Goal: Task Accomplishment & Management: Complete application form

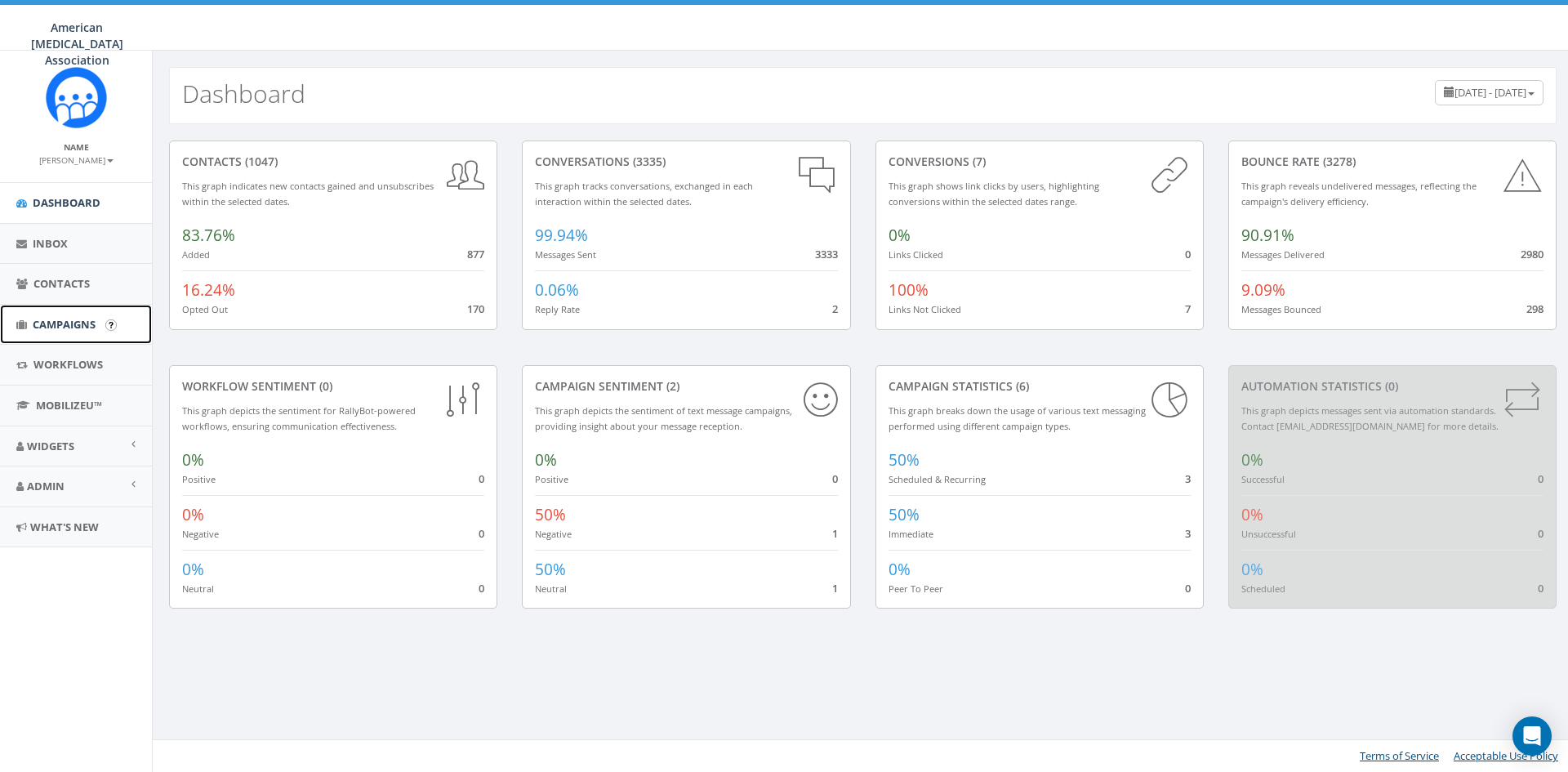
click at [67, 323] on span "Campaigns" at bounding box center [64, 324] width 63 height 14
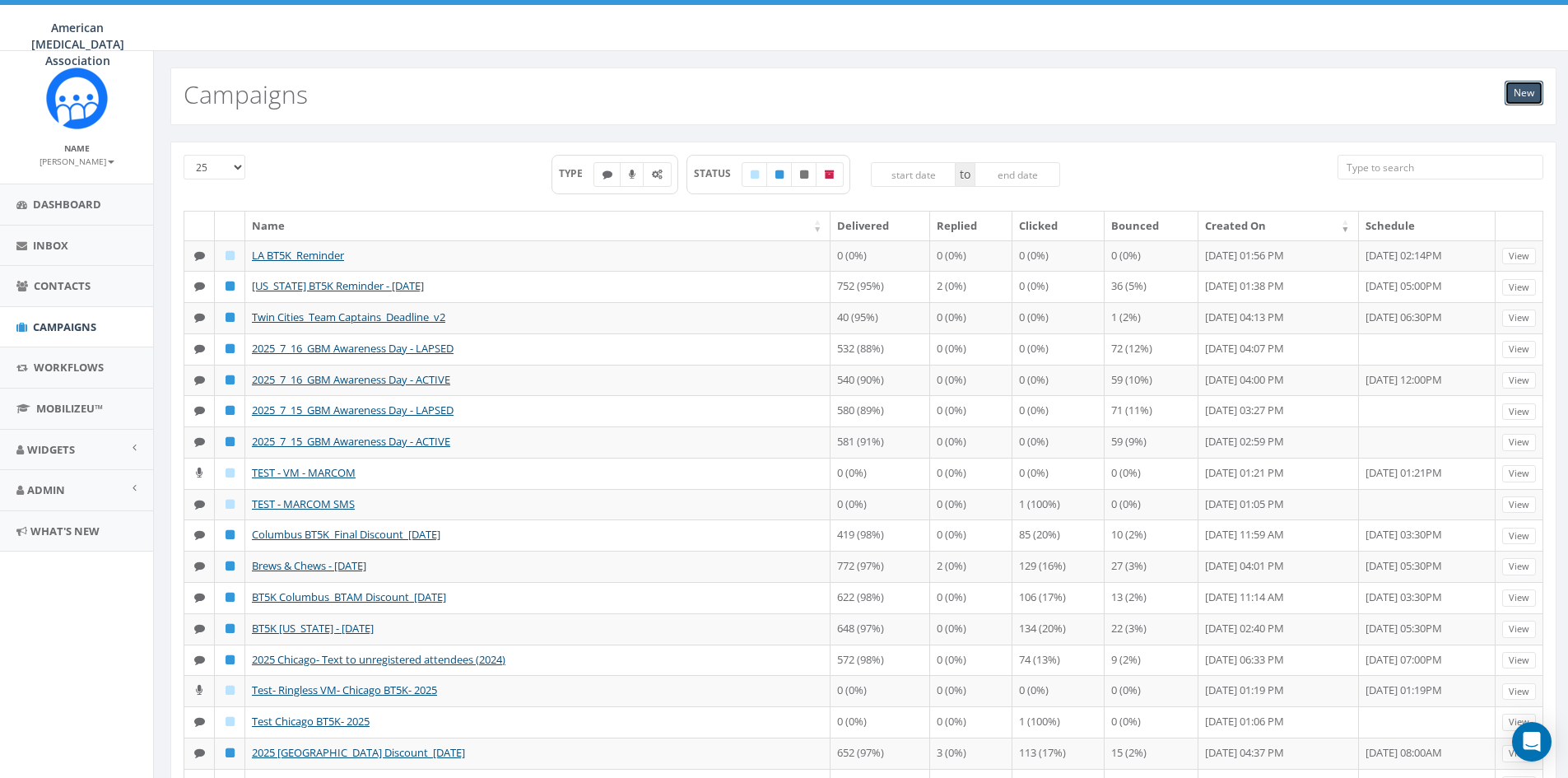
click at [1530, 89] on link "New" at bounding box center [1523, 92] width 39 height 24
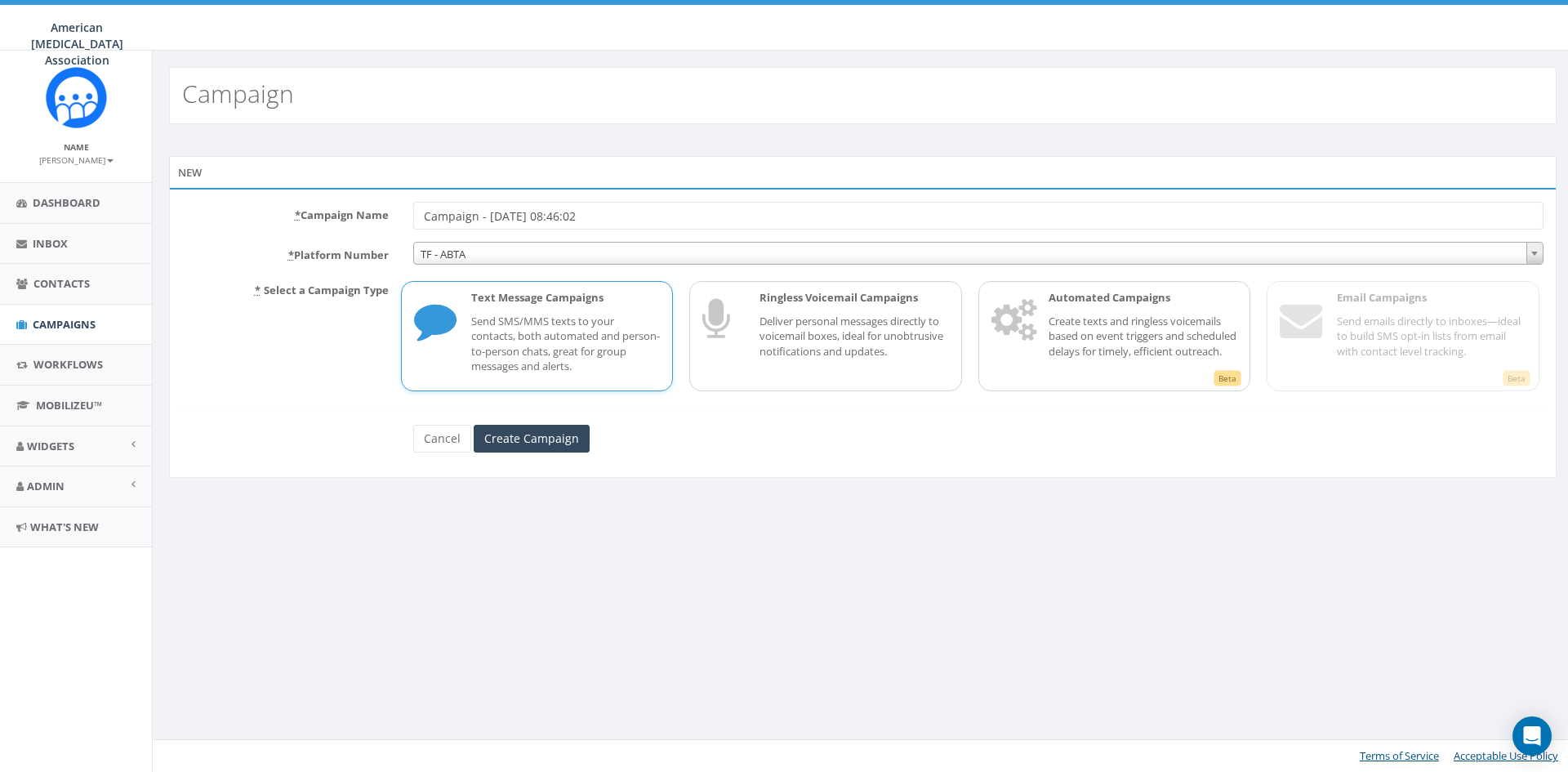
drag, startPoint x: 615, startPoint y: 214, endPoint x: 414, endPoint y: 212, distance: 201.0
click at [414, 212] on input "Campaign - 10/13/2025, 08:46:02" at bounding box center [978, 215] width 1130 height 28
type input "LA Test 10.13.2025"
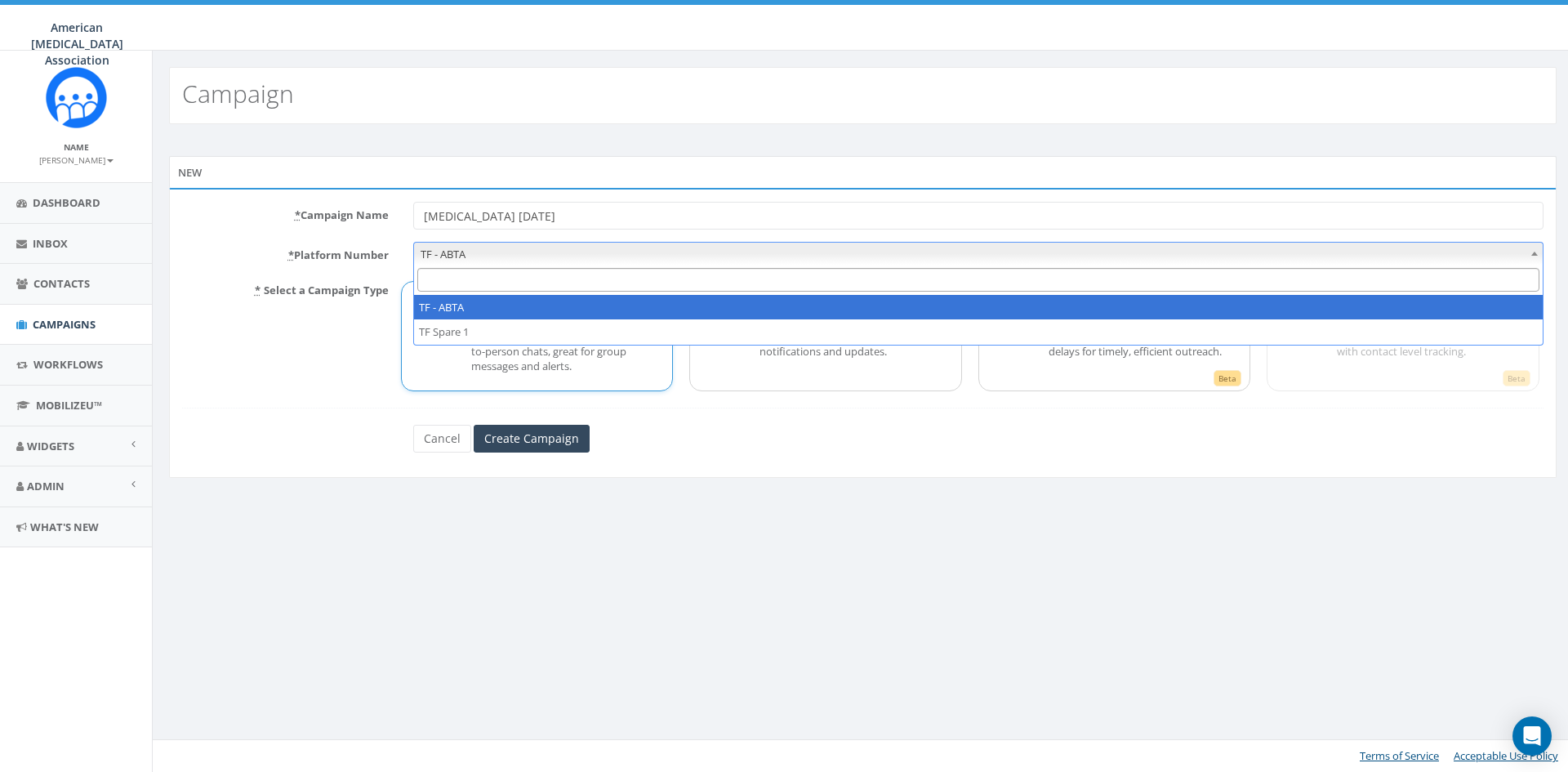
click at [470, 258] on span "TF - ABTA" at bounding box center [978, 254] width 1129 height 23
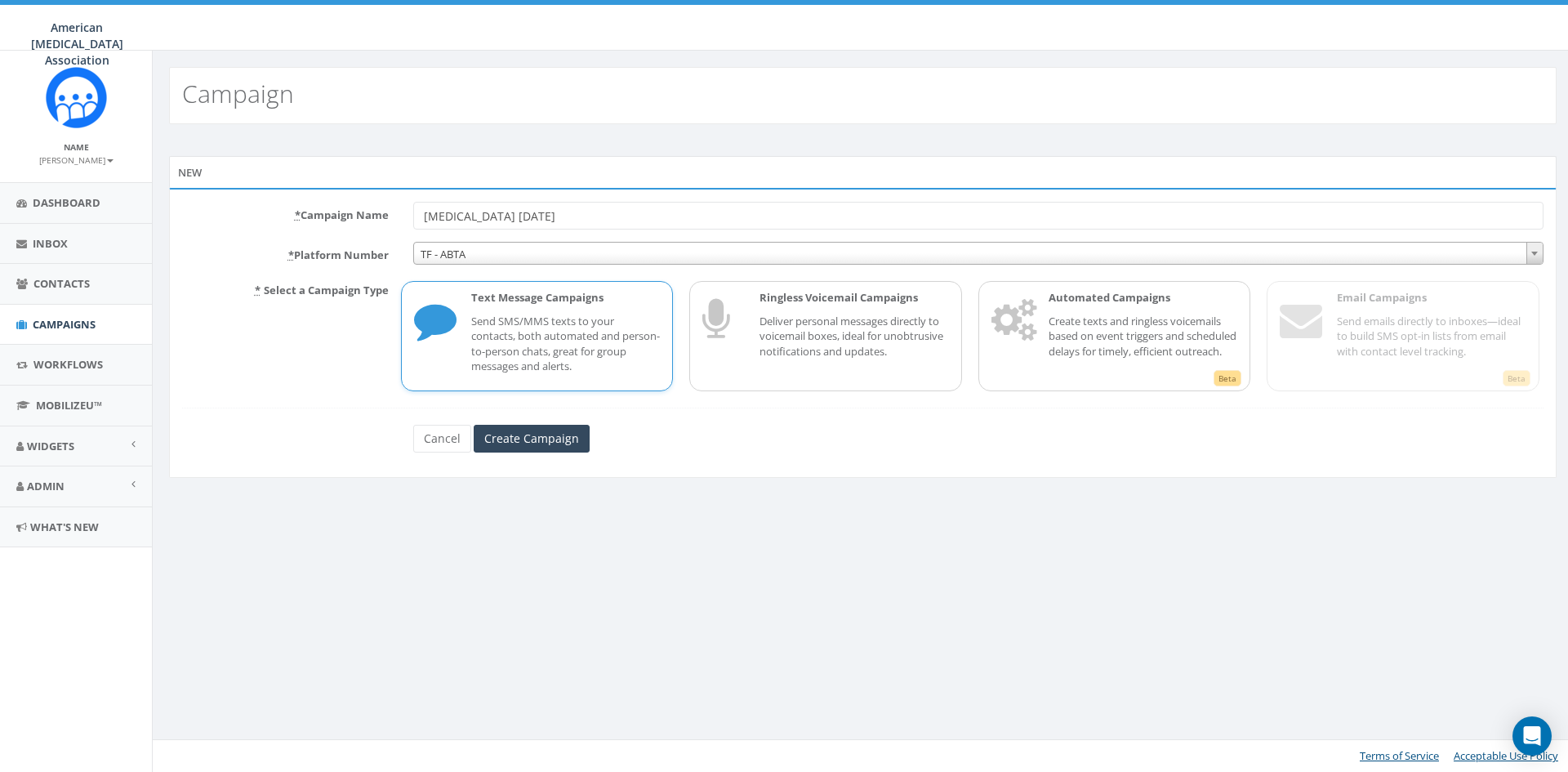
click at [552, 324] on p "Send SMS/MMS texts to your contacts, both automated and person-to-person chats,…" at bounding box center [566, 343] width 190 height 61
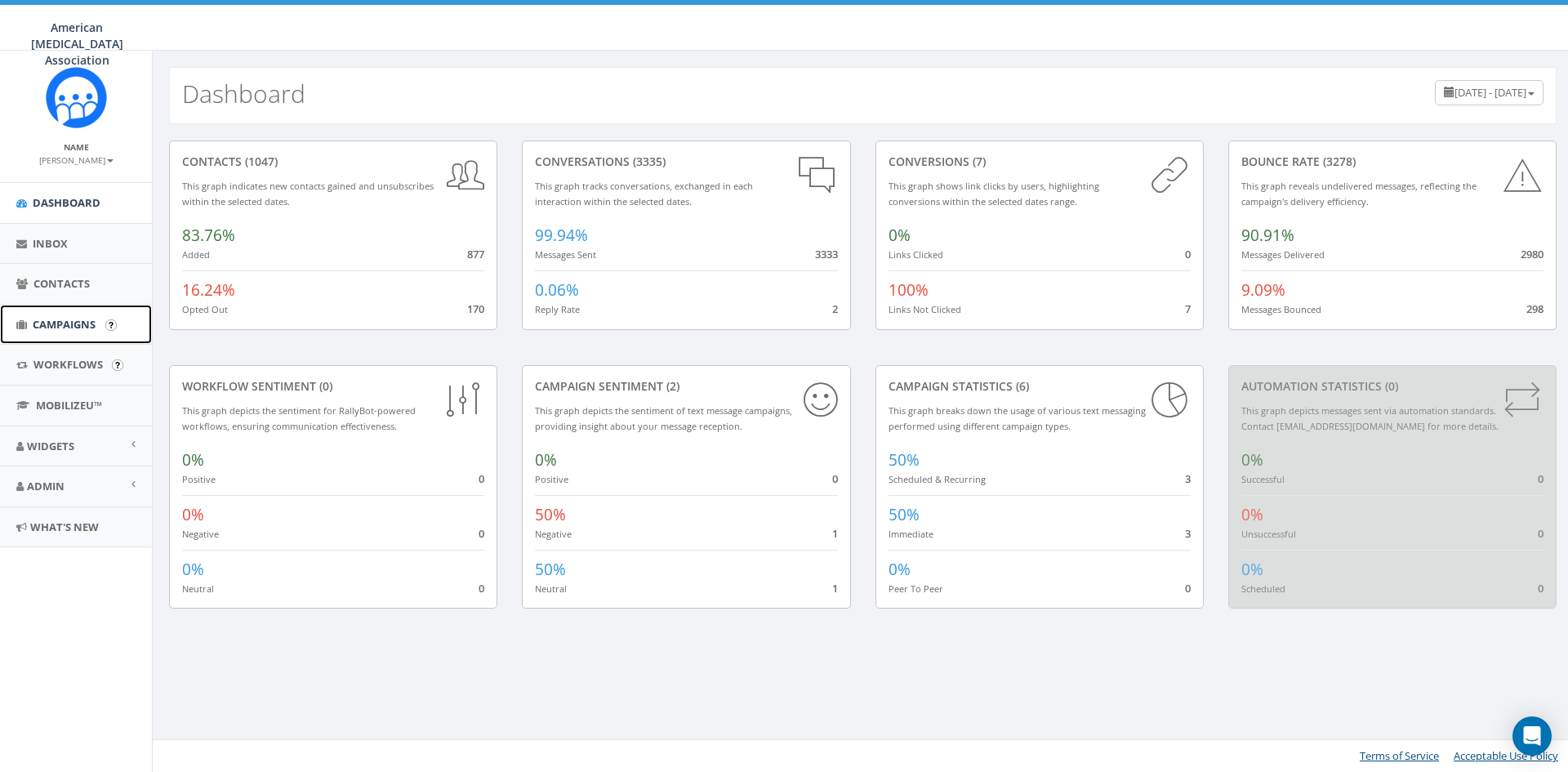
click at [78, 310] on link "Campaigns" at bounding box center [76, 325] width 152 height 40
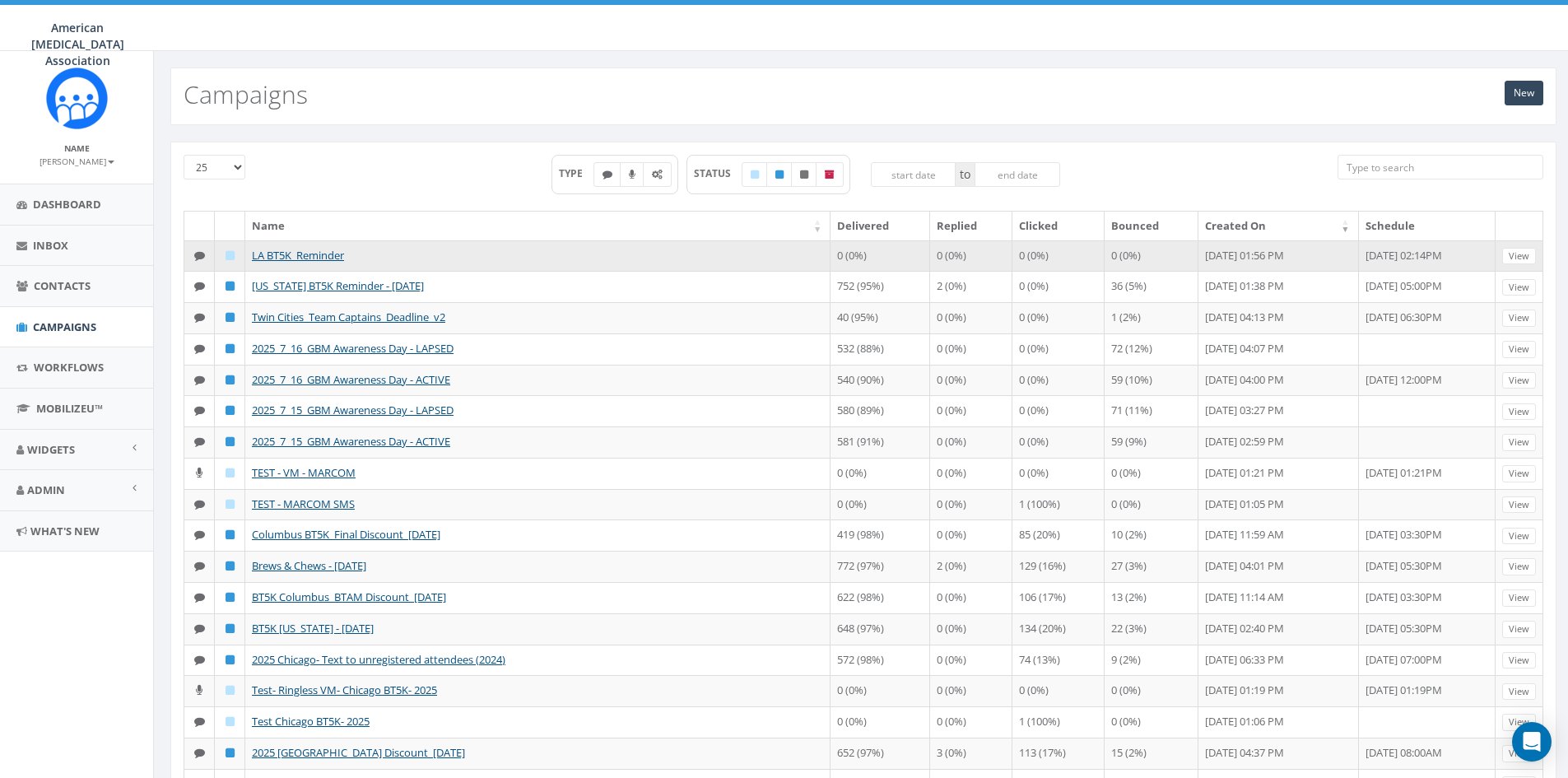
click at [226, 253] on icon at bounding box center [229, 255] width 9 height 11
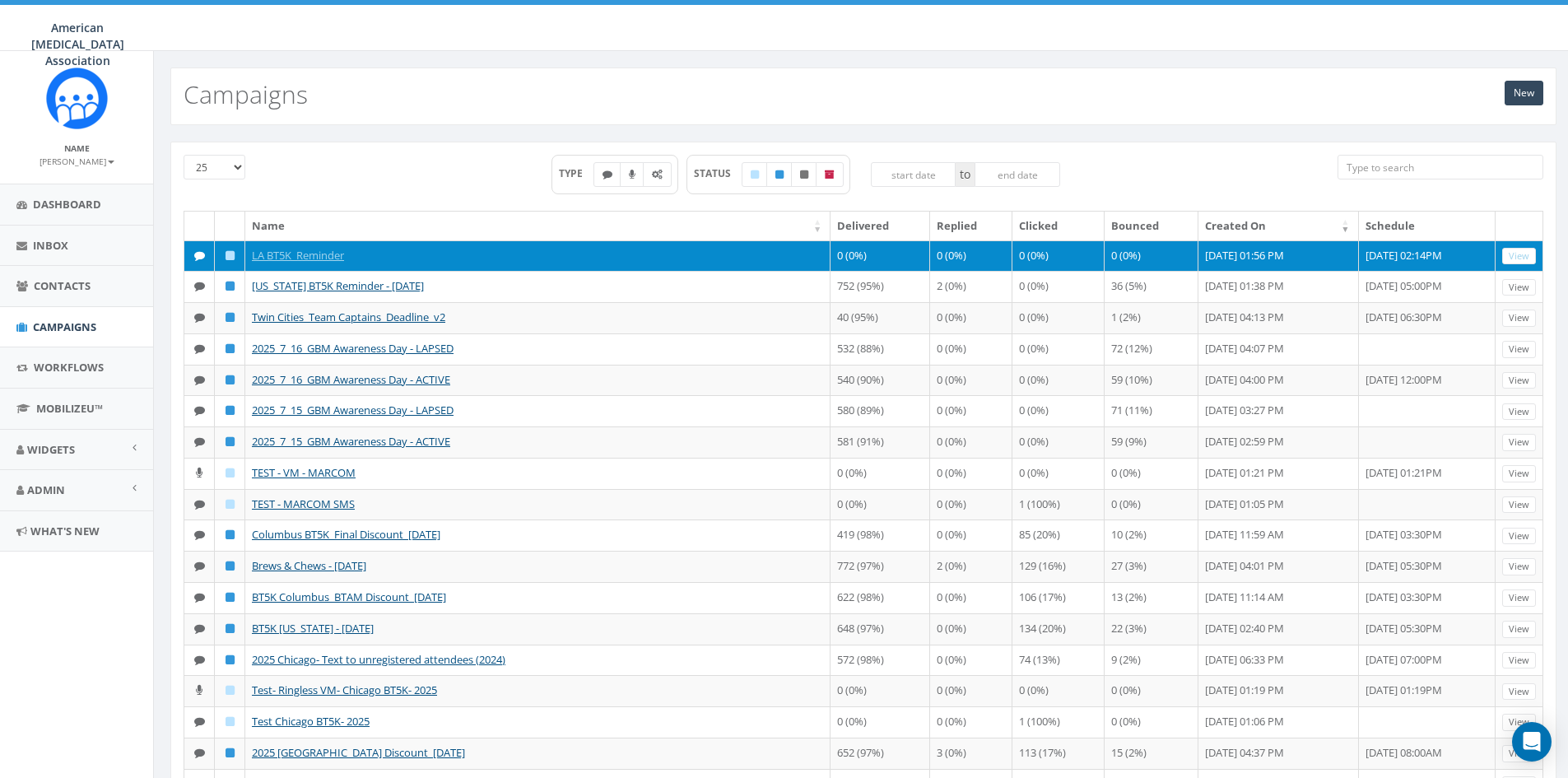
click at [228, 253] on icon at bounding box center [229, 255] width 9 height 11
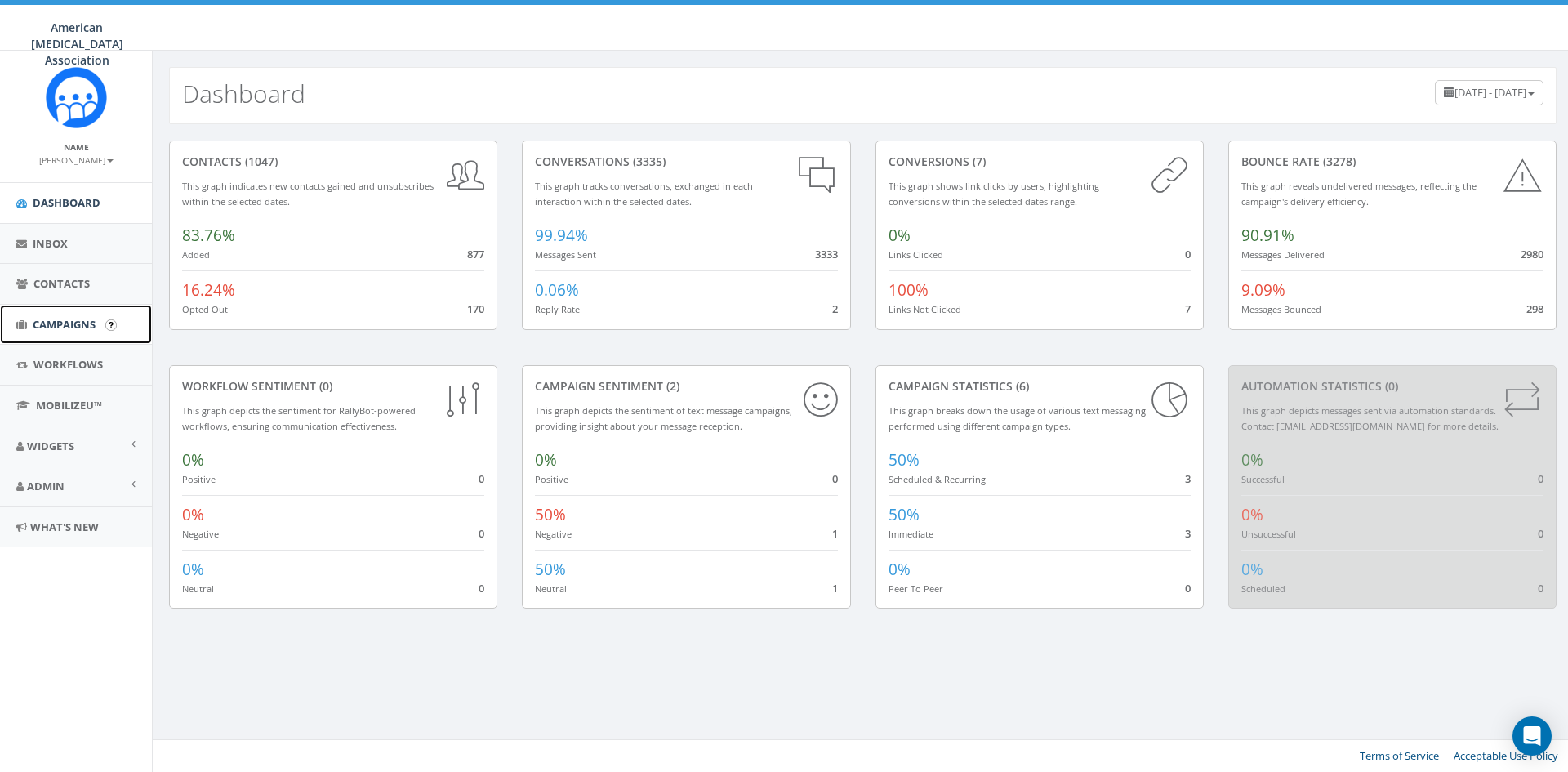
click at [47, 326] on span "Campaigns" at bounding box center [64, 324] width 63 height 14
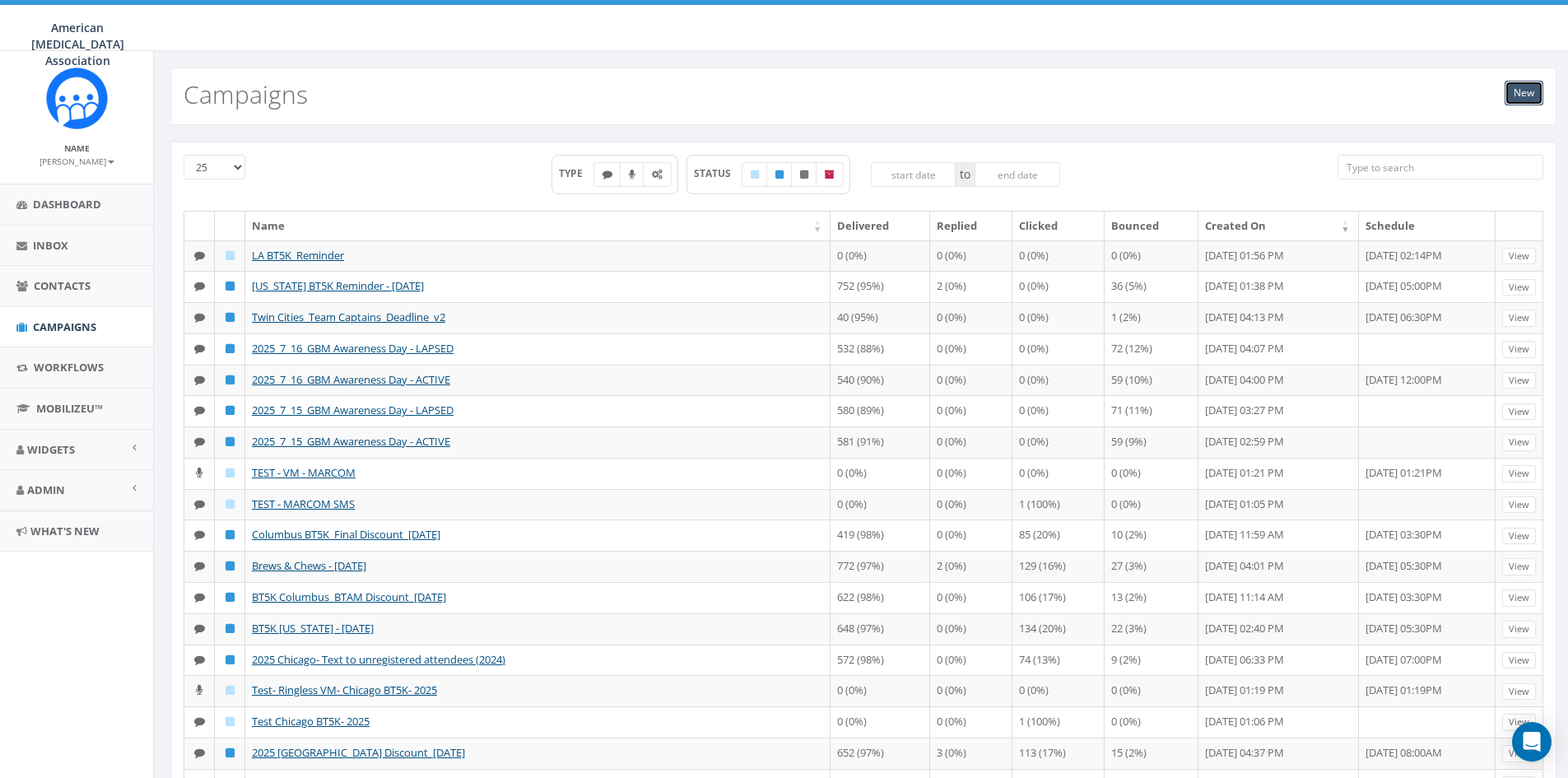
click at [1524, 93] on link "New" at bounding box center [1523, 92] width 39 height 24
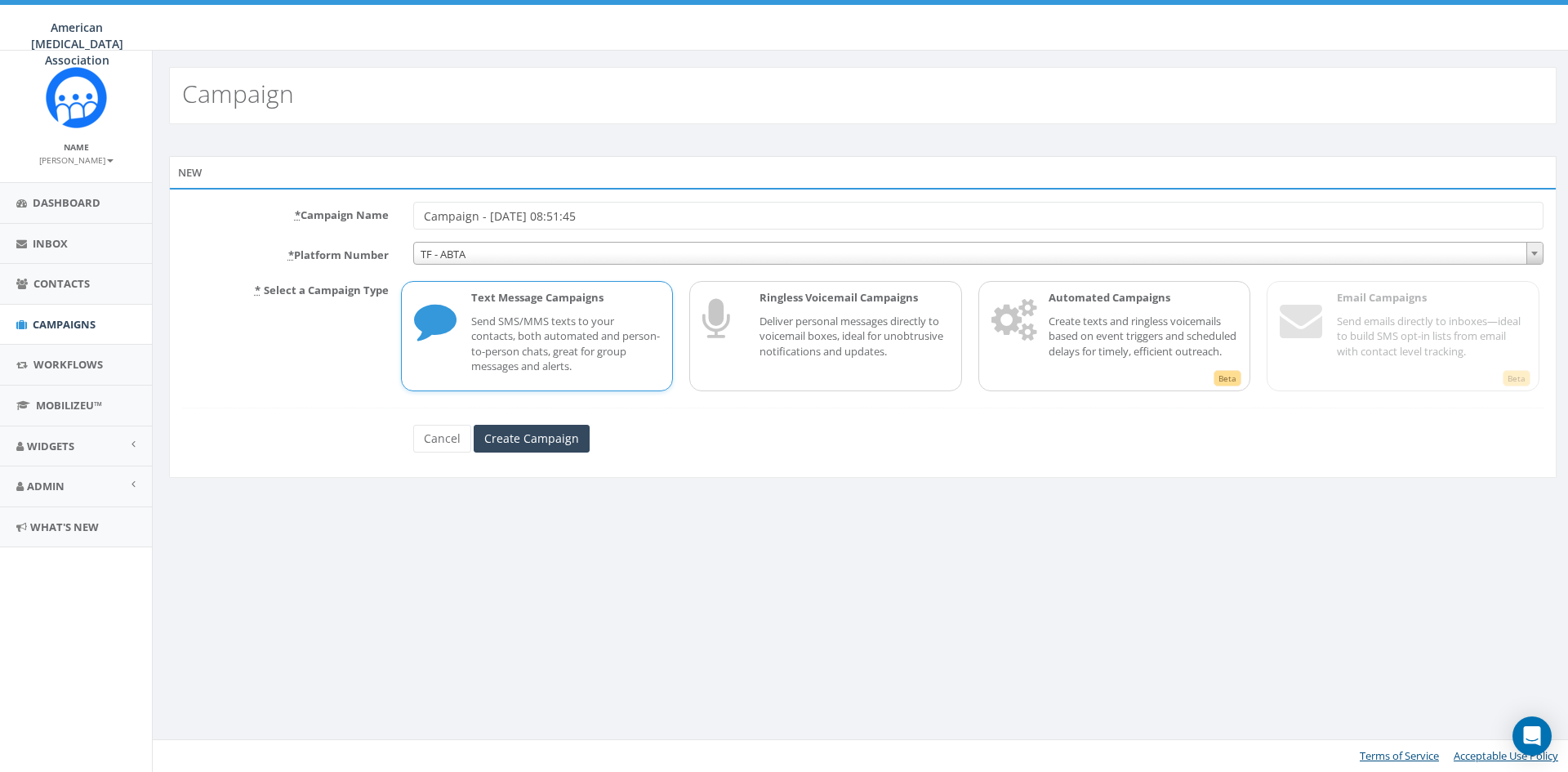
drag, startPoint x: 621, startPoint y: 217, endPoint x: 388, endPoint y: 207, distance: 233.2
click at [388, 207] on div "* Campaign Name Campaign - 10/13/2025, 08:51:45" at bounding box center [863, 215] width 1386 height 28
type input "LA BT5K_Test Campaign"
click at [460, 254] on span "TF - ABTA" at bounding box center [978, 254] width 1129 height 23
click at [506, 328] on p "Send SMS/MMS texts to your contacts, both automated and person-to-person chats,…" at bounding box center [566, 343] width 190 height 61
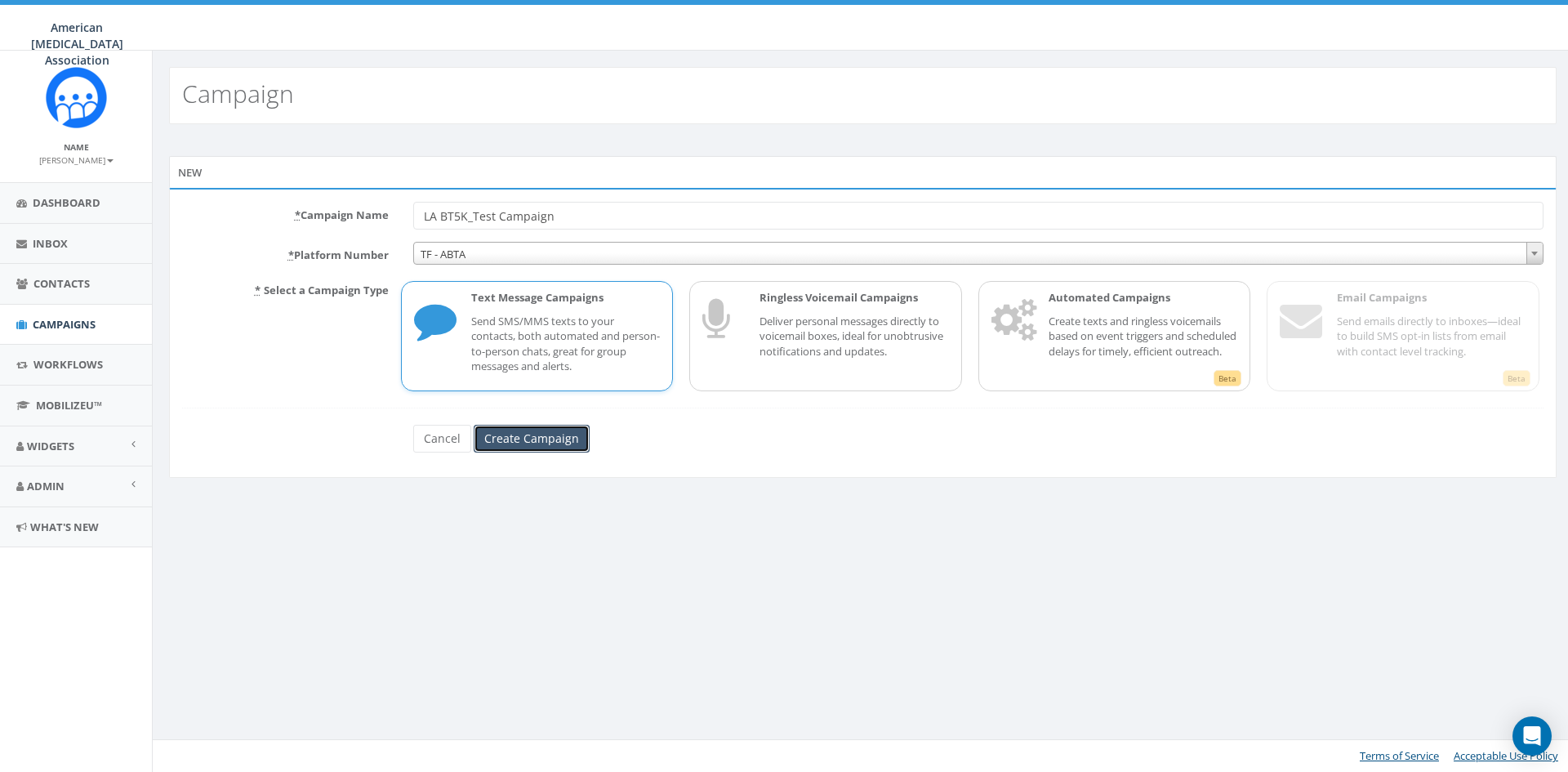
click at [522, 439] on input "Create Campaign" at bounding box center [532, 439] width 116 height 28
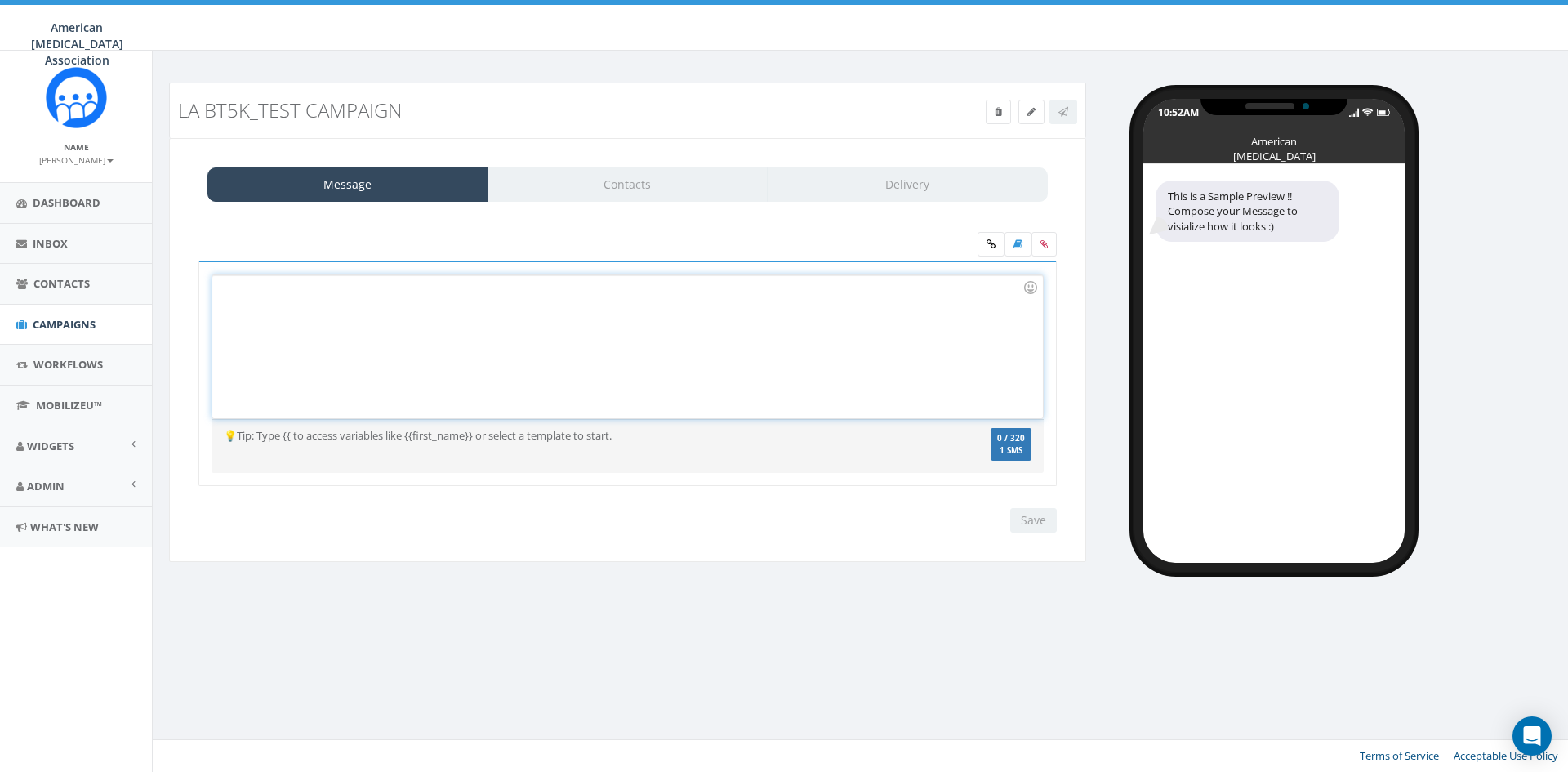
click at [431, 303] on div at bounding box center [626, 347] width 830 height 143
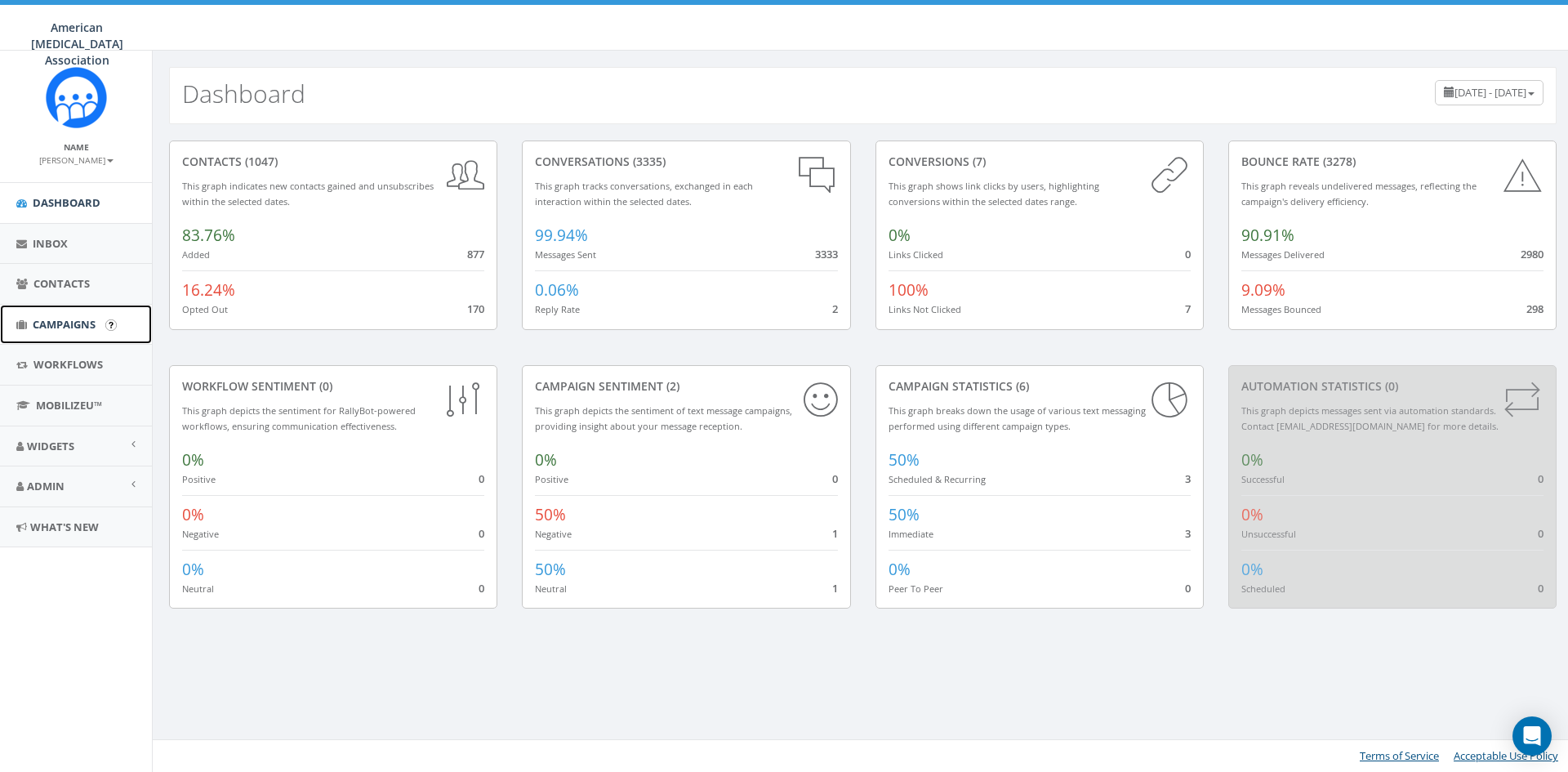
click at [56, 325] on span "Campaigns" at bounding box center [64, 324] width 63 height 14
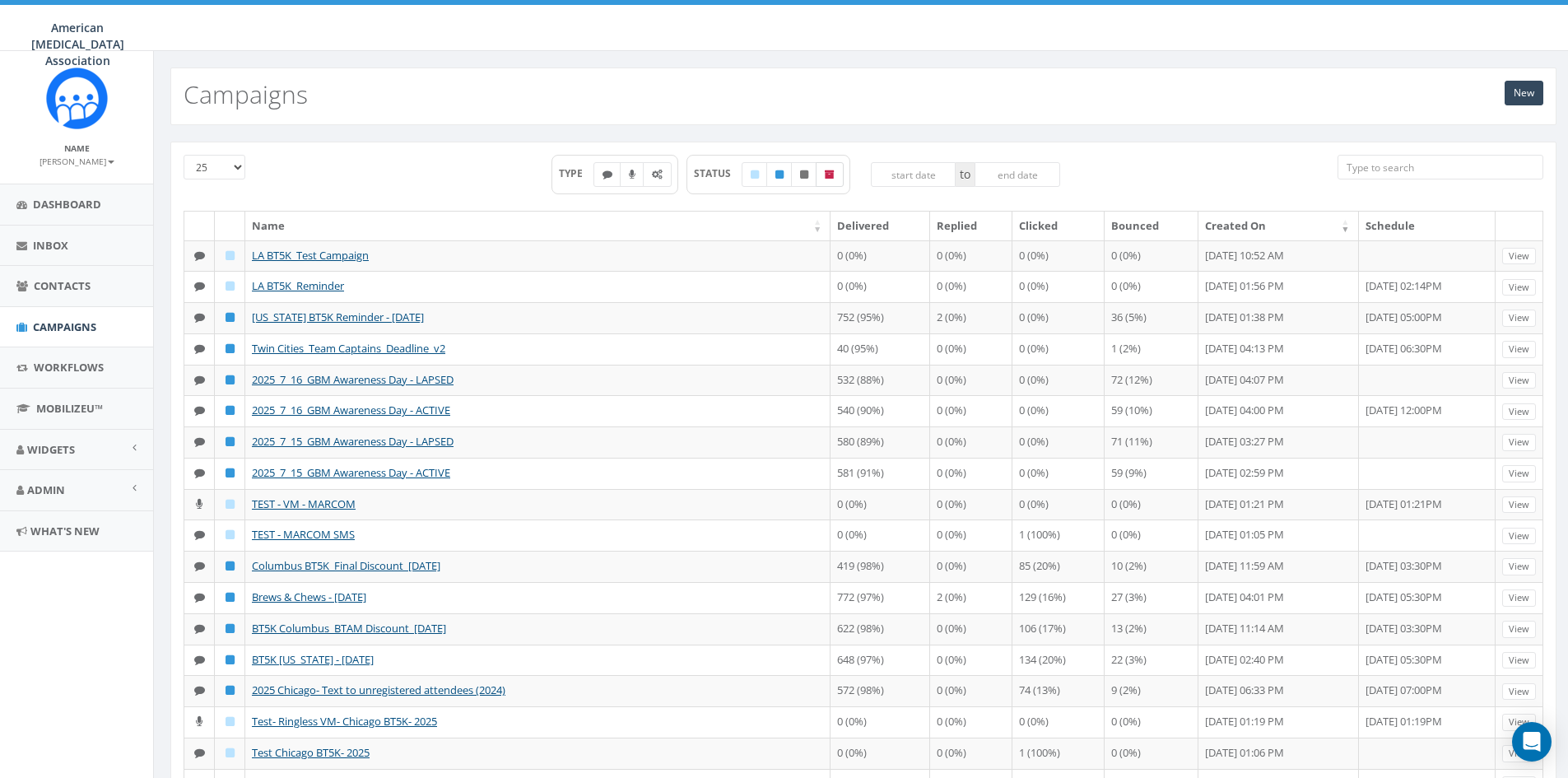
click at [839, 177] on label at bounding box center [829, 174] width 28 height 24
checkbox input "true"
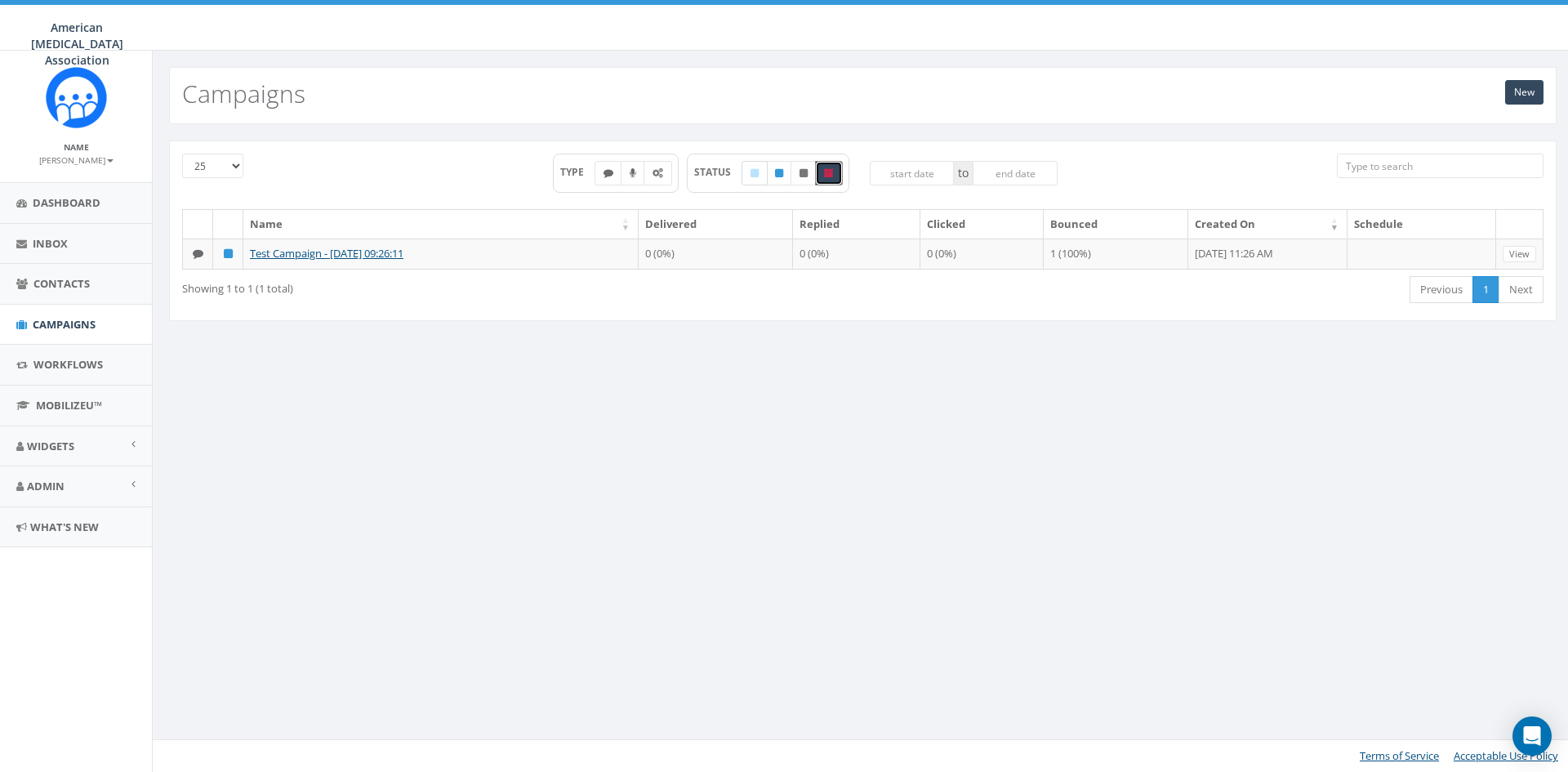
click at [751, 171] on icon at bounding box center [755, 173] width 8 height 10
checkbox input "true"
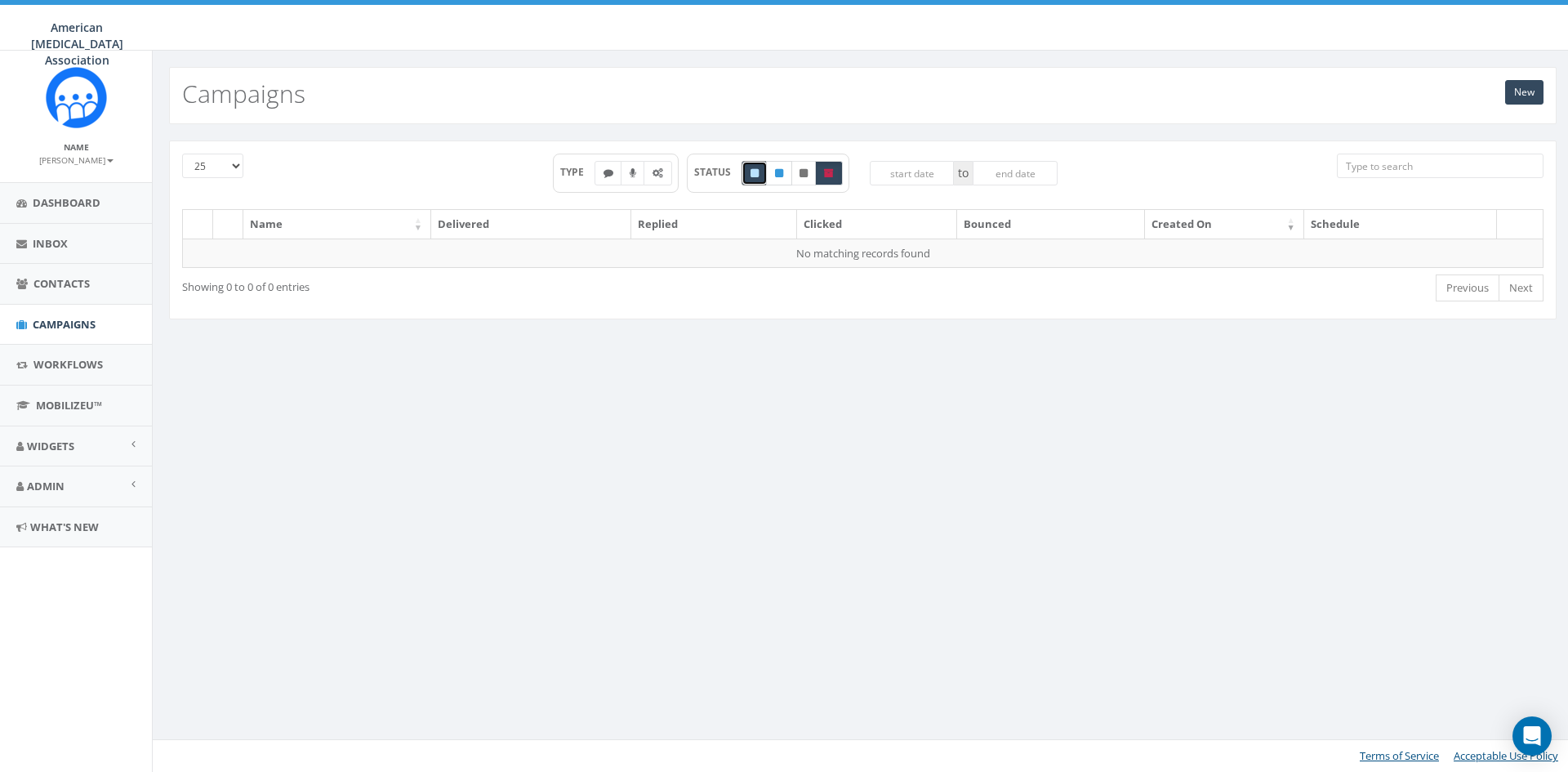
click at [779, 173] on icon at bounding box center [779, 173] width 8 height 10
checkbox input "true"
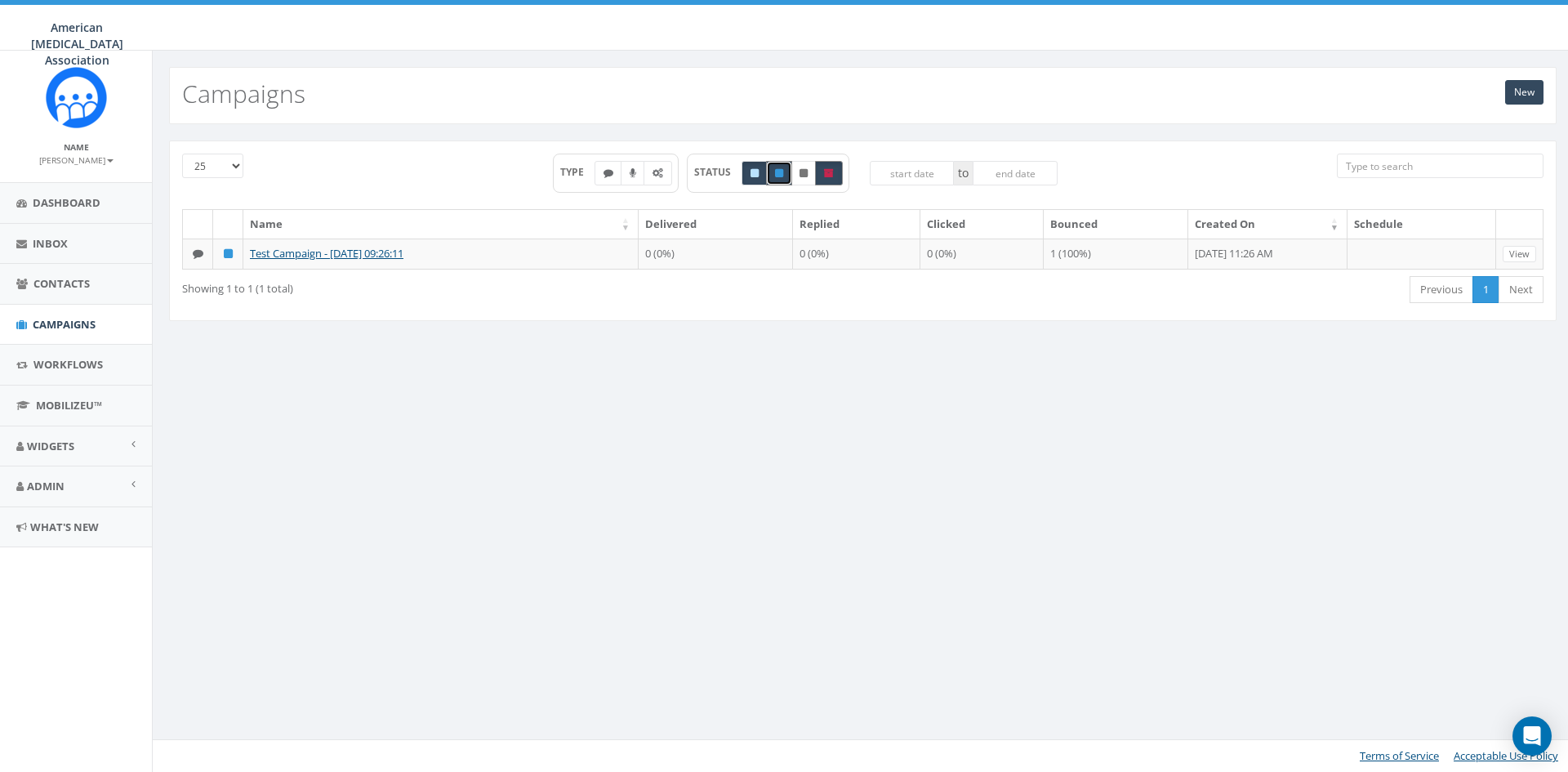
click at [825, 173] on icon at bounding box center [829, 173] width 10 height 10
checkbox input "false"
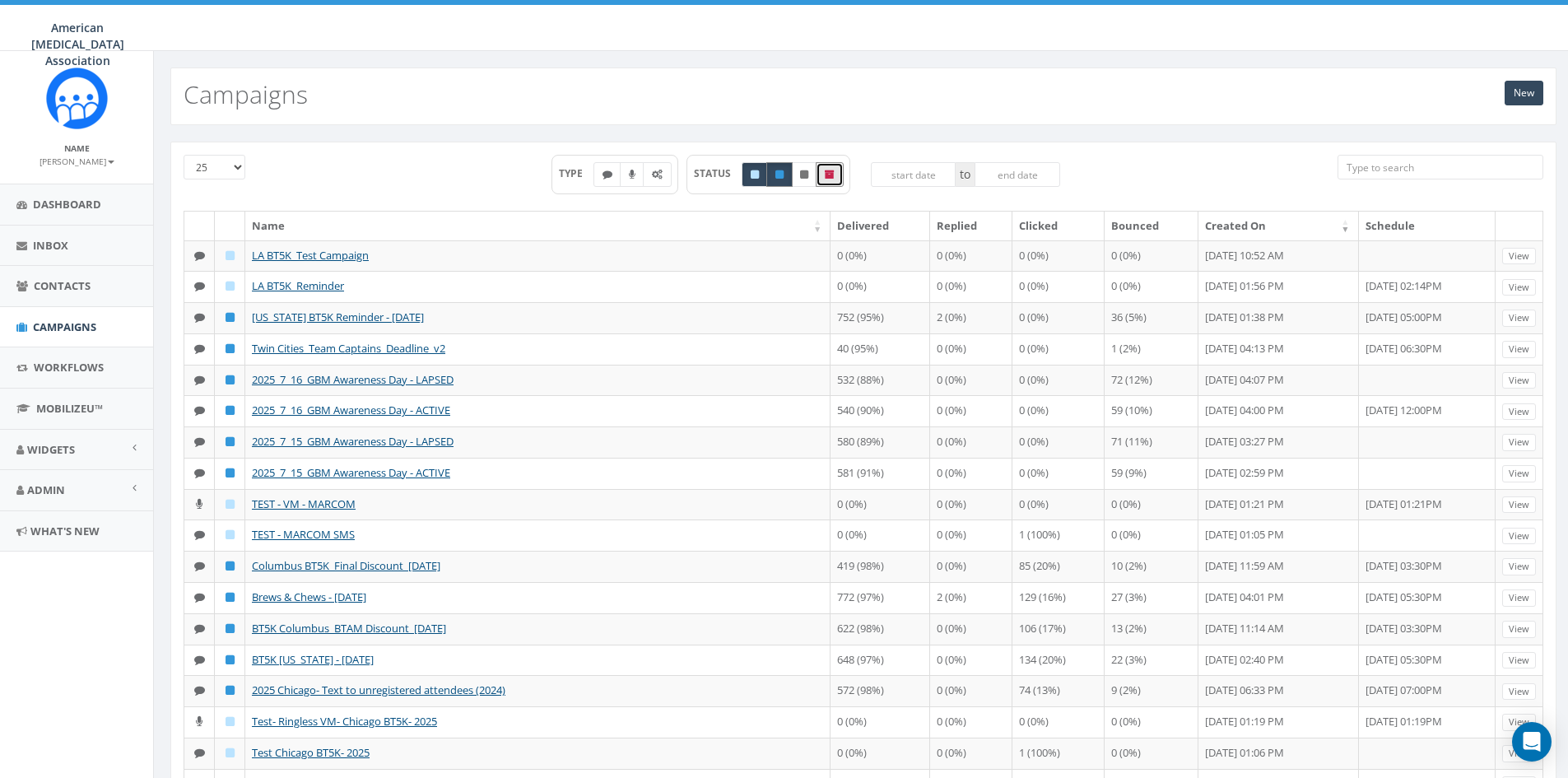
click at [780, 175] on icon at bounding box center [779, 175] width 8 height 10
checkbox input "false"
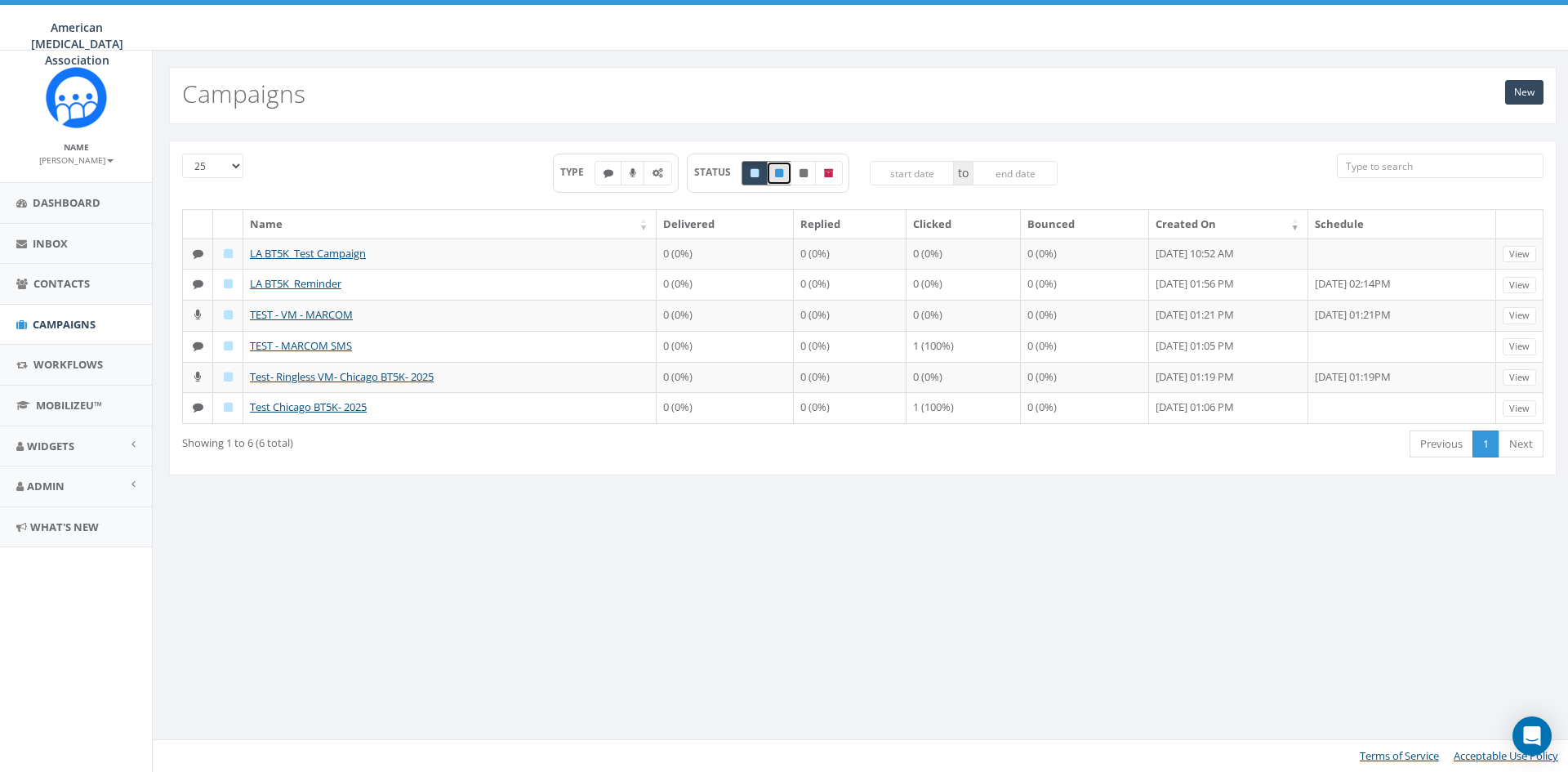
click at [754, 174] on icon at bounding box center [755, 173] width 8 height 10
checkbox input "false"
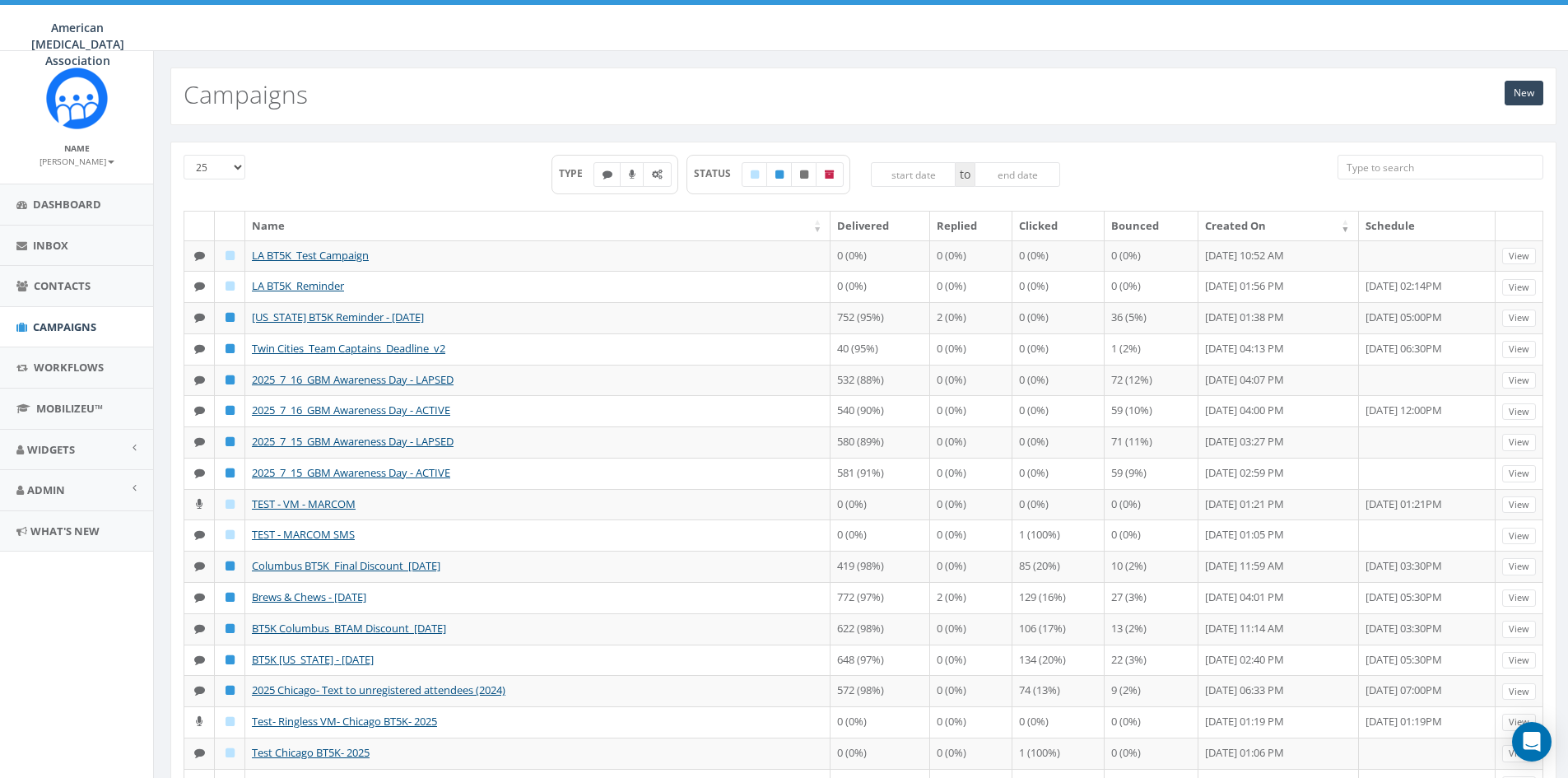
click at [840, 28] on div "American Brain Tumor Association American Brain Tumor Association Profile Sign …" at bounding box center [784, 25] width 1568 height 51
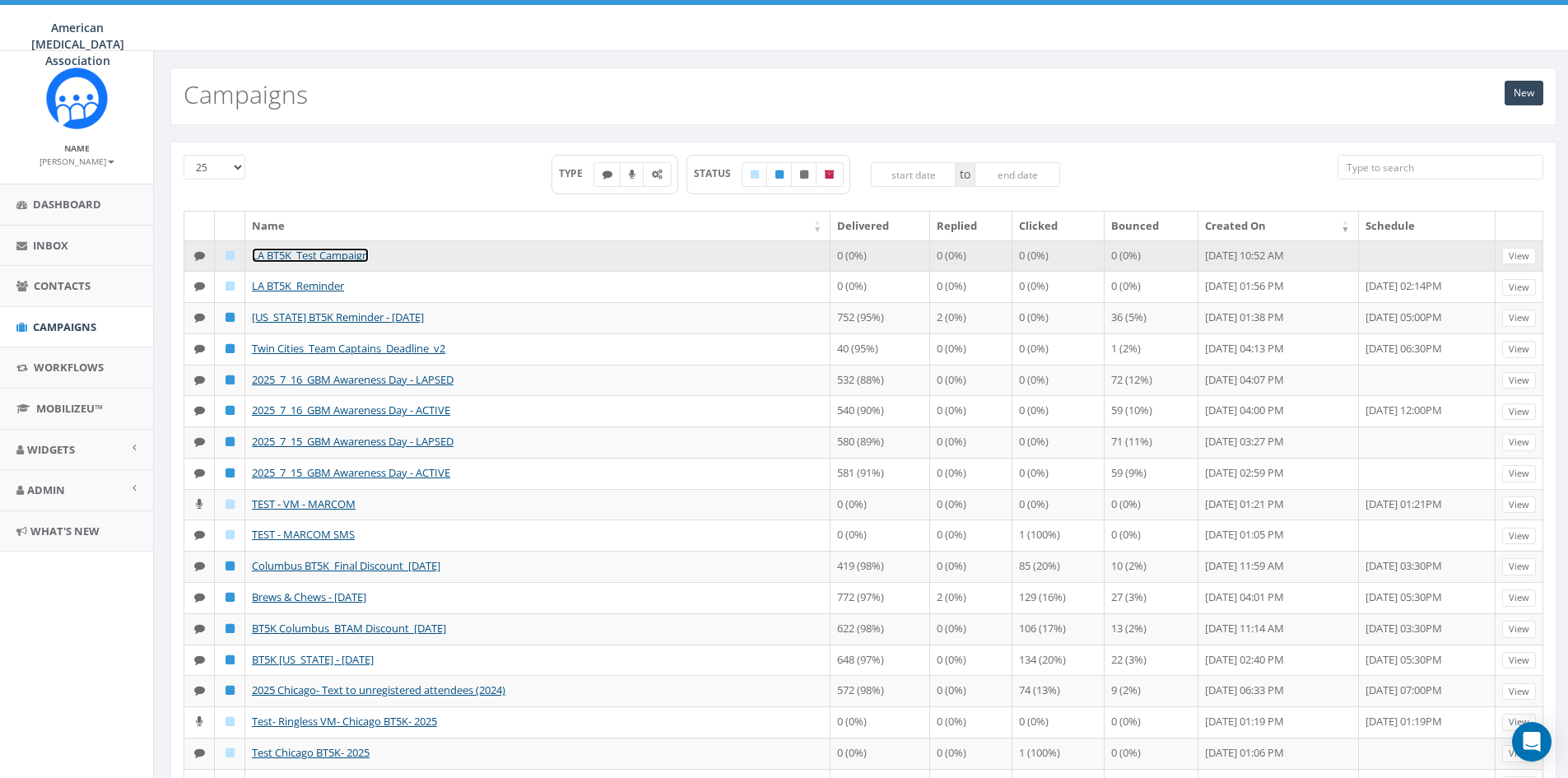
click at [287, 253] on link "LA BT5K_Test Campaign" at bounding box center [310, 254] width 117 height 15
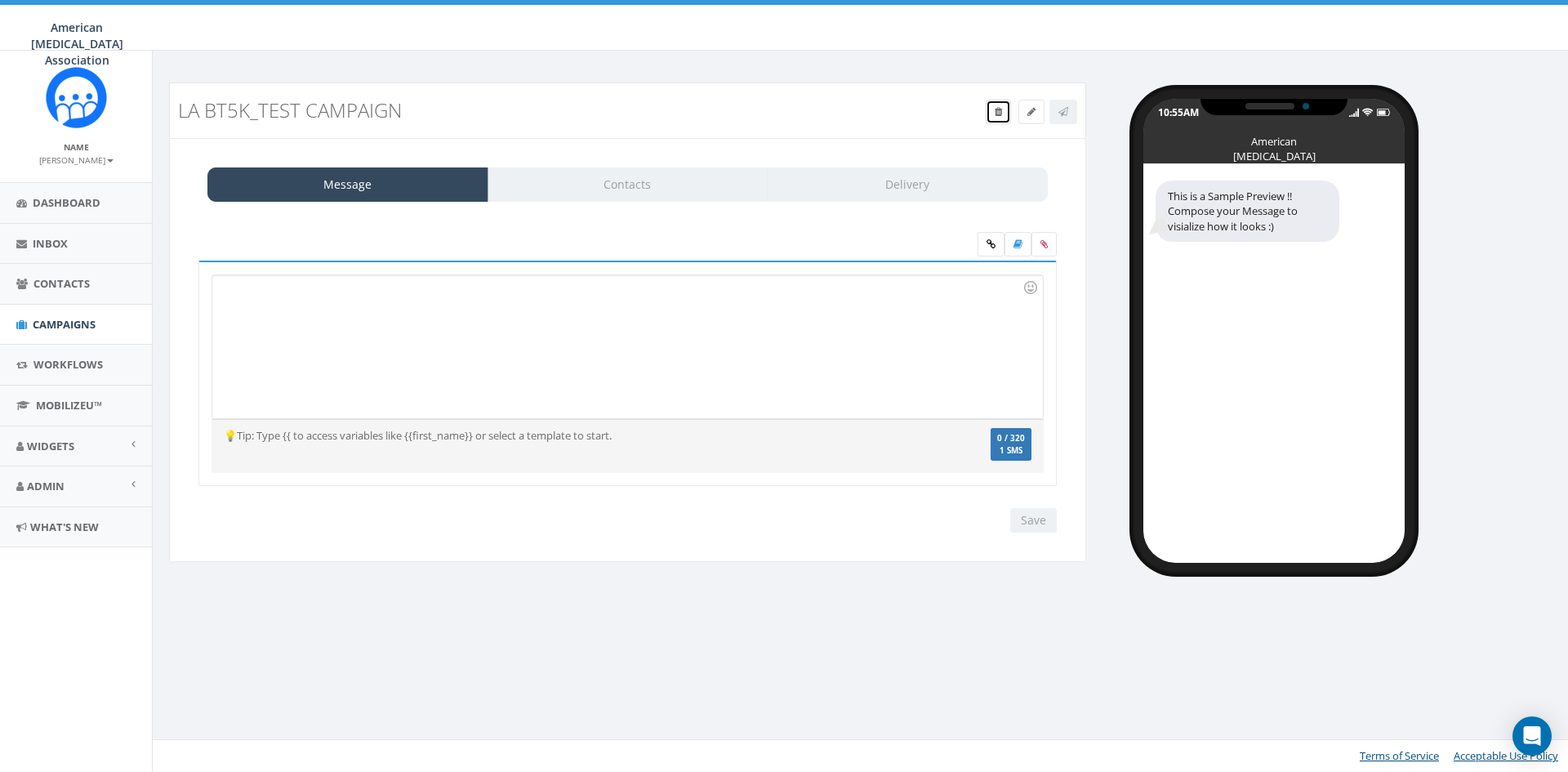
click at [997, 116] on icon at bounding box center [998, 112] width 8 height 10
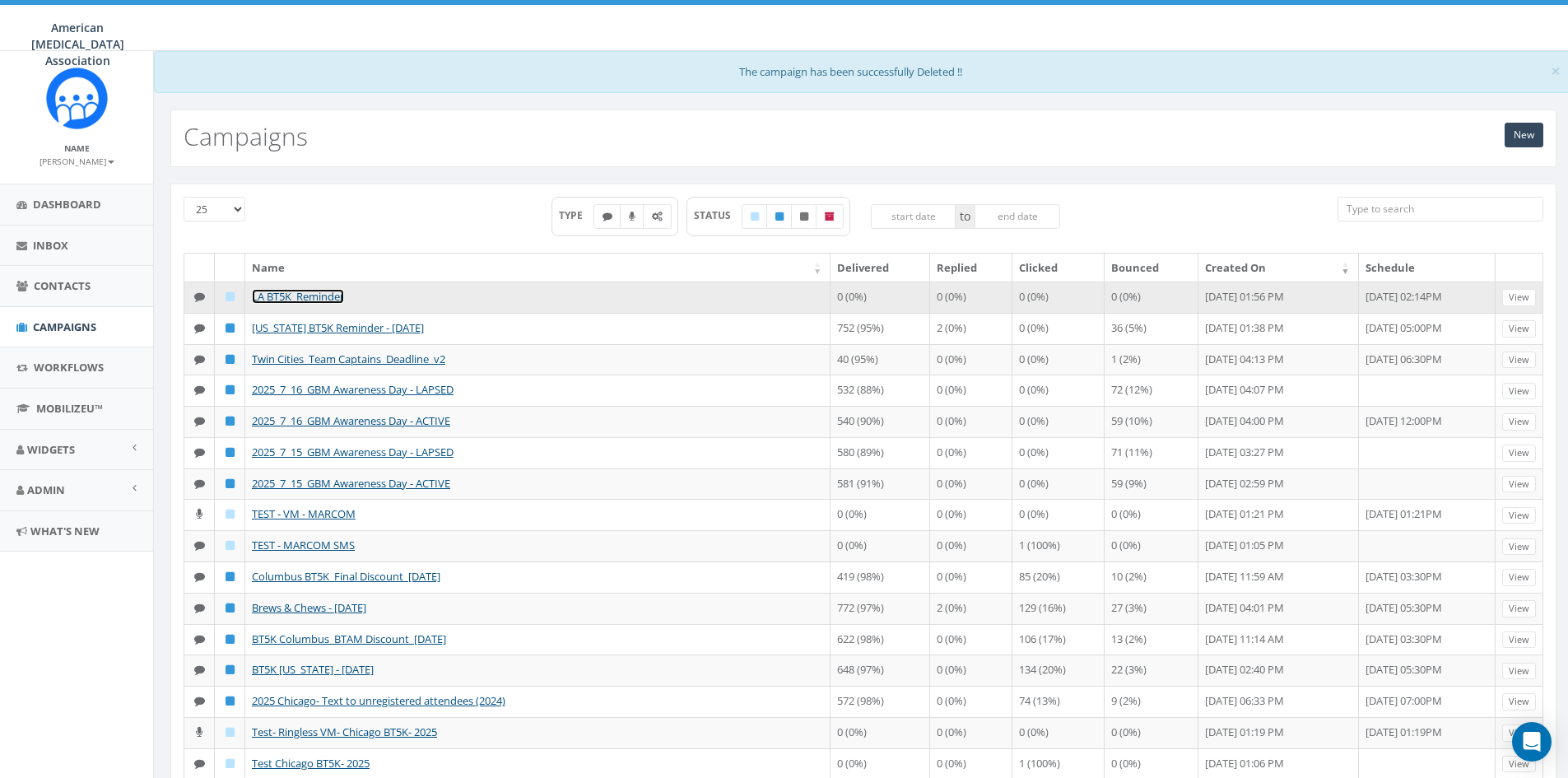
click at [318, 289] on link "LA BT5K_Reminder" at bounding box center [297, 295] width 92 height 15
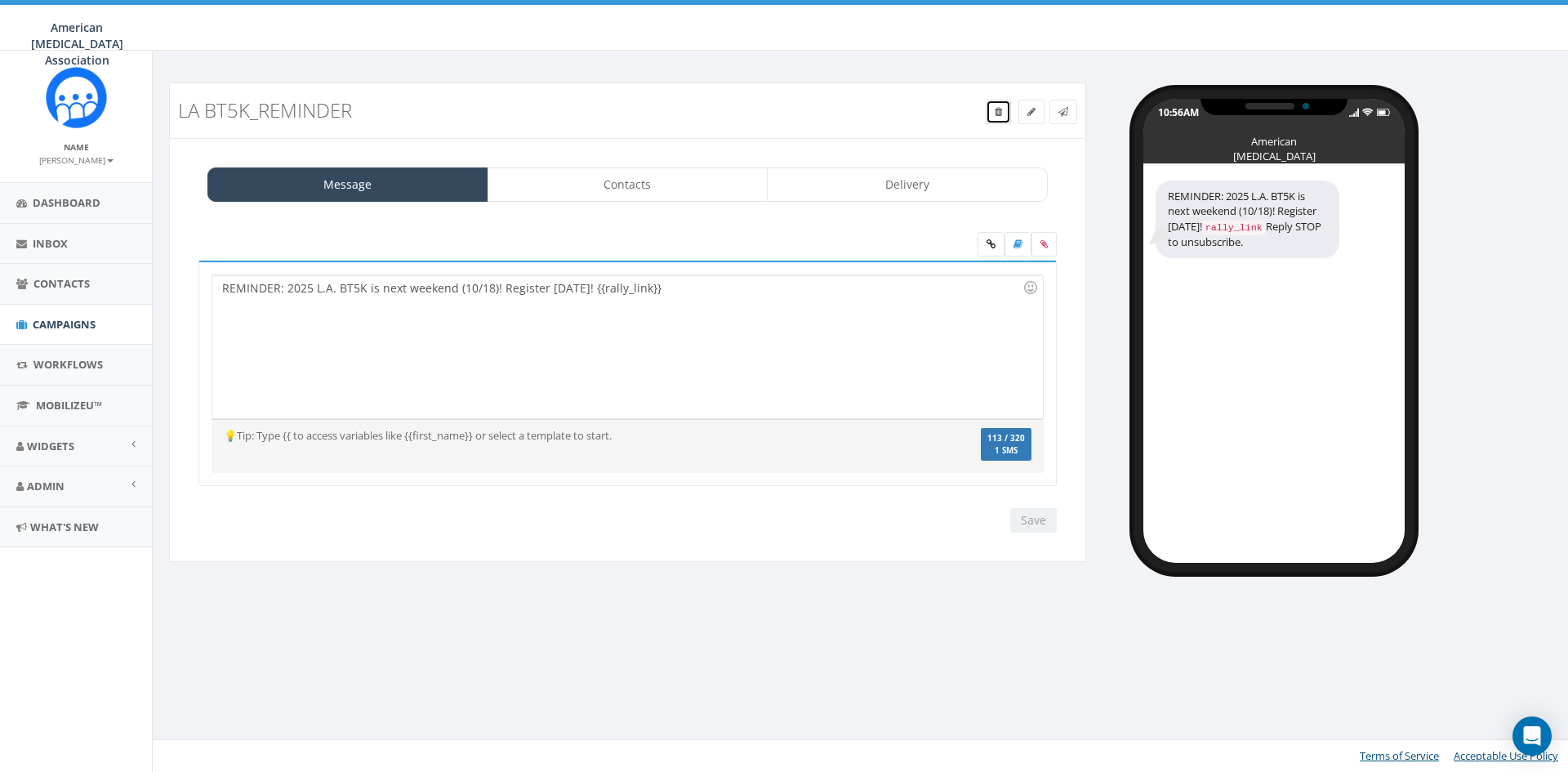
click at [997, 113] on icon at bounding box center [998, 112] width 8 height 10
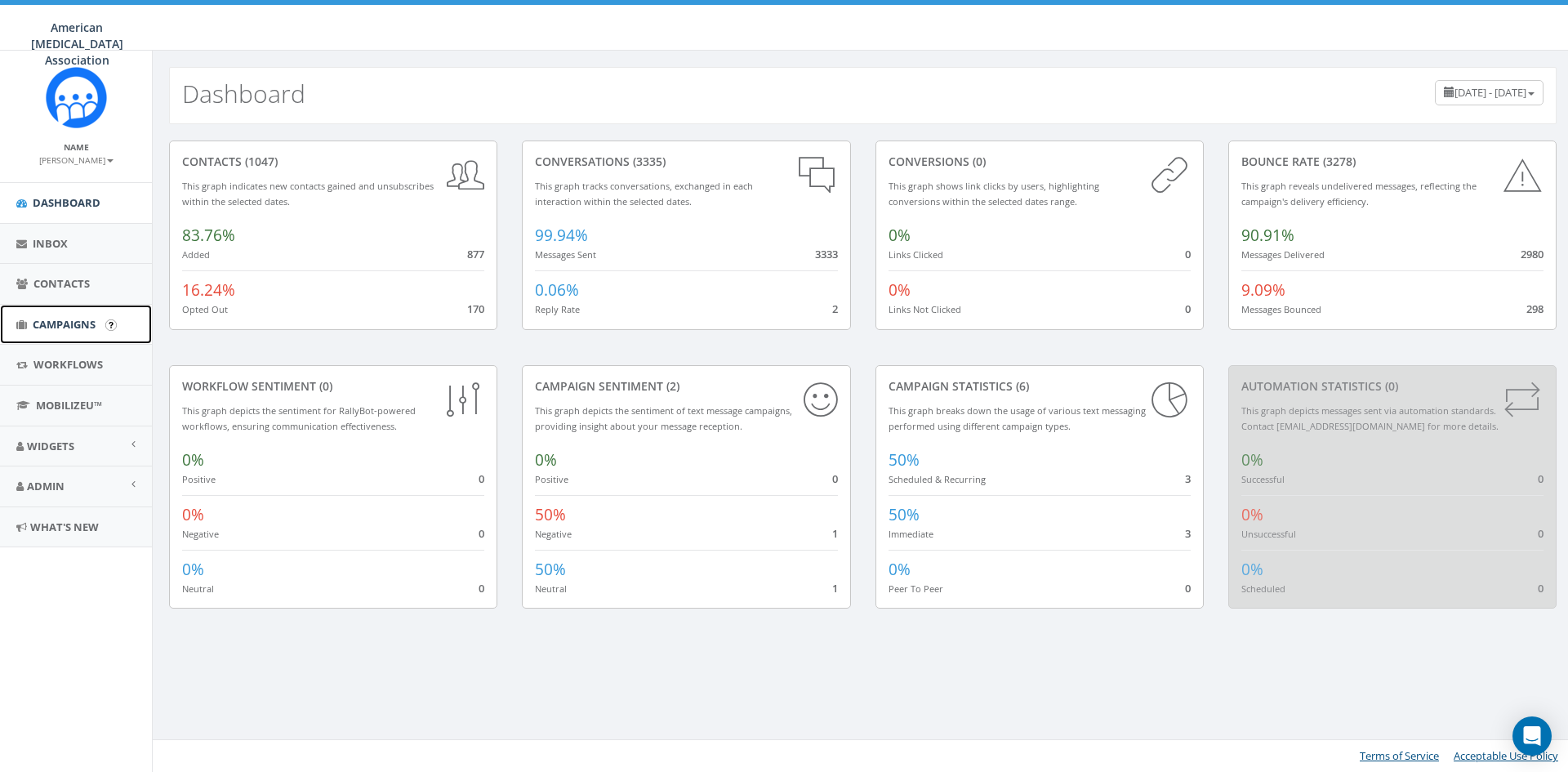
click at [59, 324] on span "Campaigns" at bounding box center [64, 324] width 63 height 14
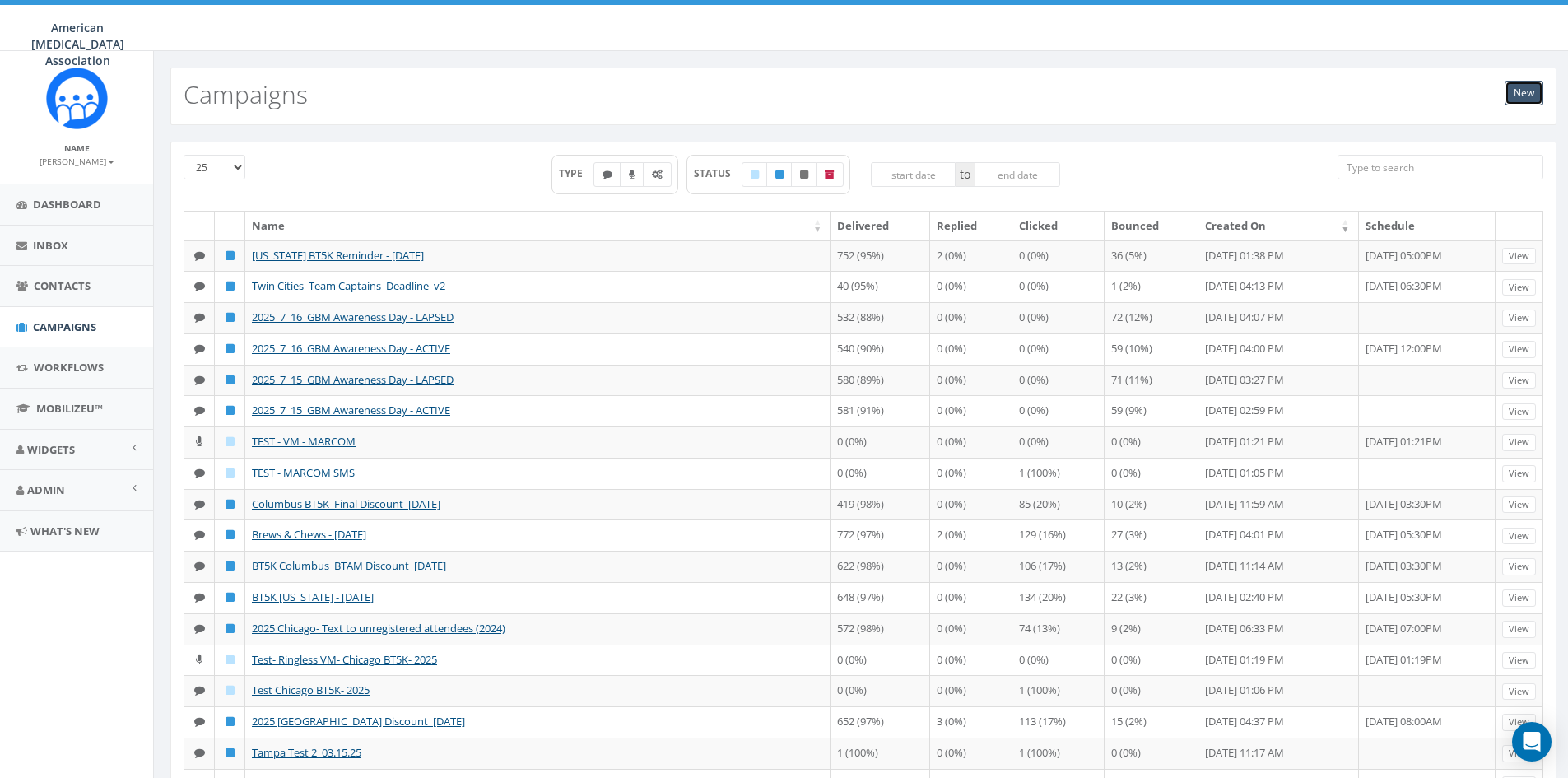
click at [1515, 90] on link "New" at bounding box center [1523, 92] width 39 height 24
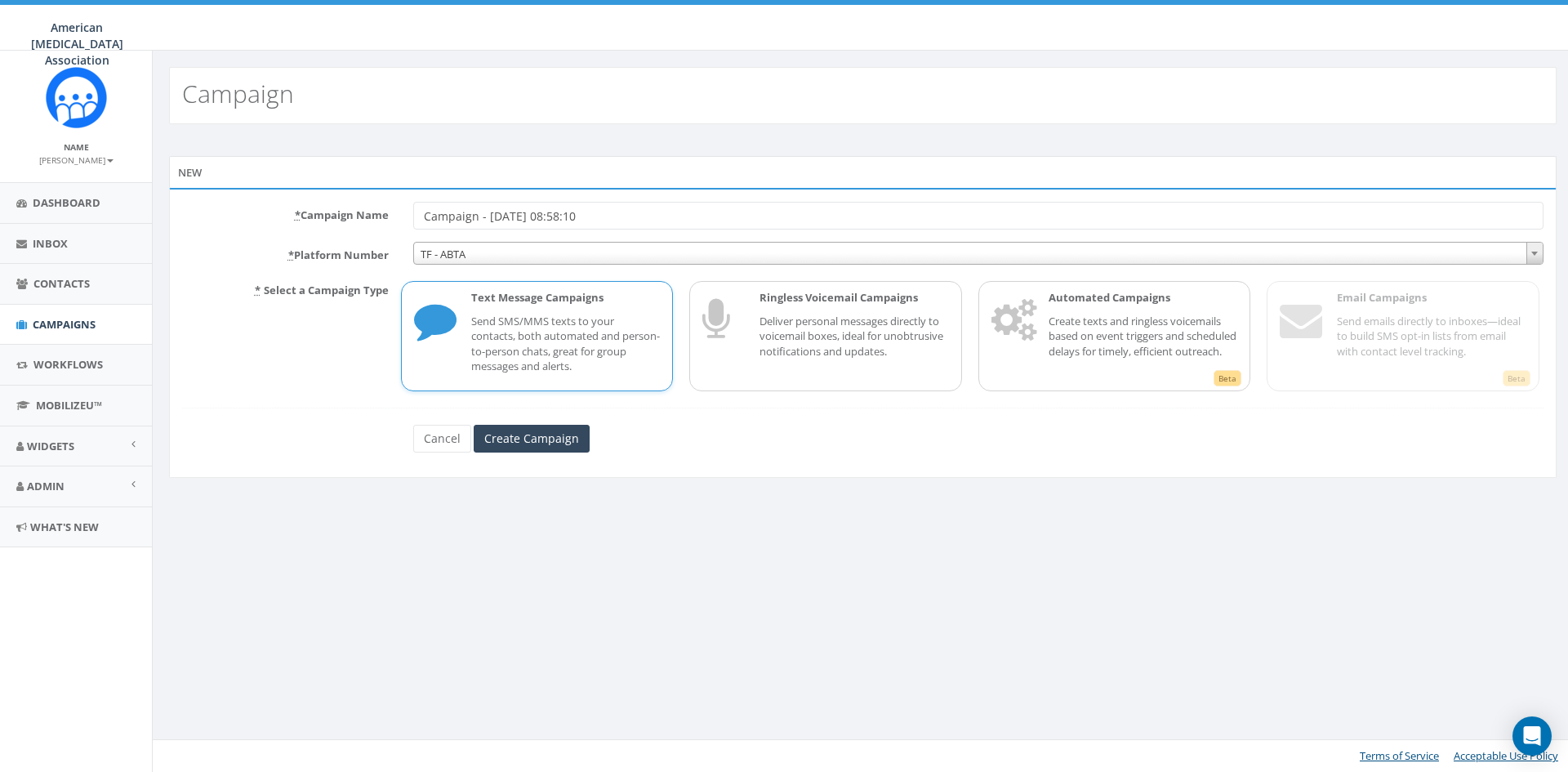
drag, startPoint x: 623, startPoint y: 215, endPoint x: 397, endPoint y: 220, distance: 226.1
click at [397, 220] on div "* Campaign Name Campaign - 10/13/2025, 08:58:10" at bounding box center [863, 215] width 1386 height 28
drag, startPoint x: 606, startPoint y: 226, endPoint x: 586, endPoint y: 226, distance: 20.0
click at [606, 226] on input "LA BT5K_Test Campaign" at bounding box center [978, 215] width 1130 height 28
type input "LA BT5K_Test Campaign"
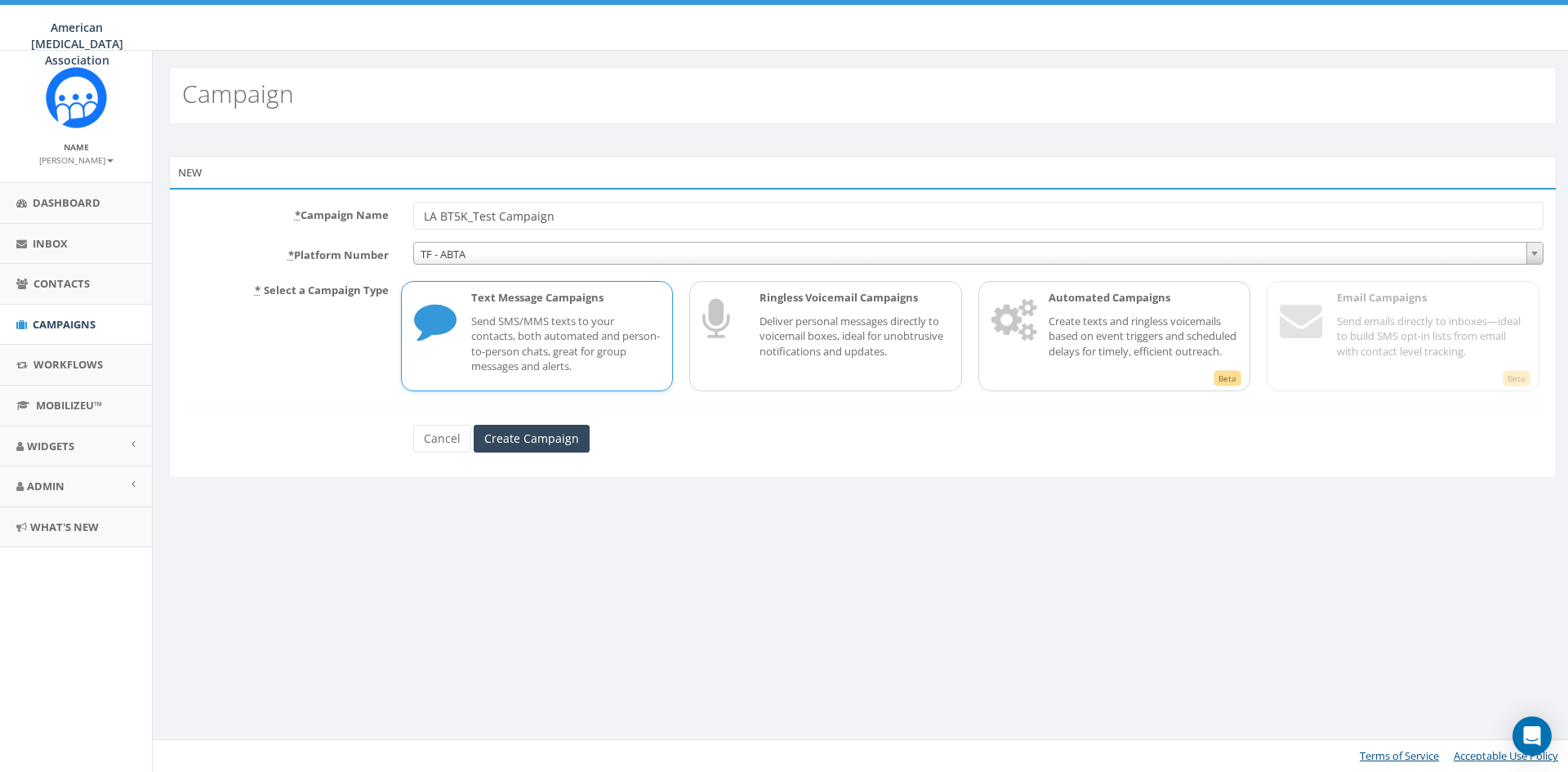
click at [459, 254] on span "TF - ABTA" at bounding box center [978, 254] width 1129 height 23
click at [528, 439] on input "Create Campaign" at bounding box center [532, 439] width 116 height 28
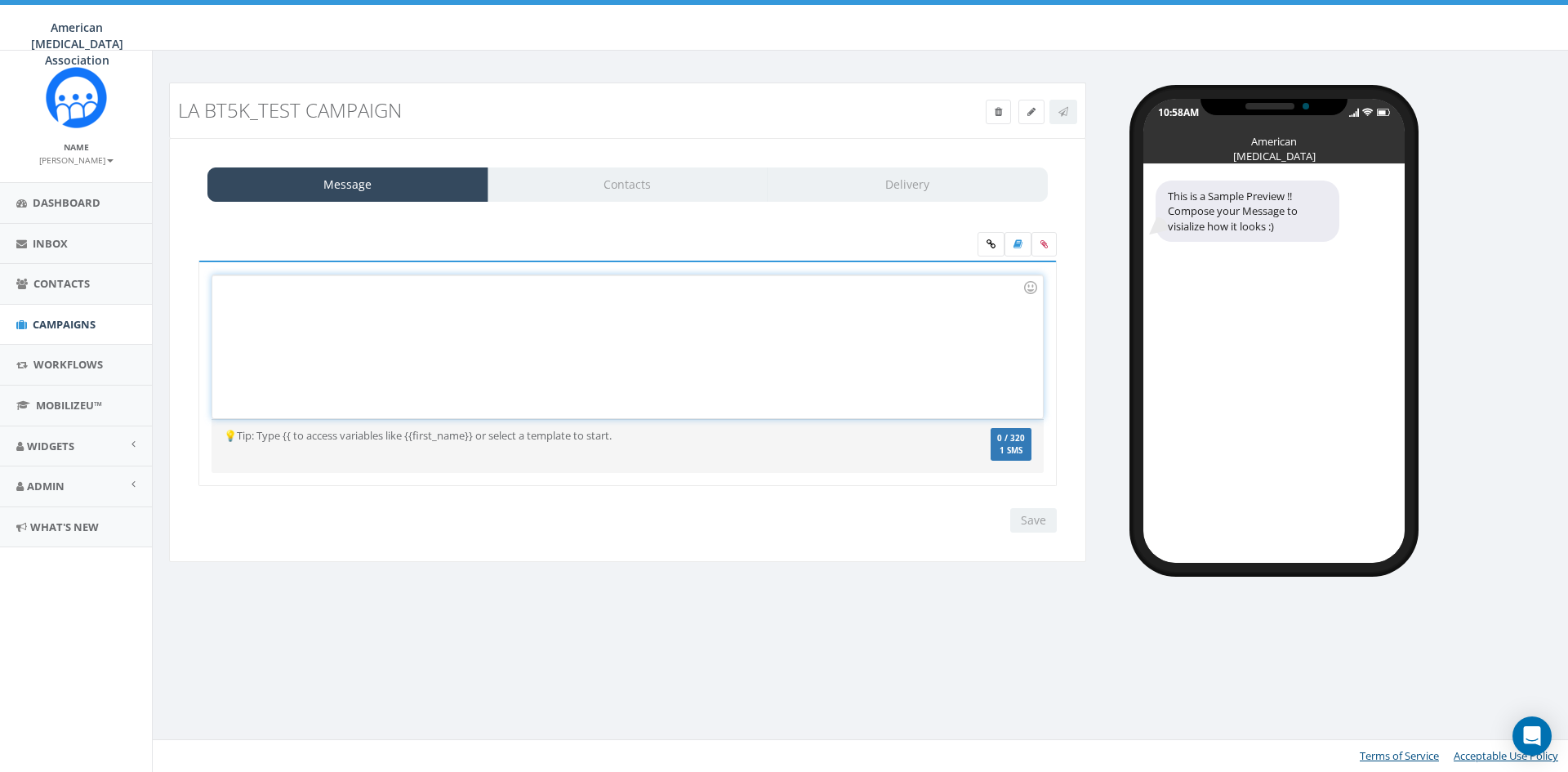
click at [266, 298] on div at bounding box center [626, 347] width 830 height 143
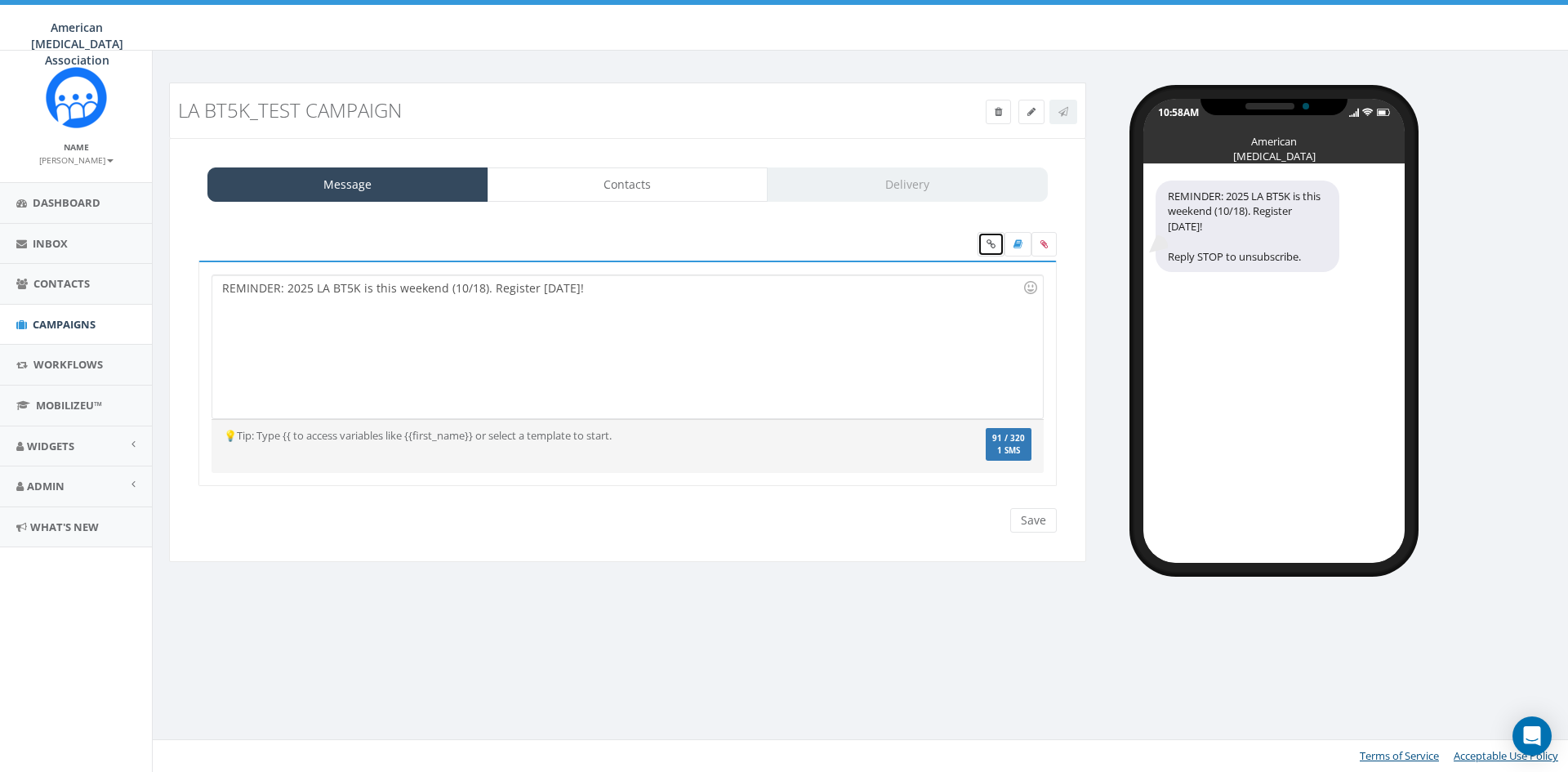
click at [989, 242] on icon at bounding box center [991, 244] width 9 height 10
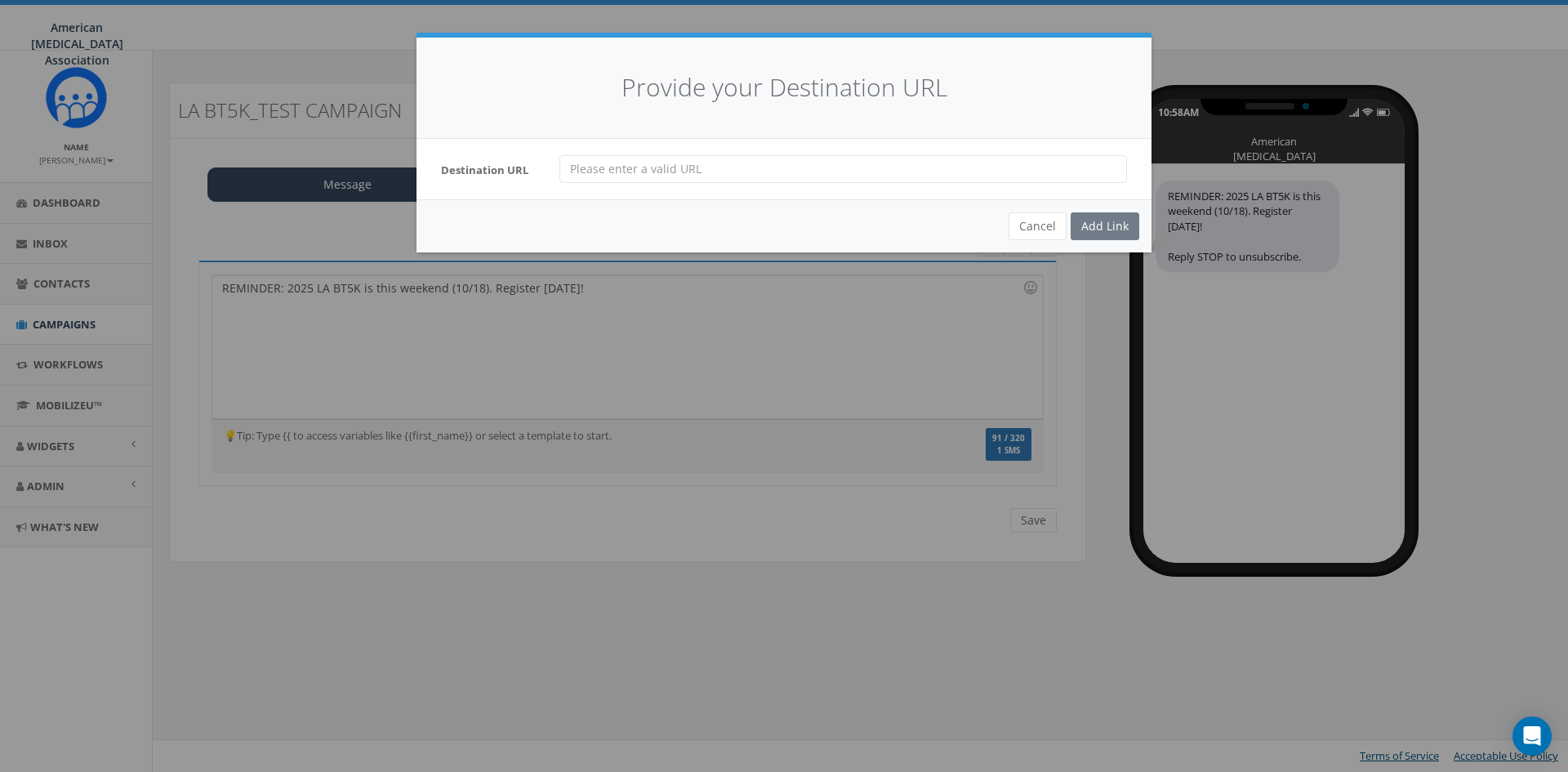
click at [633, 165] on input "url" at bounding box center [843, 169] width 568 height 28
paste input "https://give.abta.org/event/2025-bt5k-los-angeles/e650214"
type input "https://give.abta.org/event/2025-bt5k-los-angeles/e650214"
click at [1112, 222] on div "Add Link" at bounding box center [1104, 226] width 68 height 28
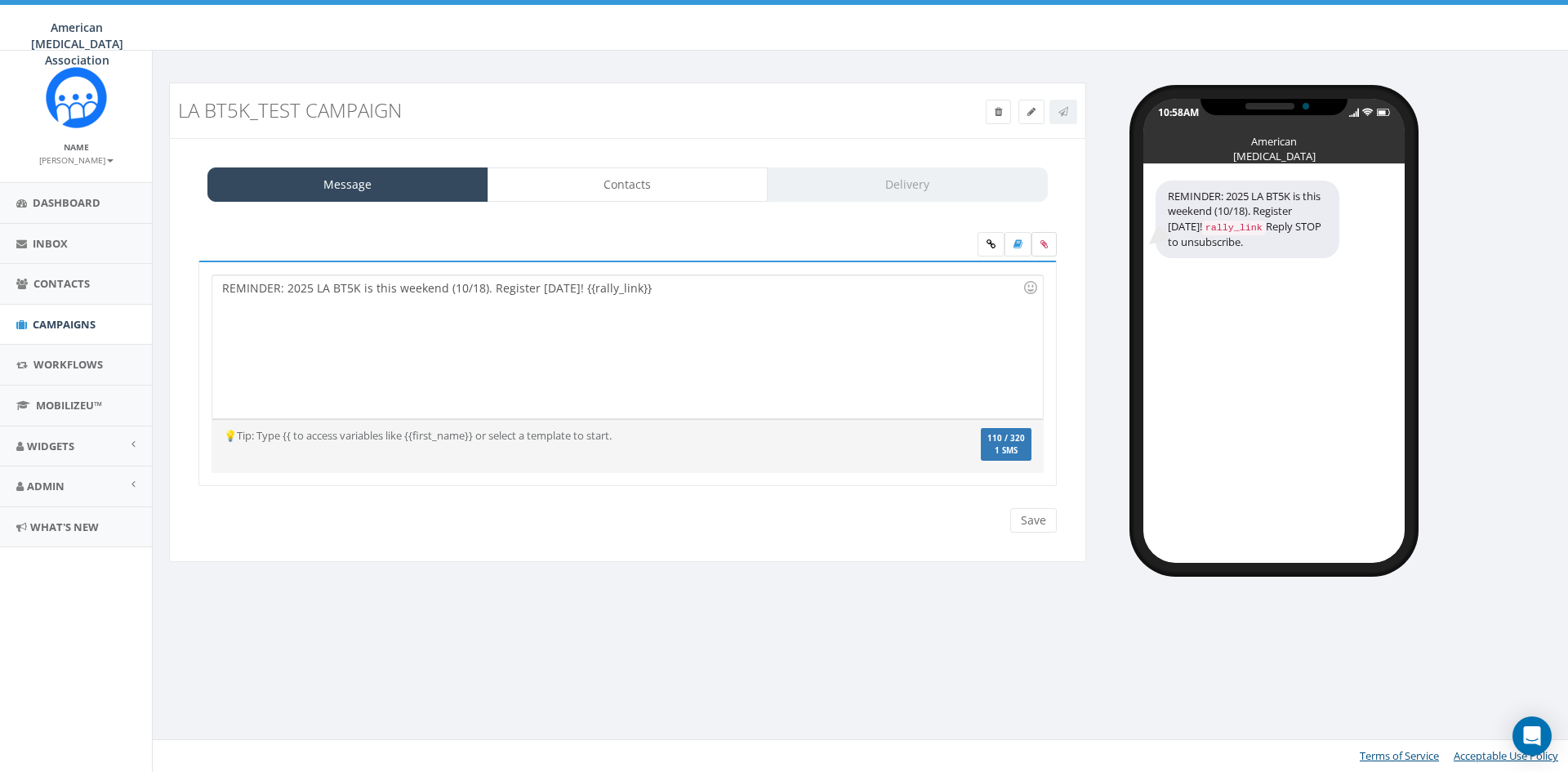
click at [1044, 244] on icon at bounding box center [1045, 244] width 8 height 10
click at [0, 0] on input "file" at bounding box center [0, 0] width 0 height 0
click at [659, 283] on div "REMINDER: 2025 LA BT5K is this weekend (10/18). Register Today! {{rally_link}}" at bounding box center [626, 347] width 830 height 143
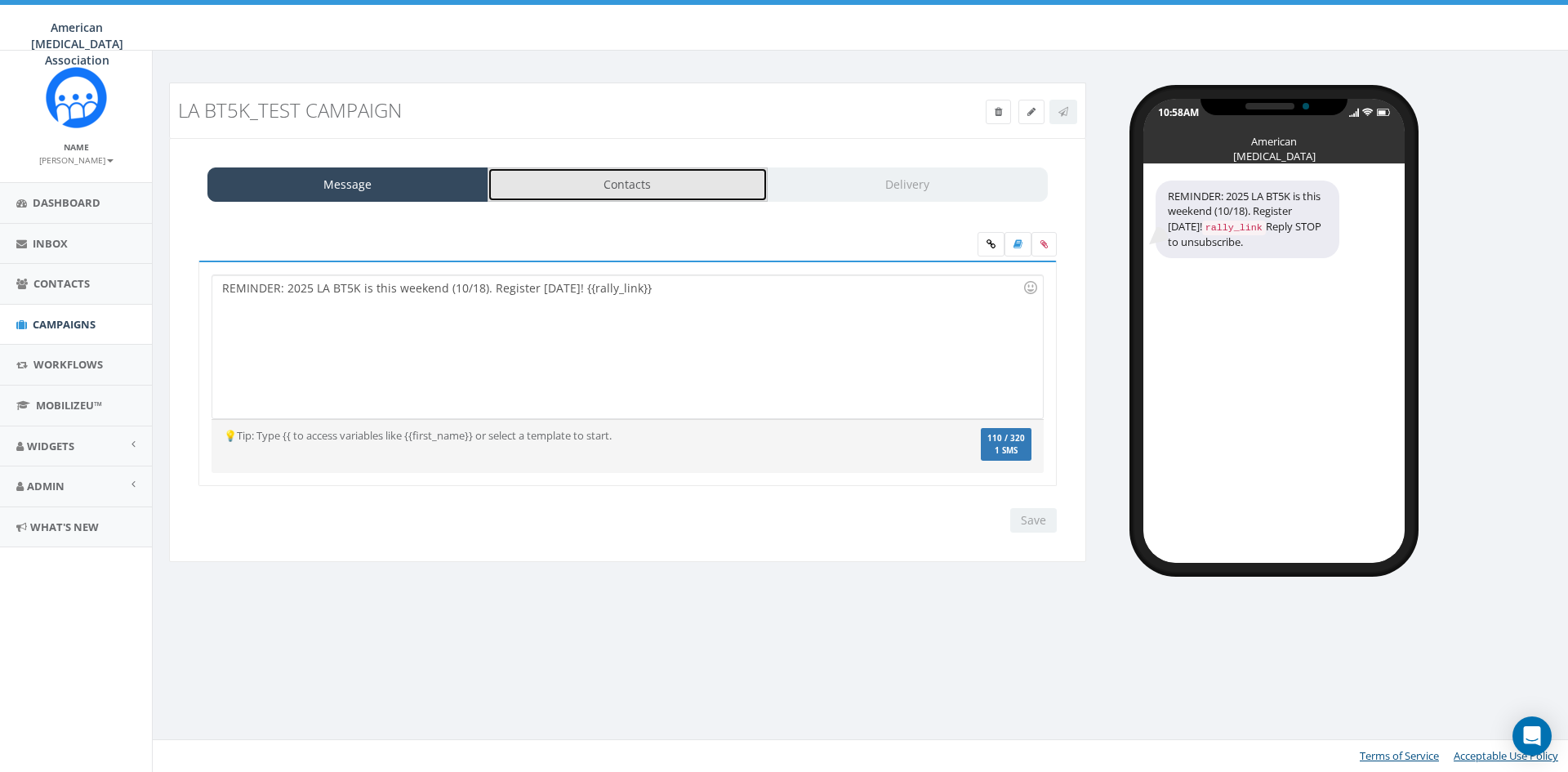
click at [608, 186] on link "Contacts" at bounding box center [628, 185] width 281 height 35
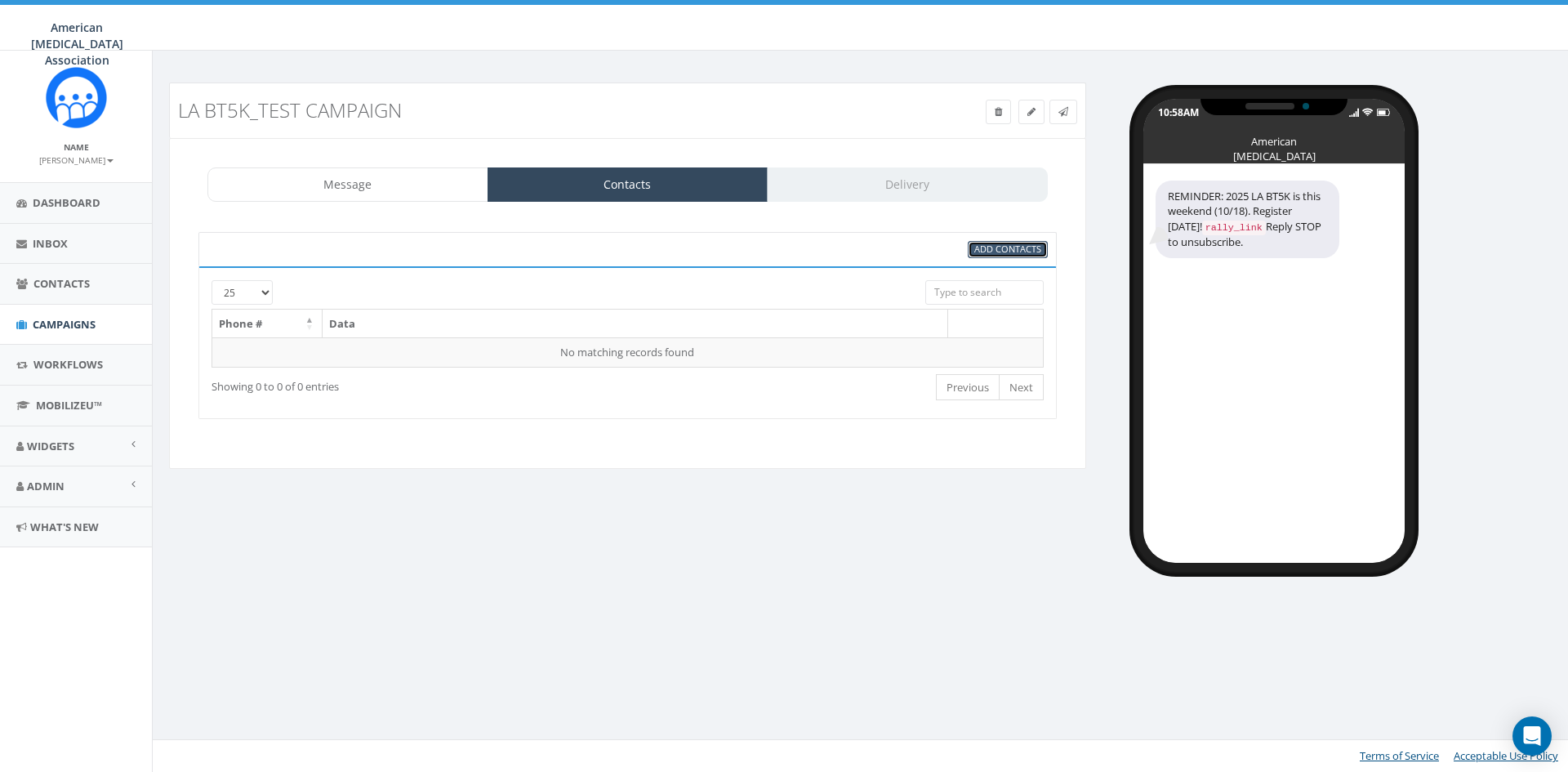
click at [999, 246] on span "Add Contacts" at bounding box center [1007, 249] width 66 height 13
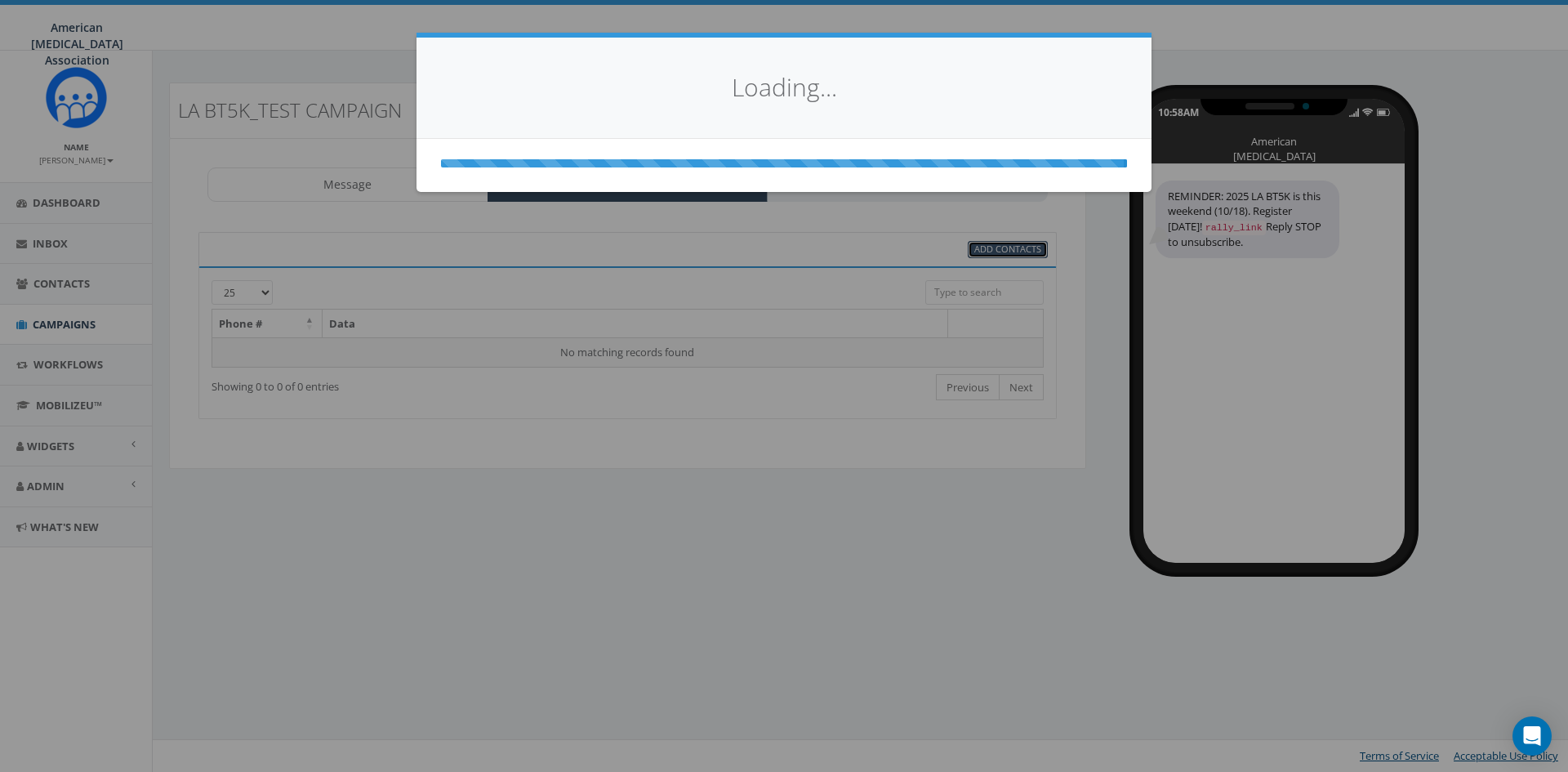
select select
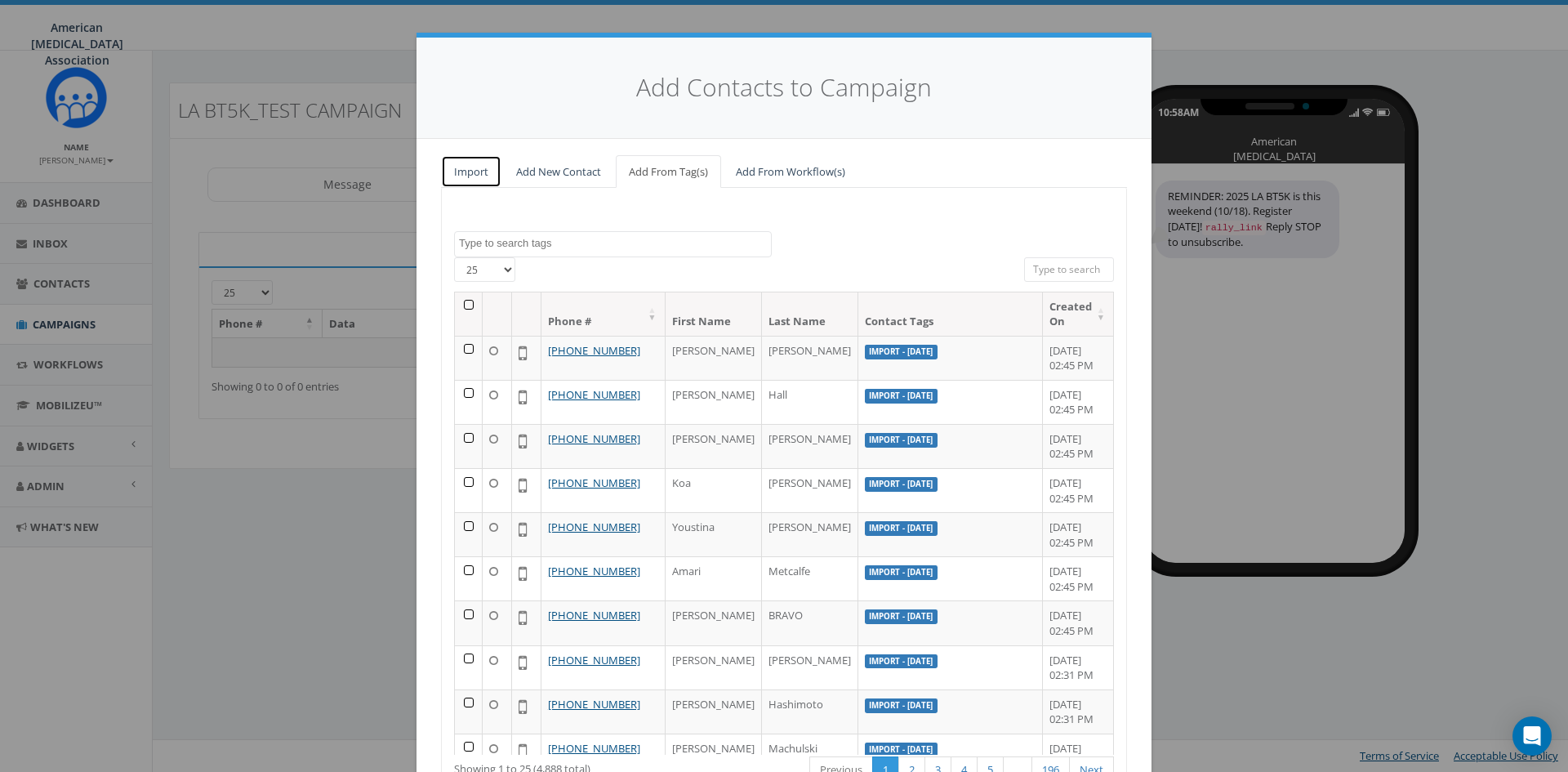
click at [466, 169] on link "Import" at bounding box center [471, 172] width 61 height 34
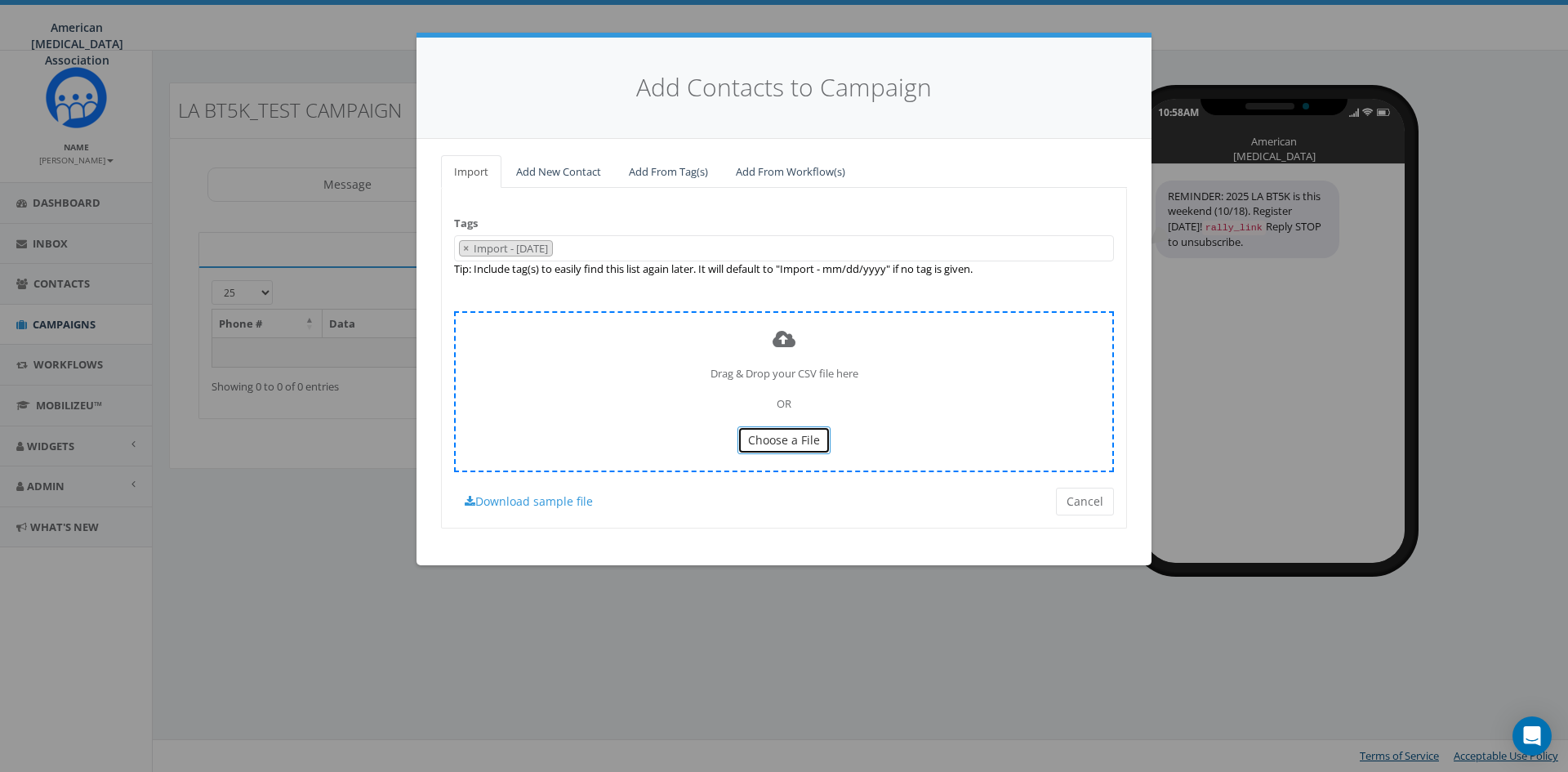
click at [780, 440] on span "Choose a File" at bounding box center [784, 439] width 72 height 15
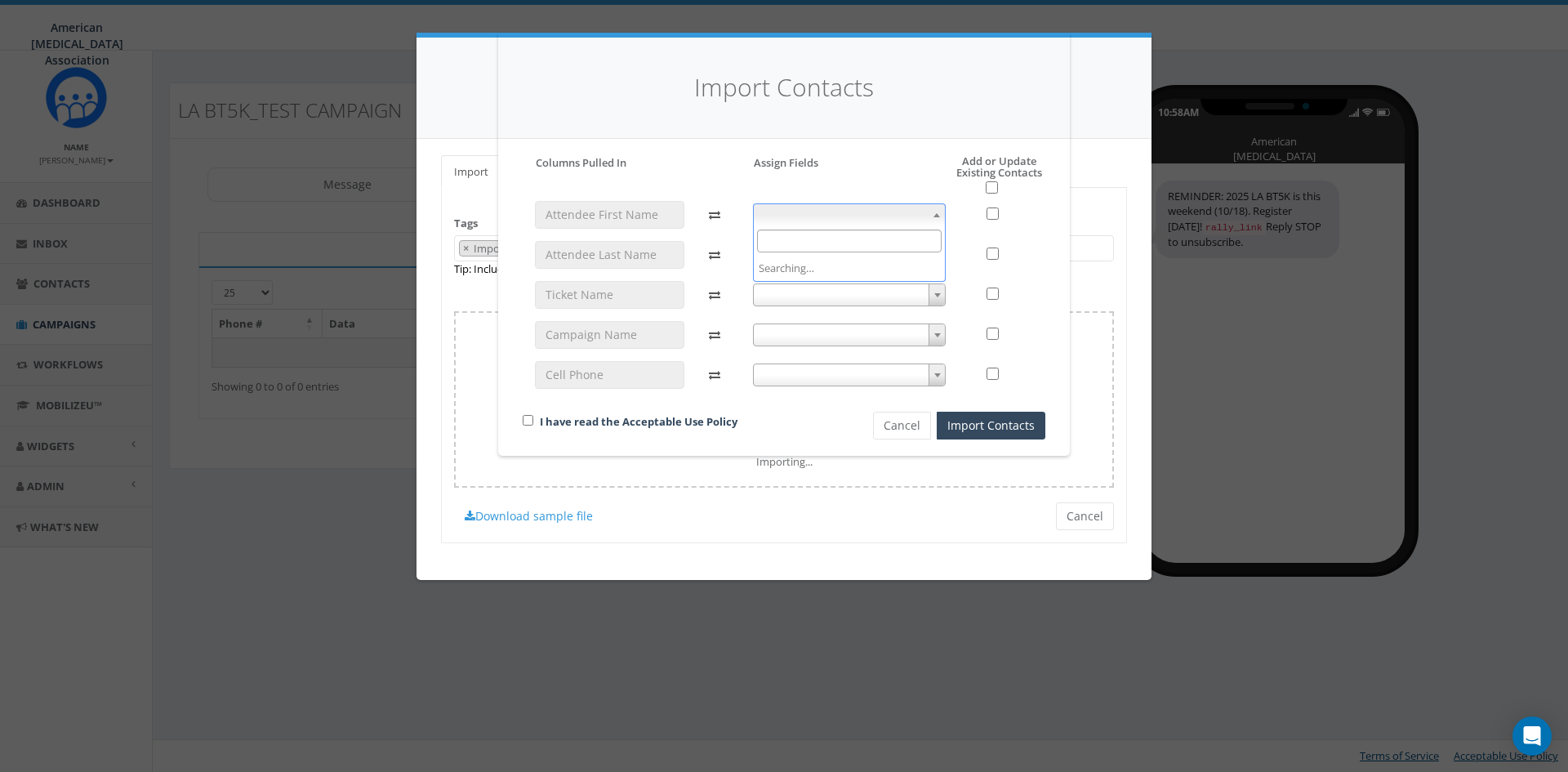
click at [801, 212] on span at bounding box center [849, 215] width 194 height 23
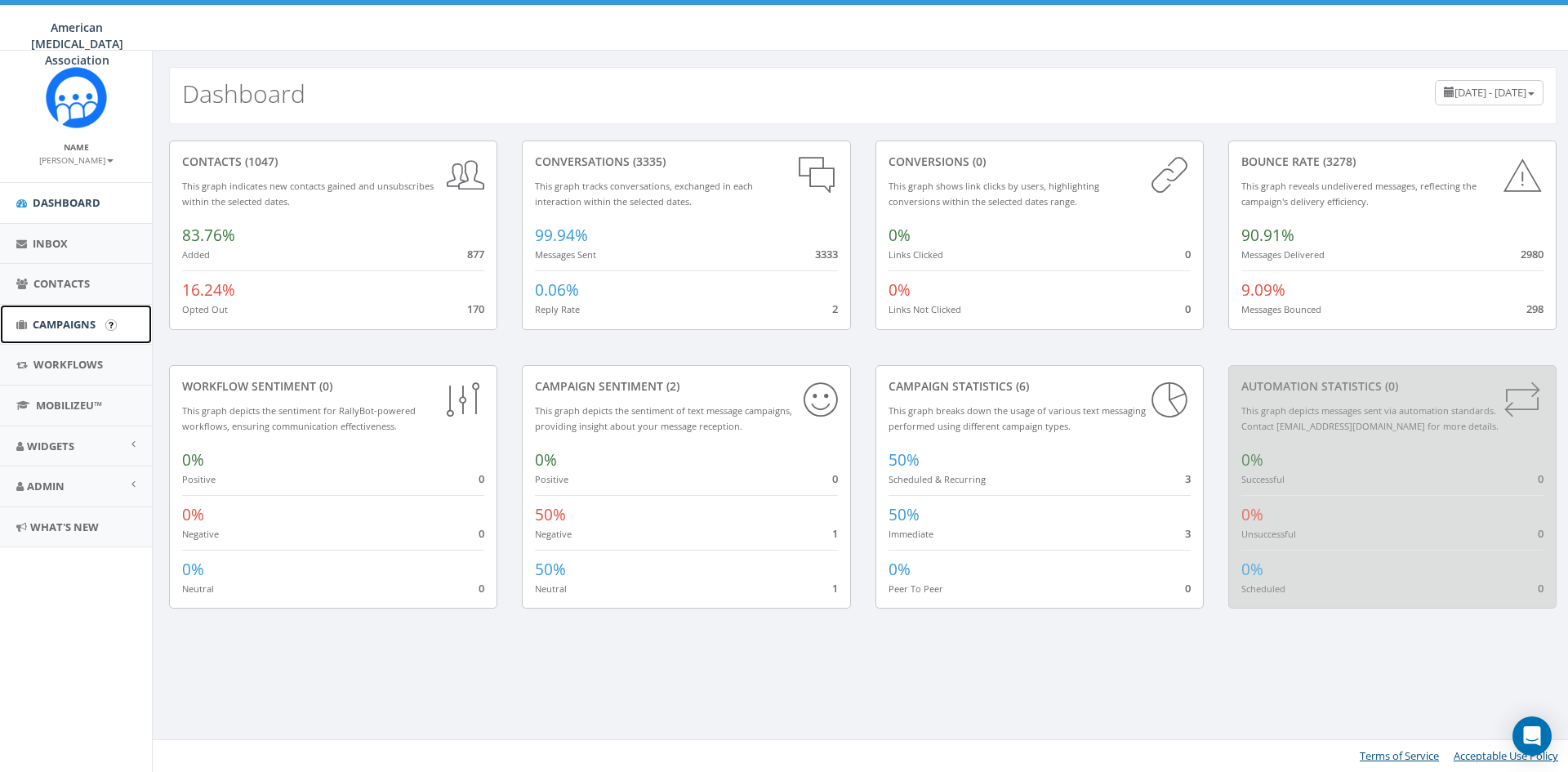
click at [75, 313] on link "Campaigns" at bounding box center [76, 325] width 152 height 40
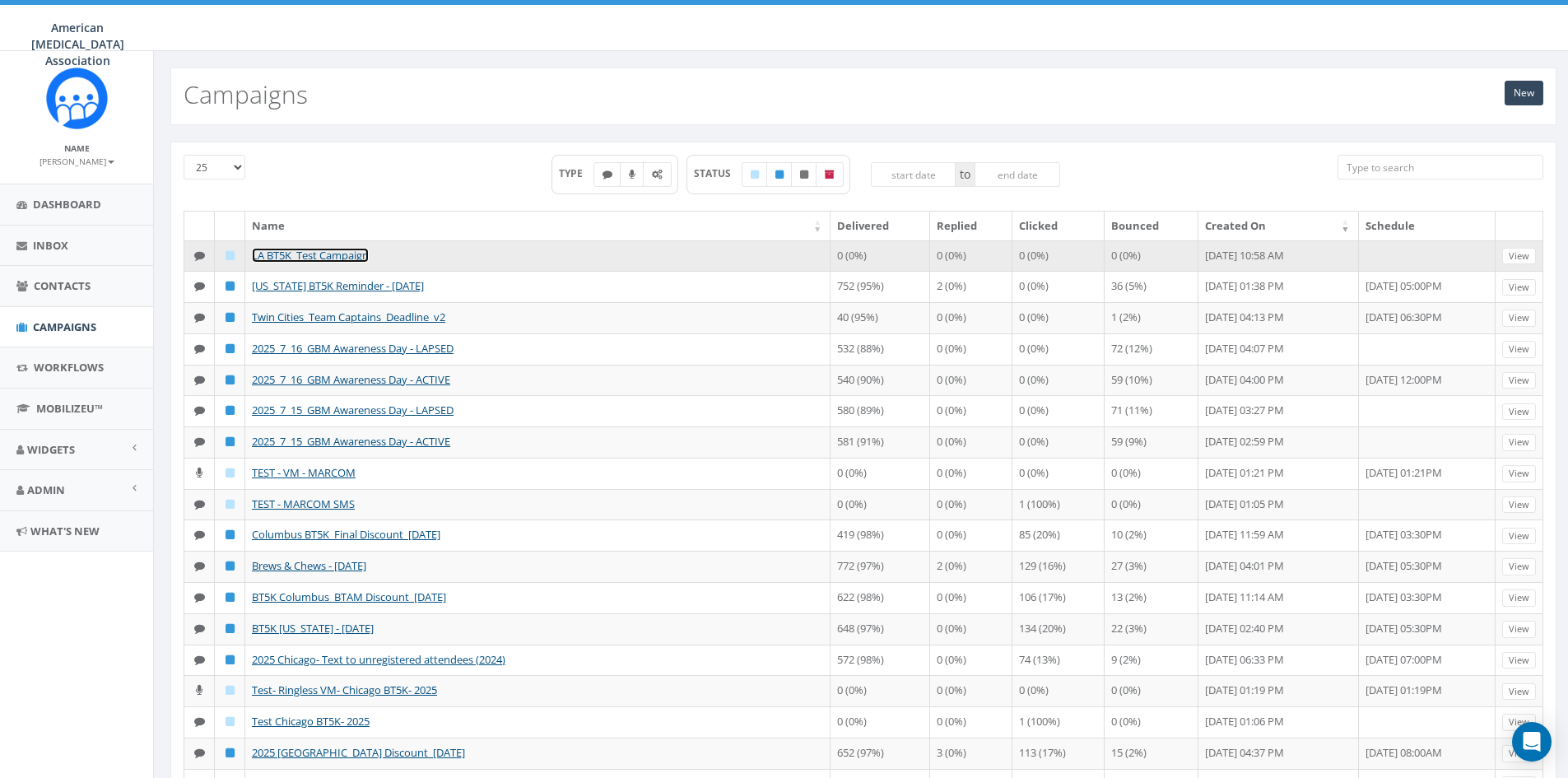
click at [321, 256] on link "LA BT5K_Test Campaign" at bounding box center [310, 254] width 117 height 15
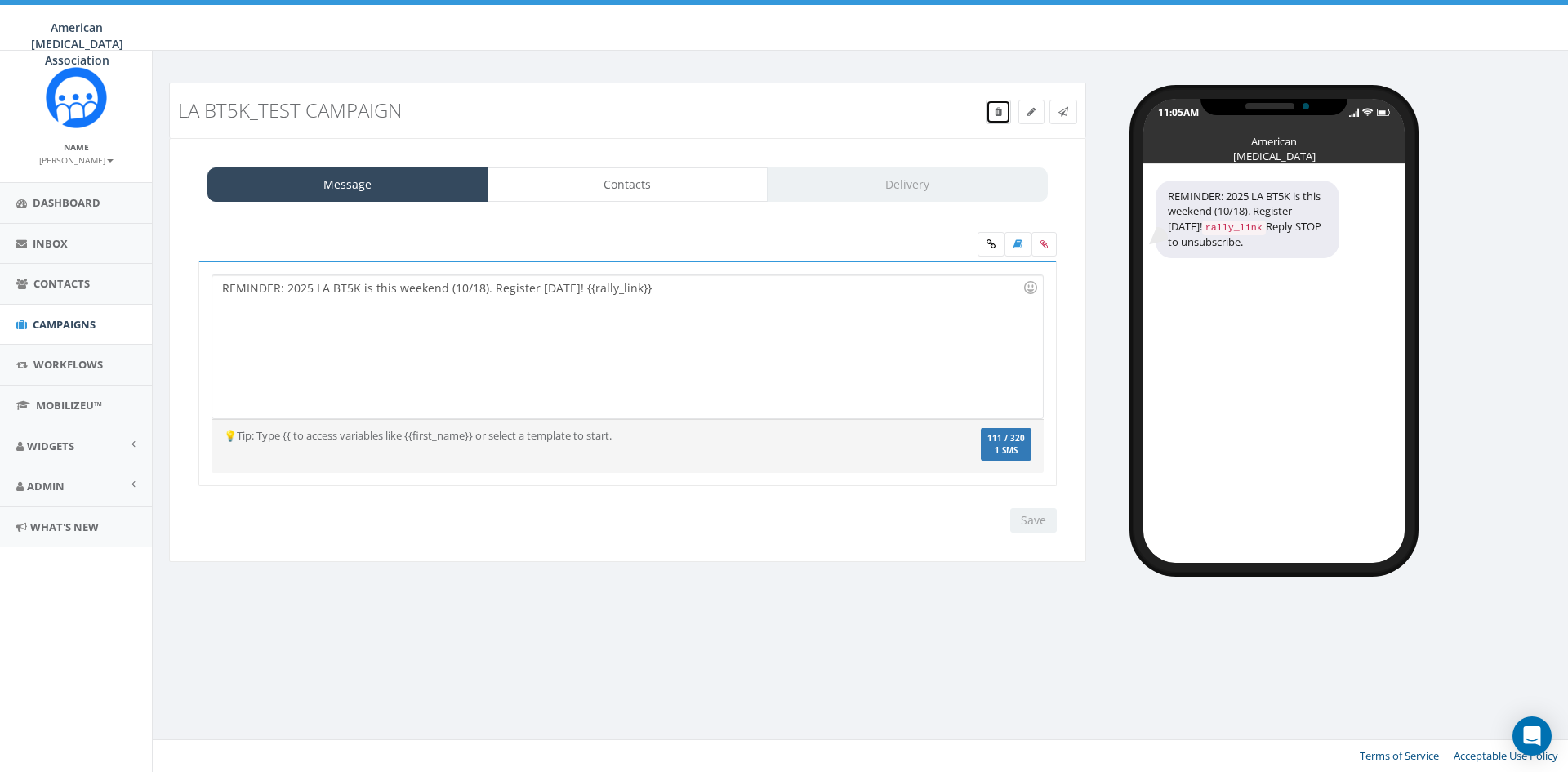
click at [999, 110] on icon at bounding box center [998, 112] width 8 height 10
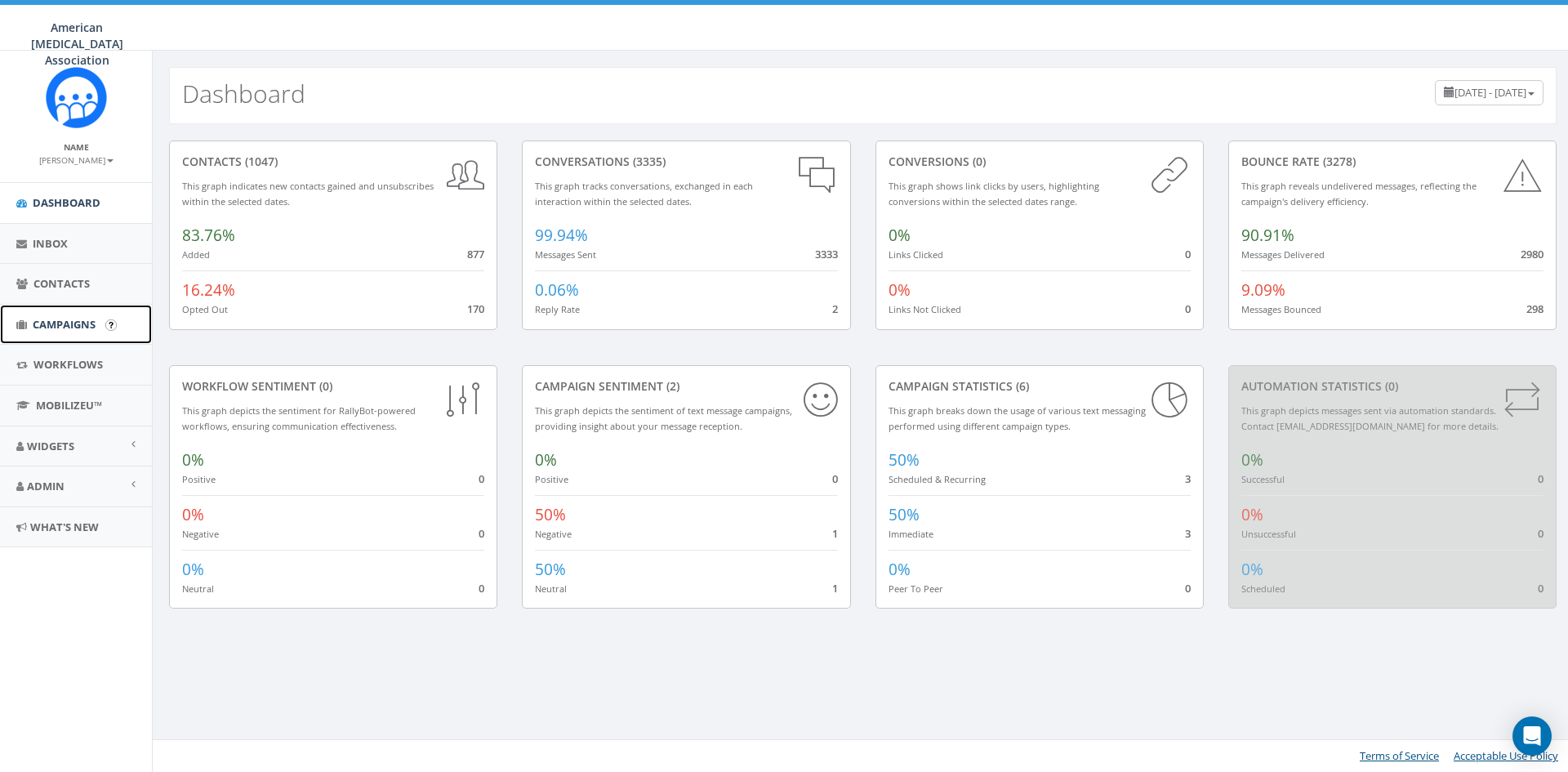
click at [64, 323] on span "Campaigns" at bounding box center [64, 324] width 63 height 14
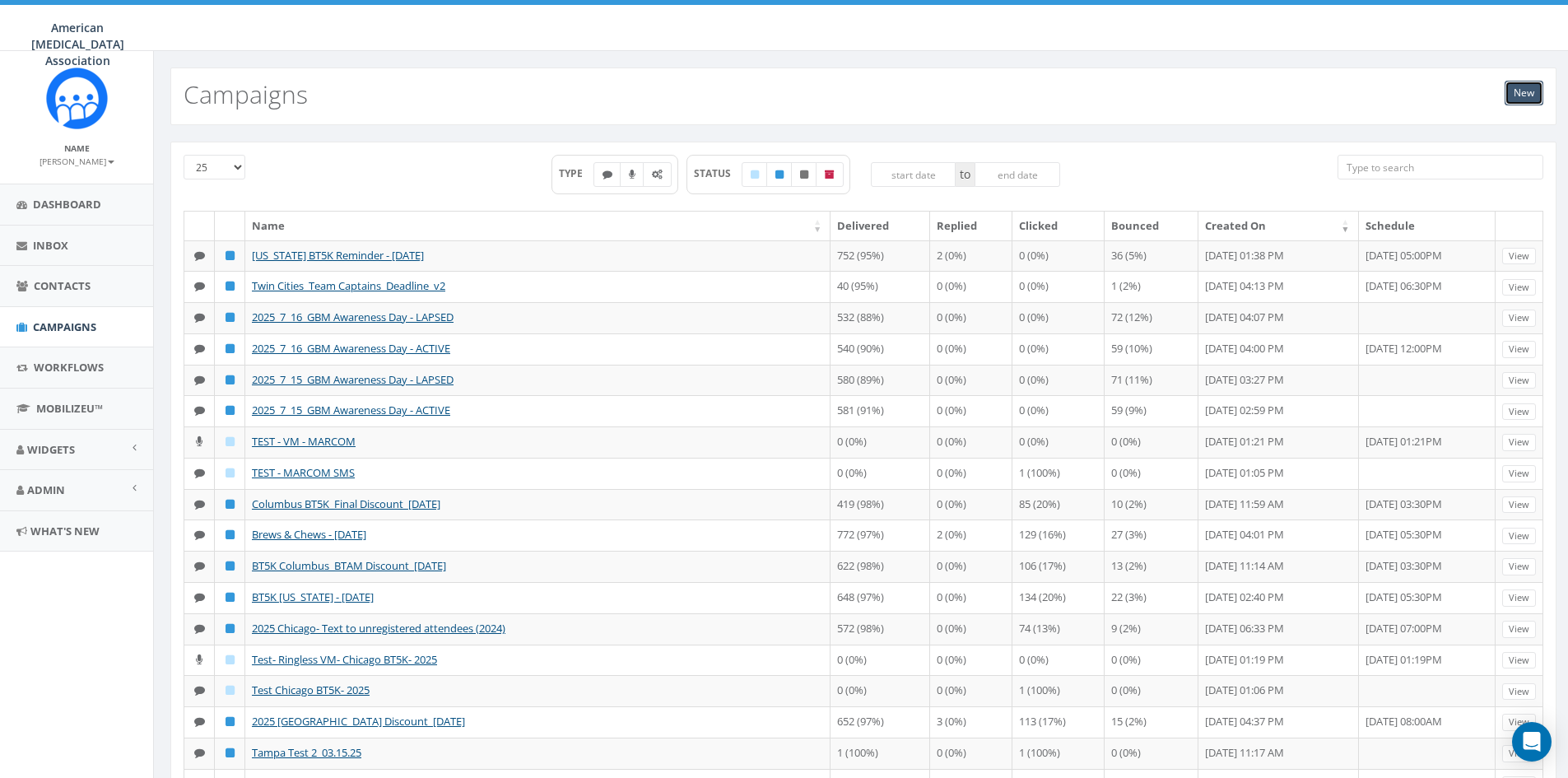
click at [1519, 91] on link "New" at bounding box center [1523, 92] width 39 height 24
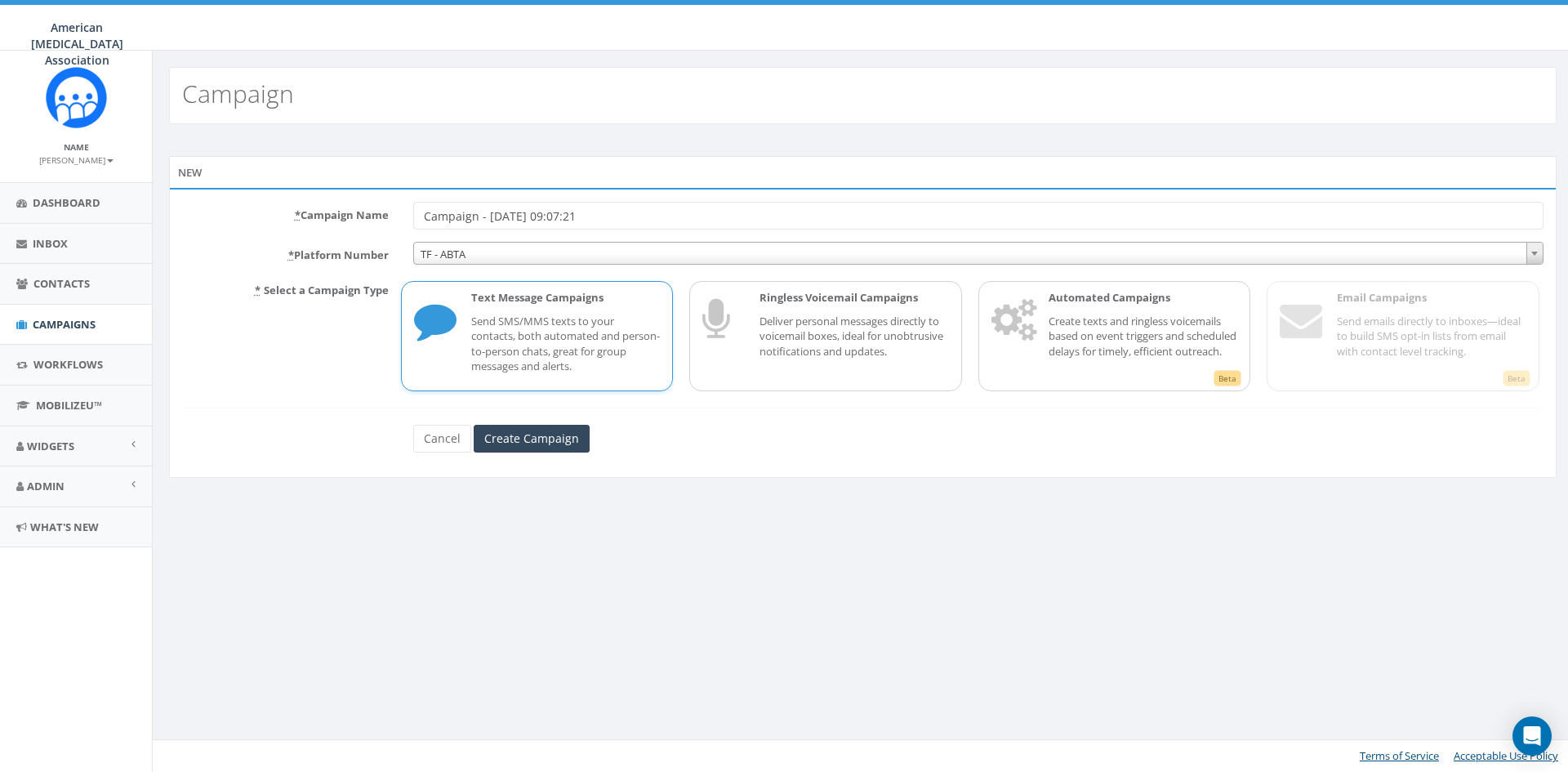
drag, startPoint x: 617, startPoint y: 219, endPoint x: 403, endPoint y: 219, distance: 214.0
click at [403, 219] on div "Campaign - 10/13/2025, 09:07:21" at bounding box center [978, 215] width 1155 height 28
click at [556, 212] on input "LA BT5K_Test Campaign" at bounding box center [978, 215] width 1130 height 28
type input "LA BT5K_Test Campaign"
click at [465, 253] on span "TF - ABTA" at bounding box center [978, 254] width 1129 height 23
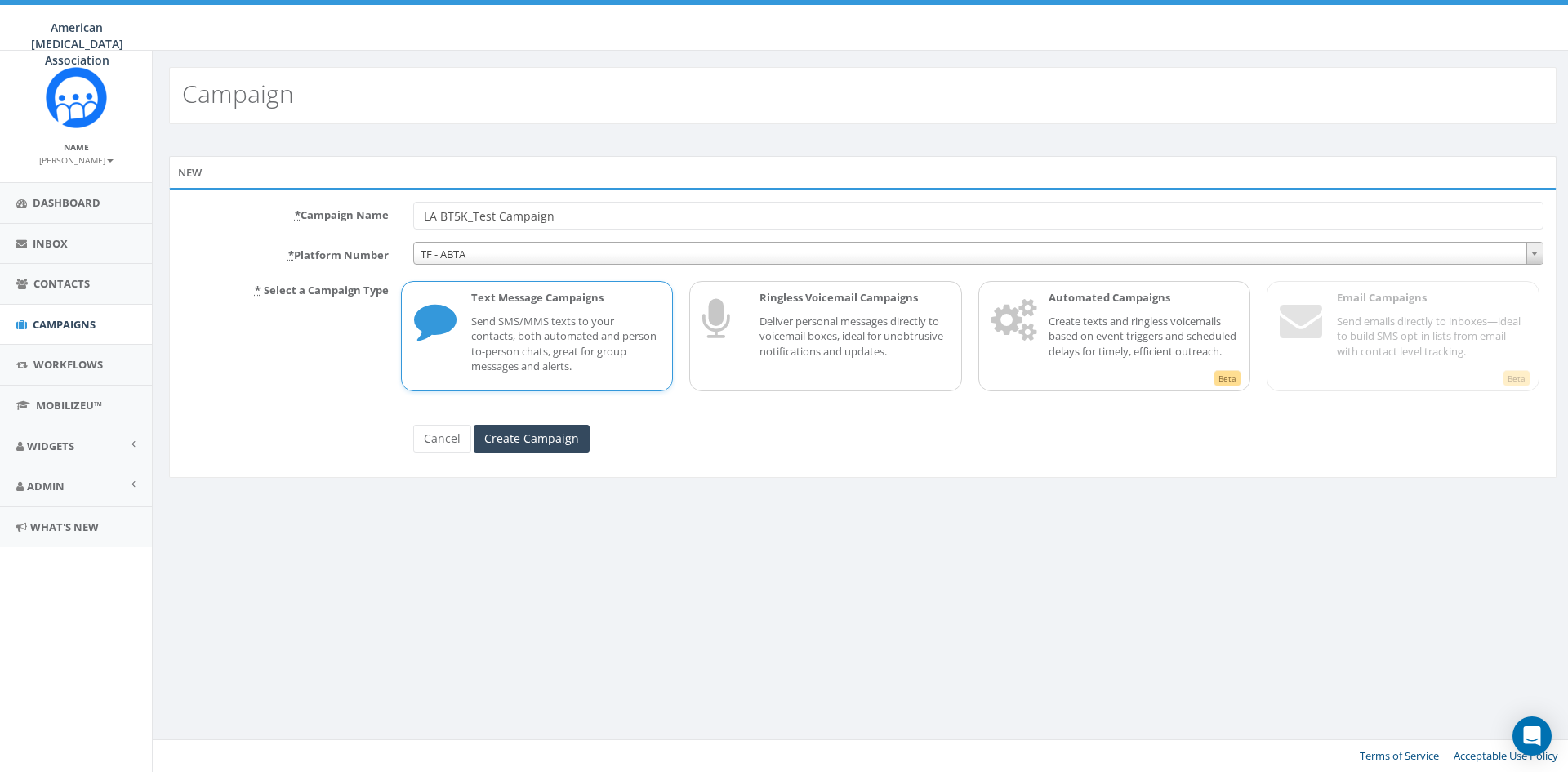
click at [544, 308] on div "Text Message Campaigns Send SMS/MMS texts to your contacts, both automated and …" at bounding box center [558, 336] width 206 height 93
click at [533, 438] on input "Create Campaign" at bounding box center [532, 439] width 116 height 28
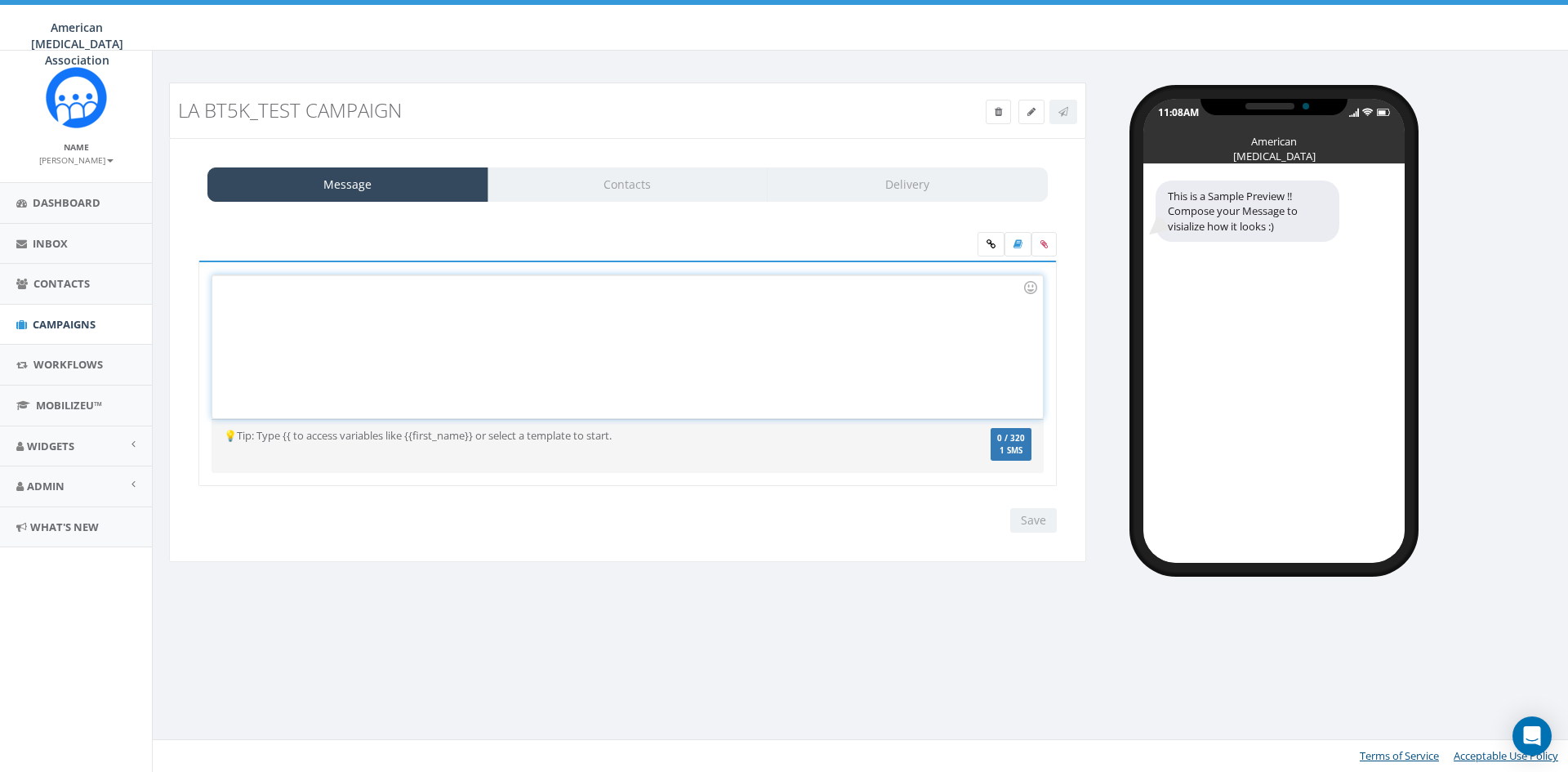
click at [238, 298] on div at bounding box center [626, 347] width 830 height 143
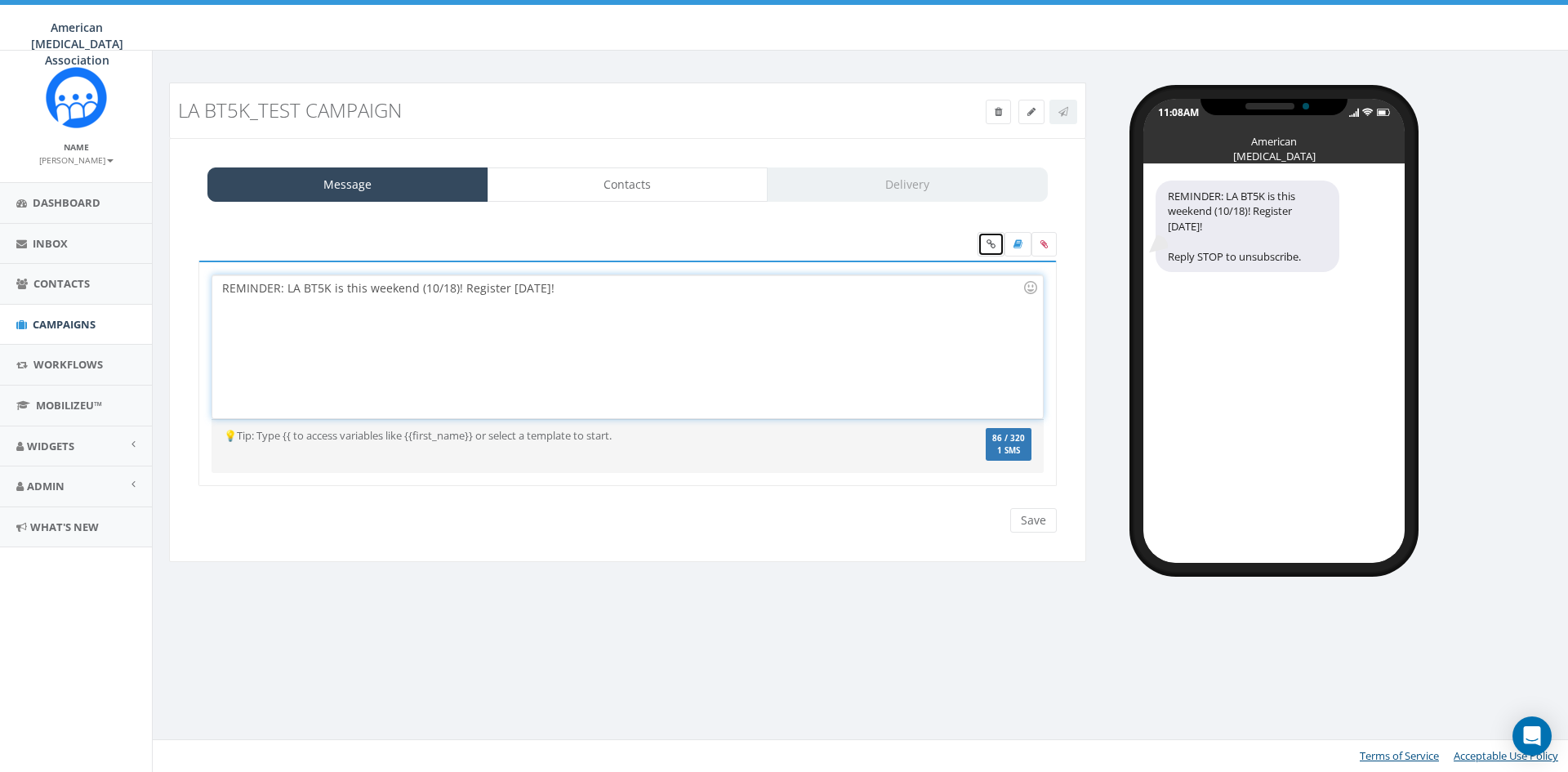
click at [991, 244] on icon at bounding box center [991, 244] width 9 height 10
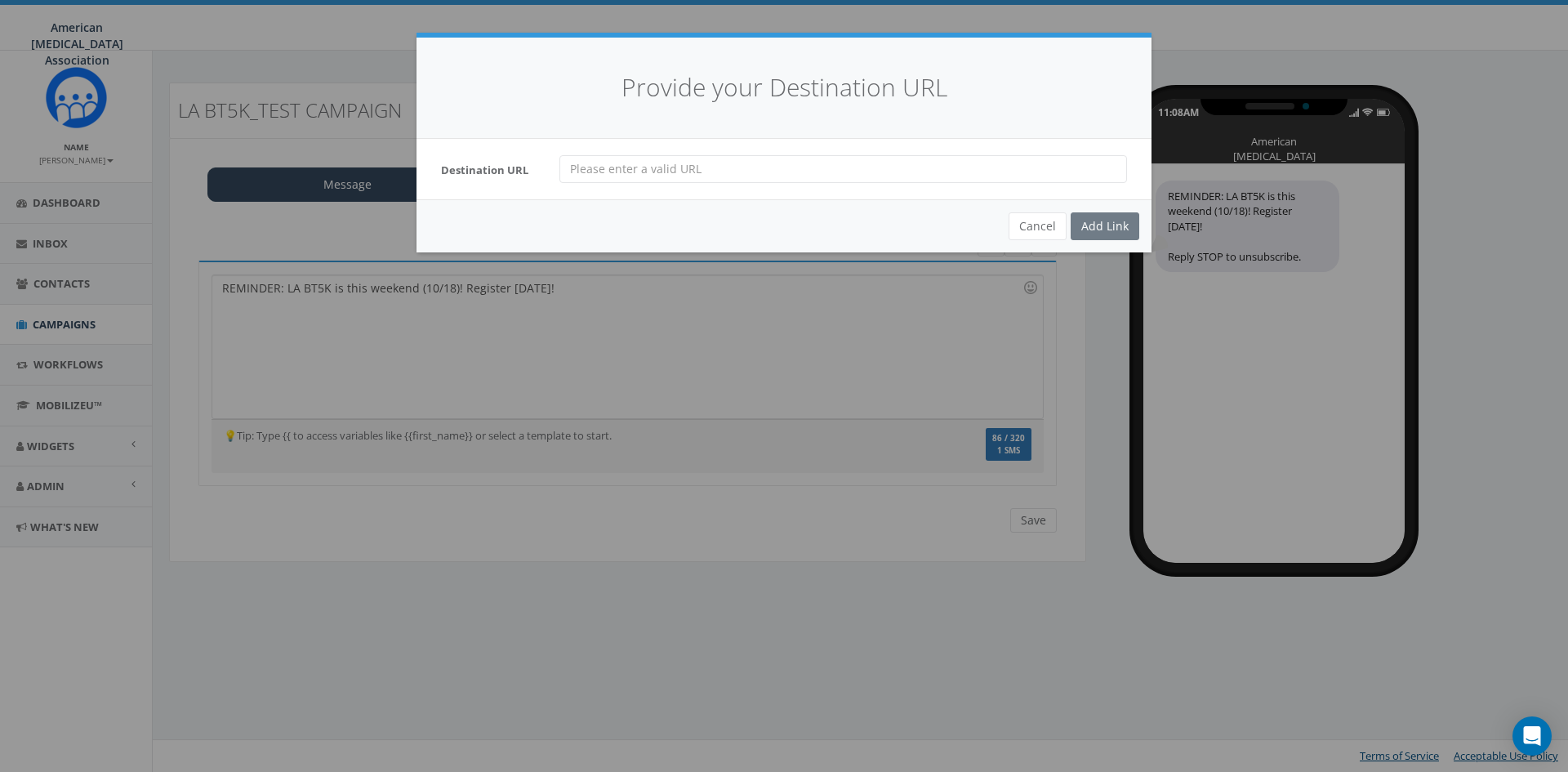
click at [625, 175] on input "url" at bounding box center [843, 169] width 568 height 28
click at [639, 168] on input "url" at bounding box center [843, 169] width 568 height 28
paste input "https://give.abta.org/event/2025-bt5k-los-angeles/e650214"
type input "https://give.abta.org/event/2025-bt5k-los-angeles/e650214"
click at [1117, 225] on div "Add Link" at bounding box center [1104, 226] width 68 height 28
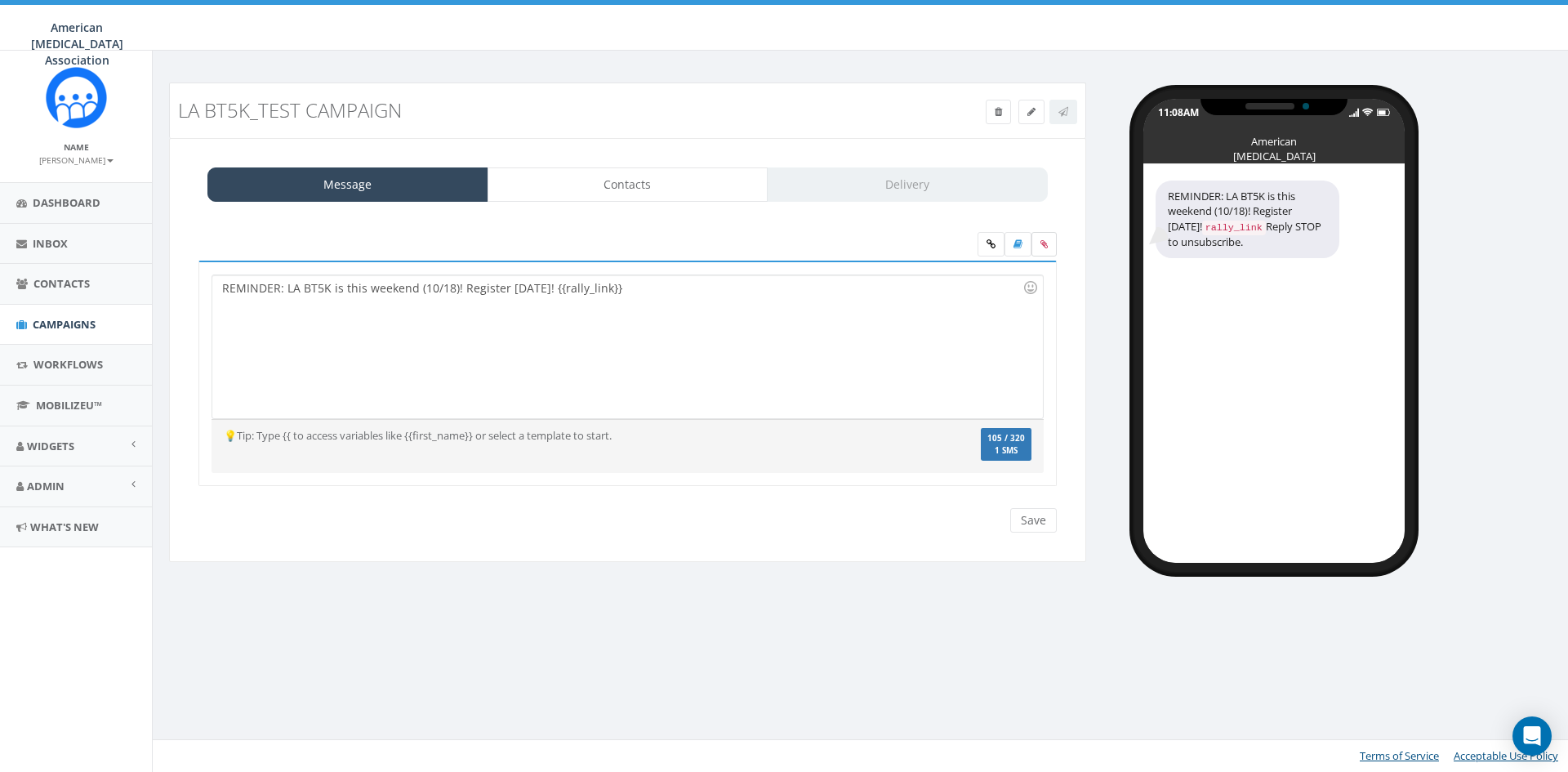
click at [1044, 246] on icon at bounding box center [1045, 244] width 8 height 10
click at [0, 0] on input "file" at bounding box center [0, 0] width 0 height 0
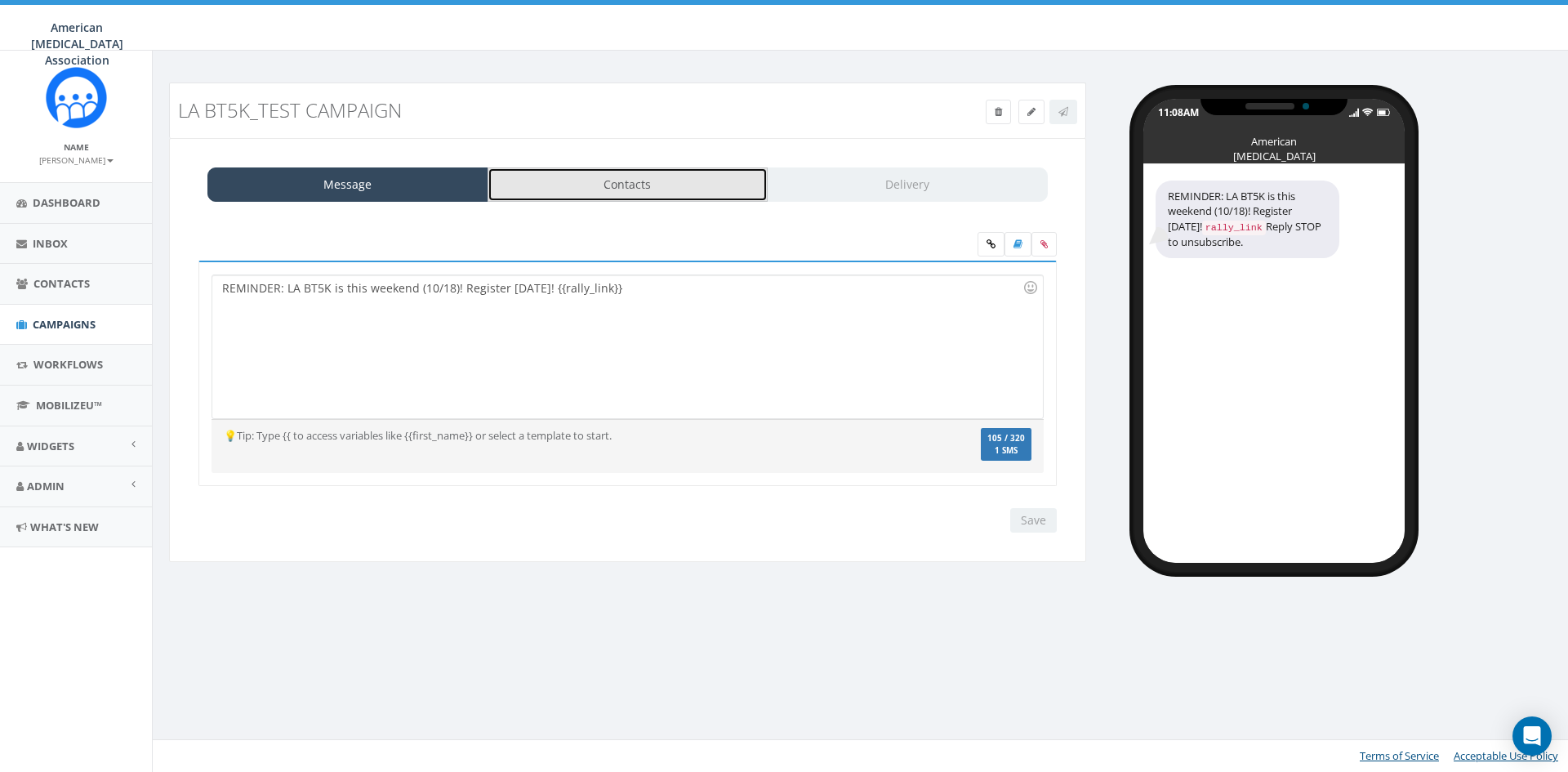
click at [622, 185] on link "Contacts" at bounding box center [628, 185] width 281 height 35
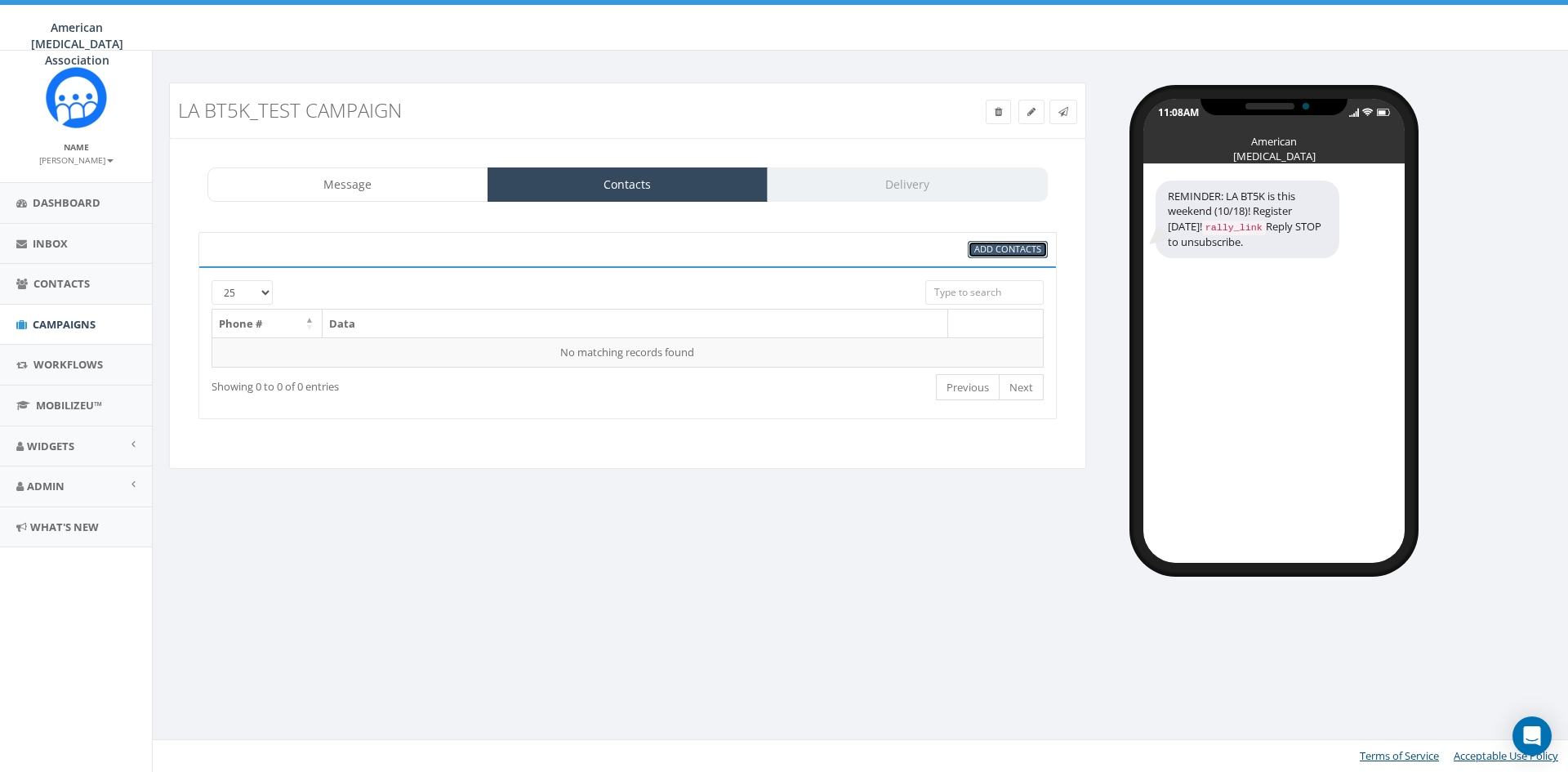
click at [996, 248] on span "Add Contacts" at bounding box center [1007, 249] width 66 height 13
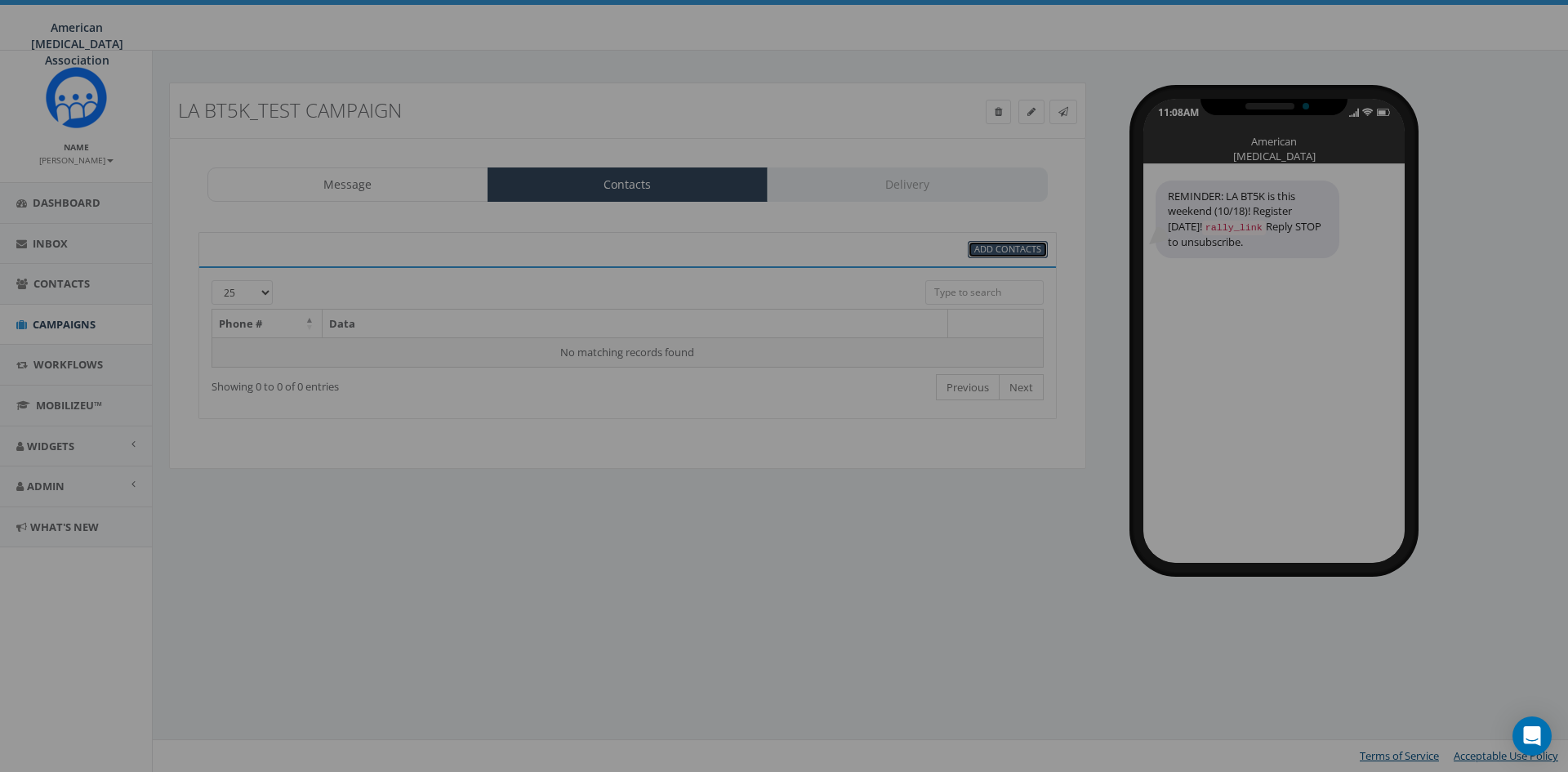
select select
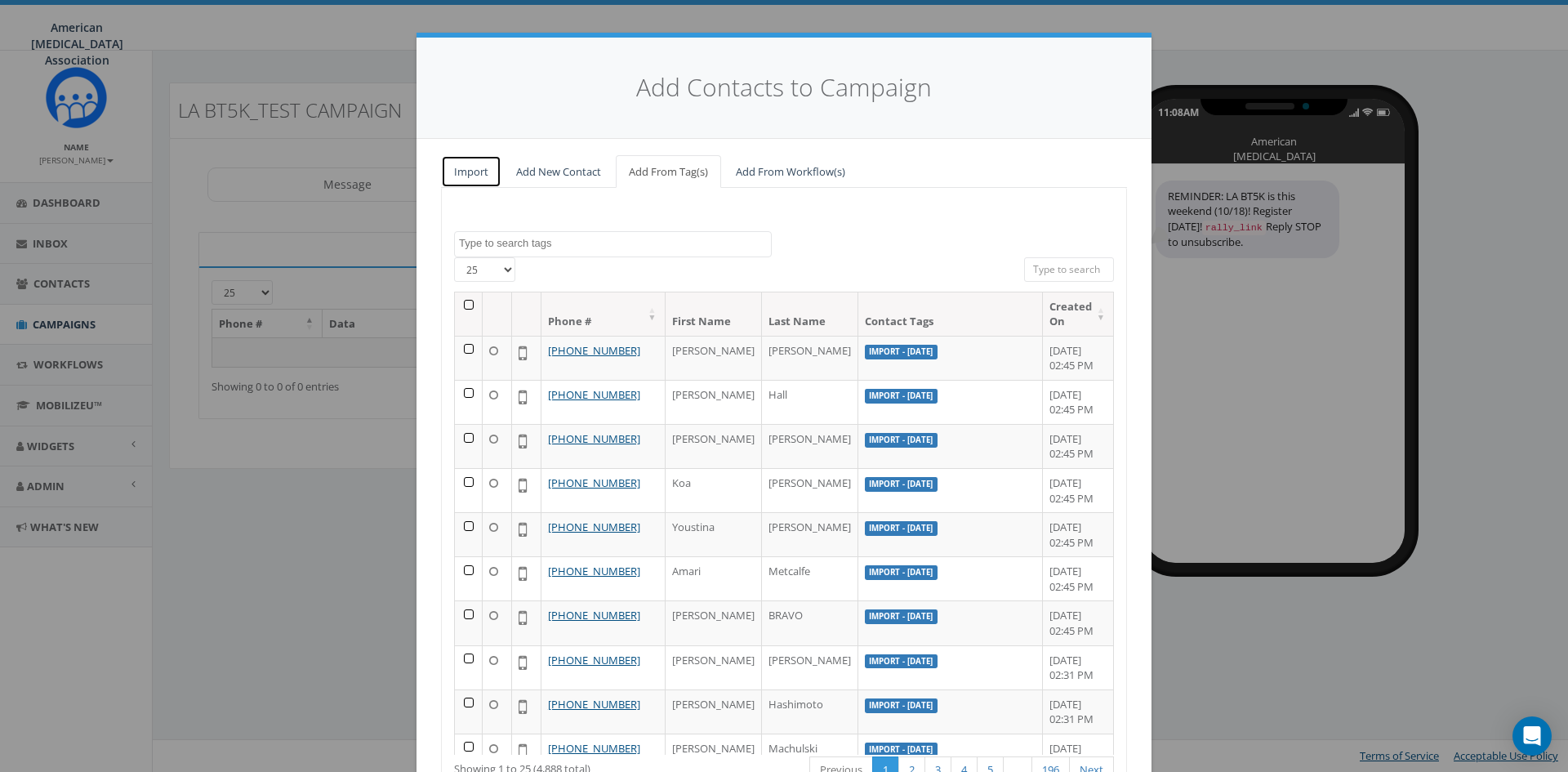
click at [467, 170] on link "Import" at bounding box center [471, 172] width 61 height 34
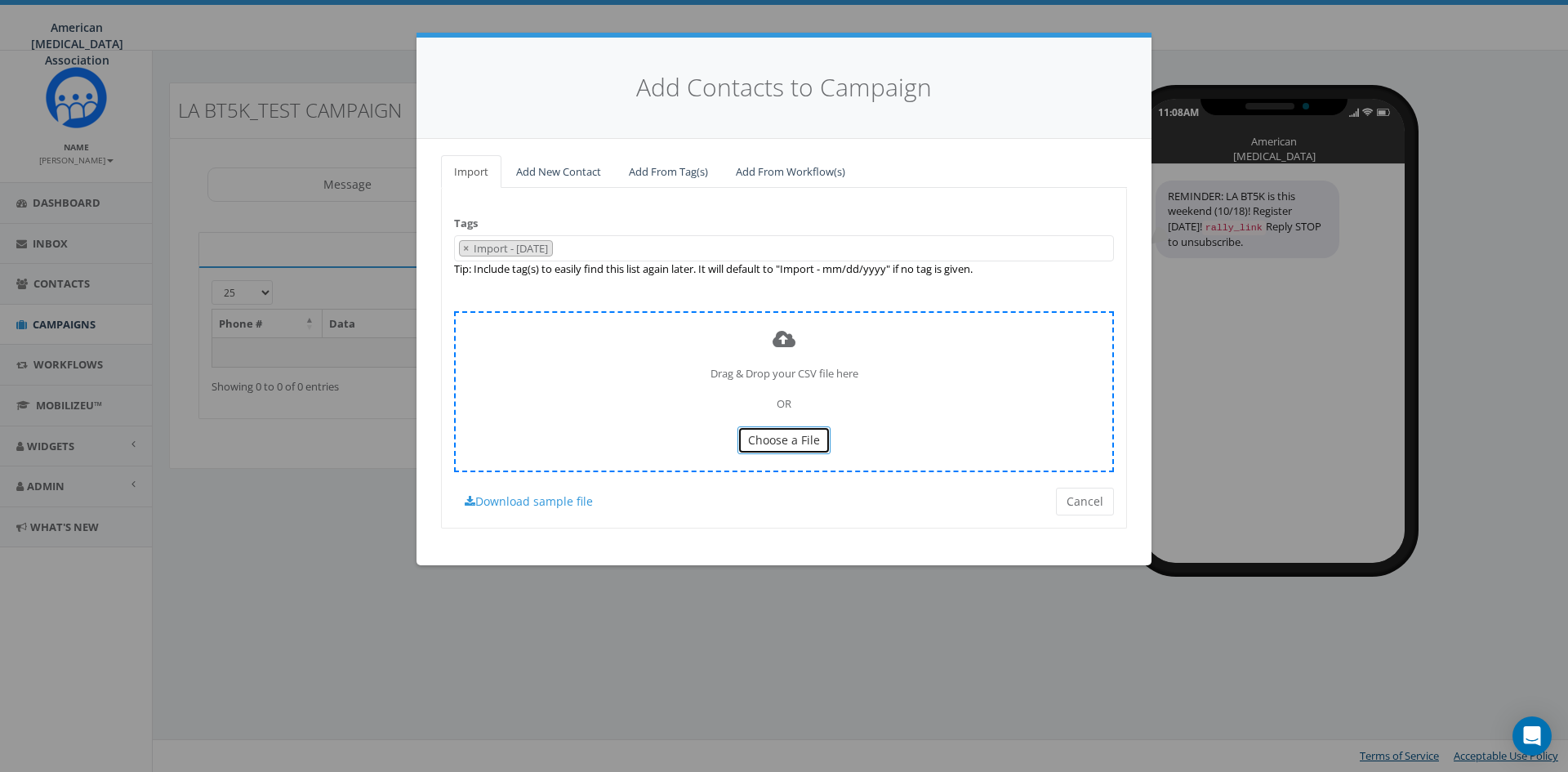
click at [781, 441] on span "Choose a File" at bounding box center [784, 439] width 72 height 15
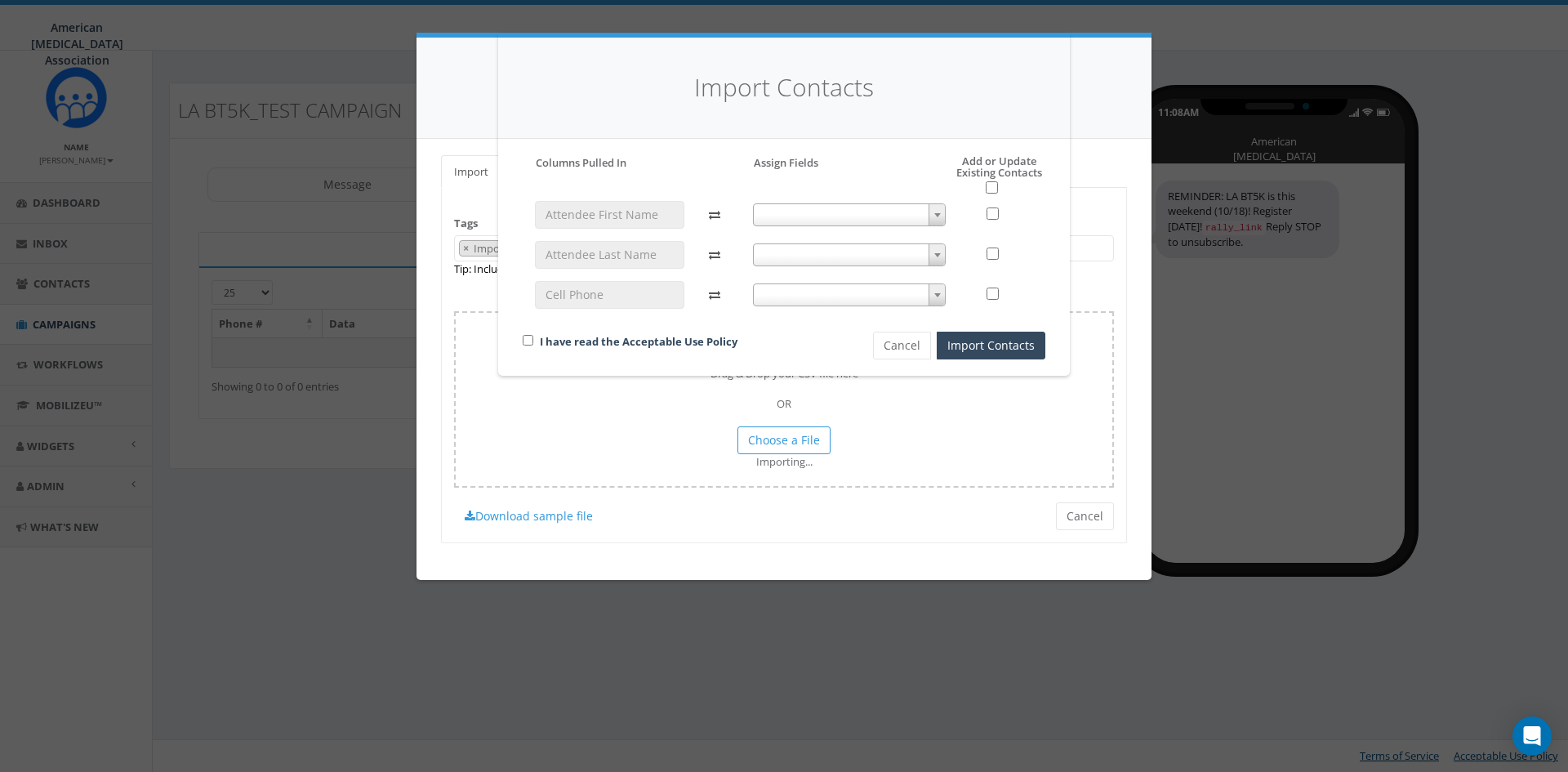
click at [843, 212] on span at bounding box center [849, 215] width 194 height 23
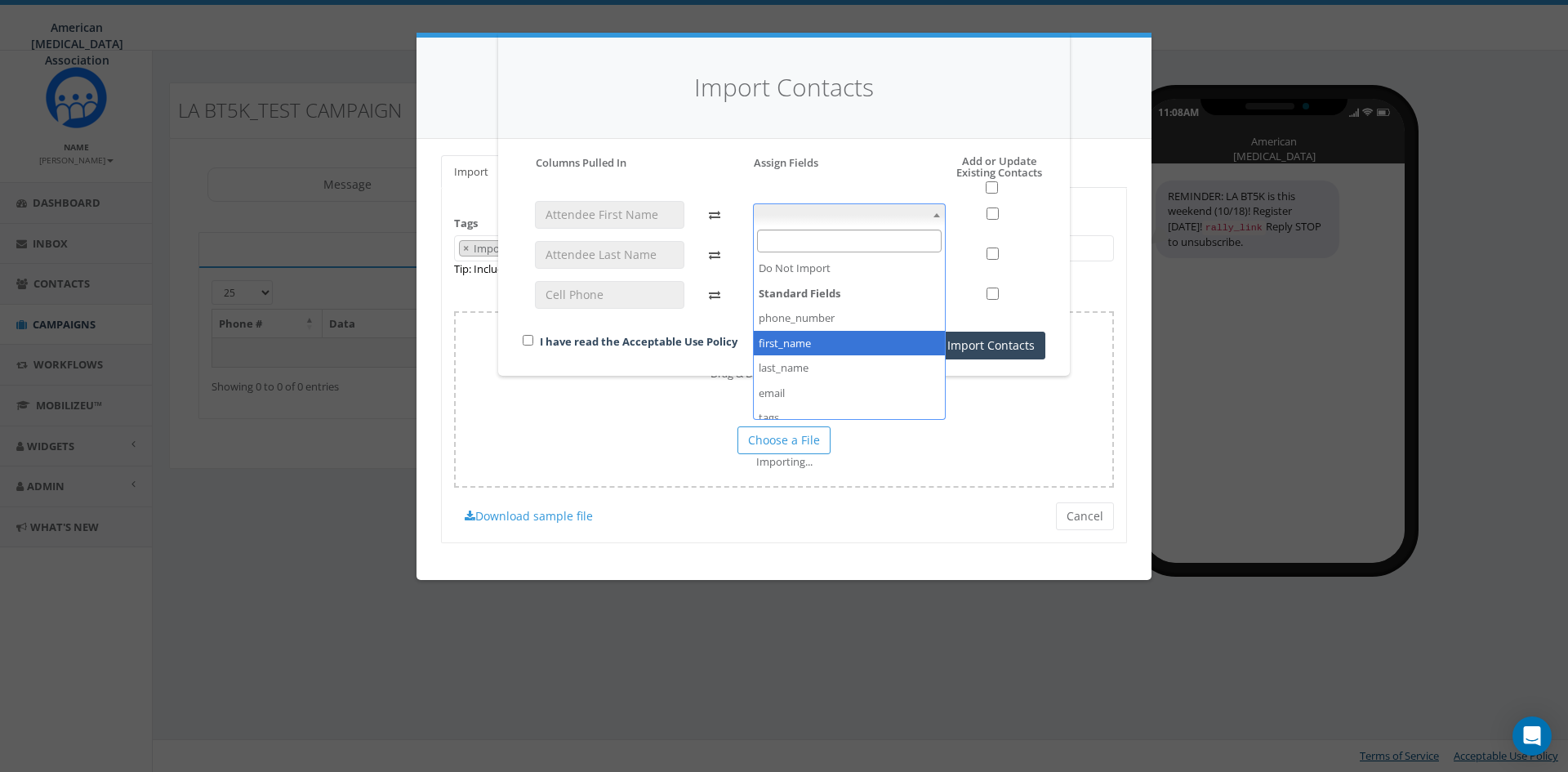
select select "first_name"
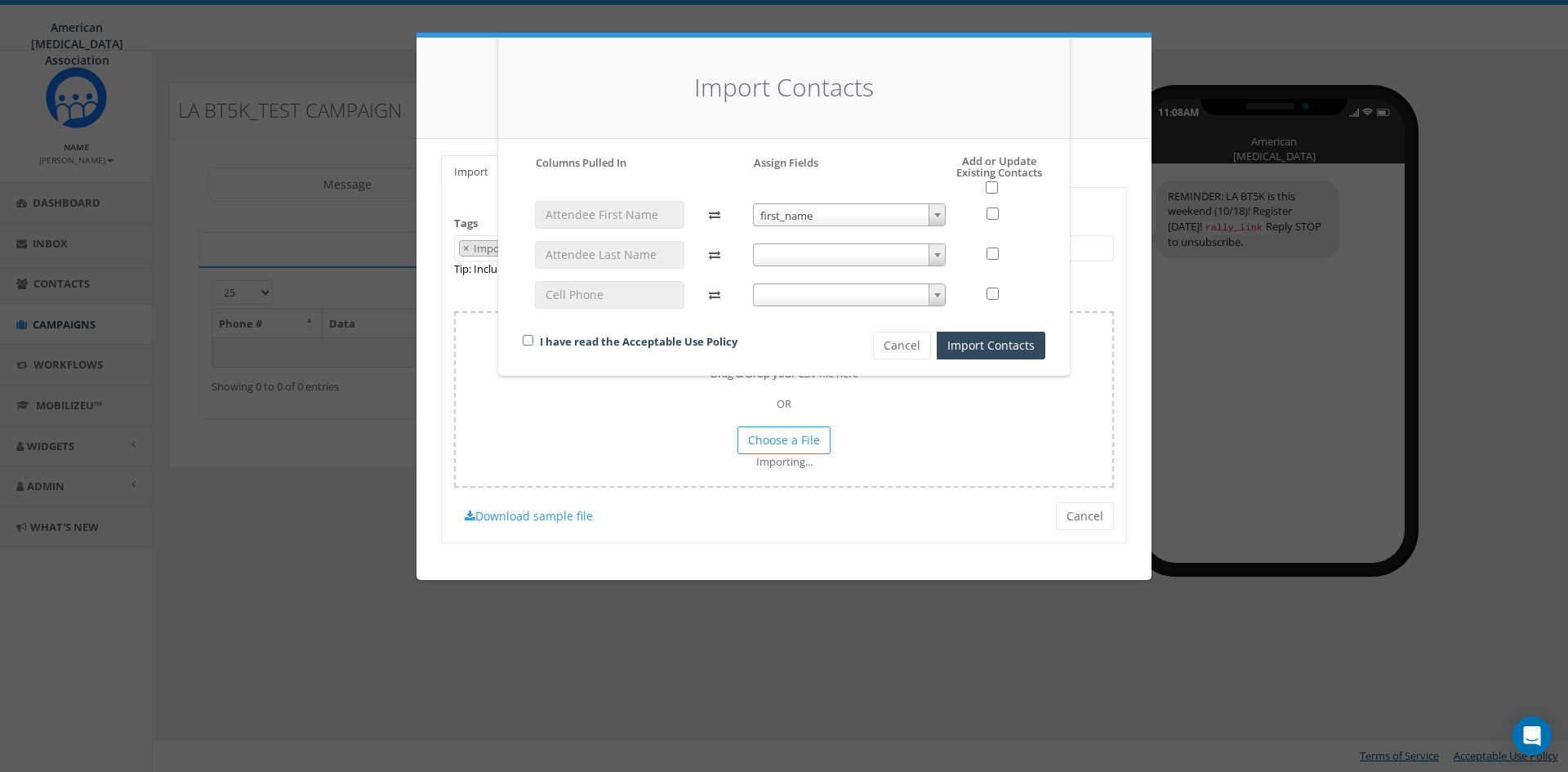
click at [774, 252] on span at bounding box center [849, 255] width 194 height 23
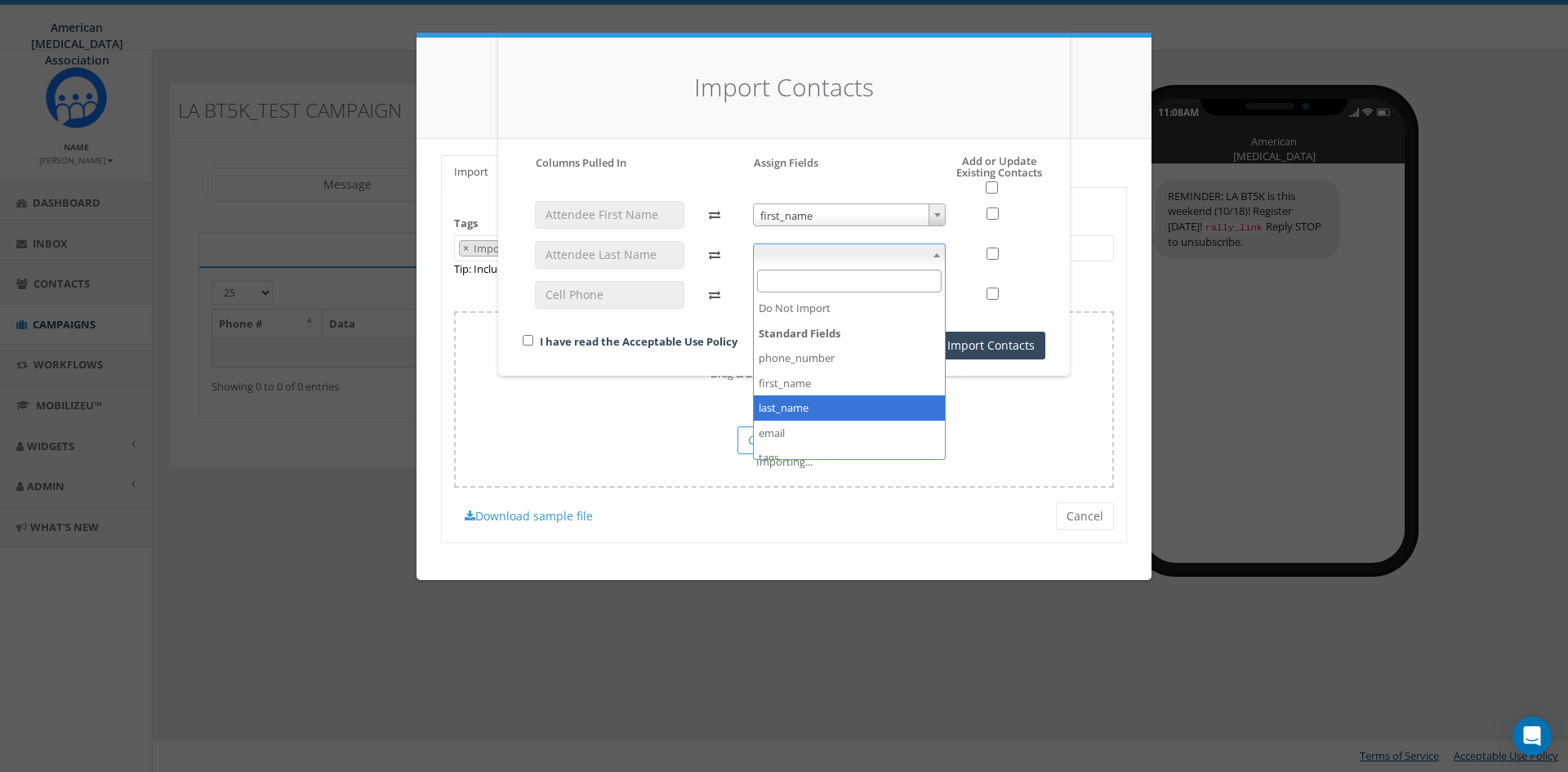
select select "last_name"
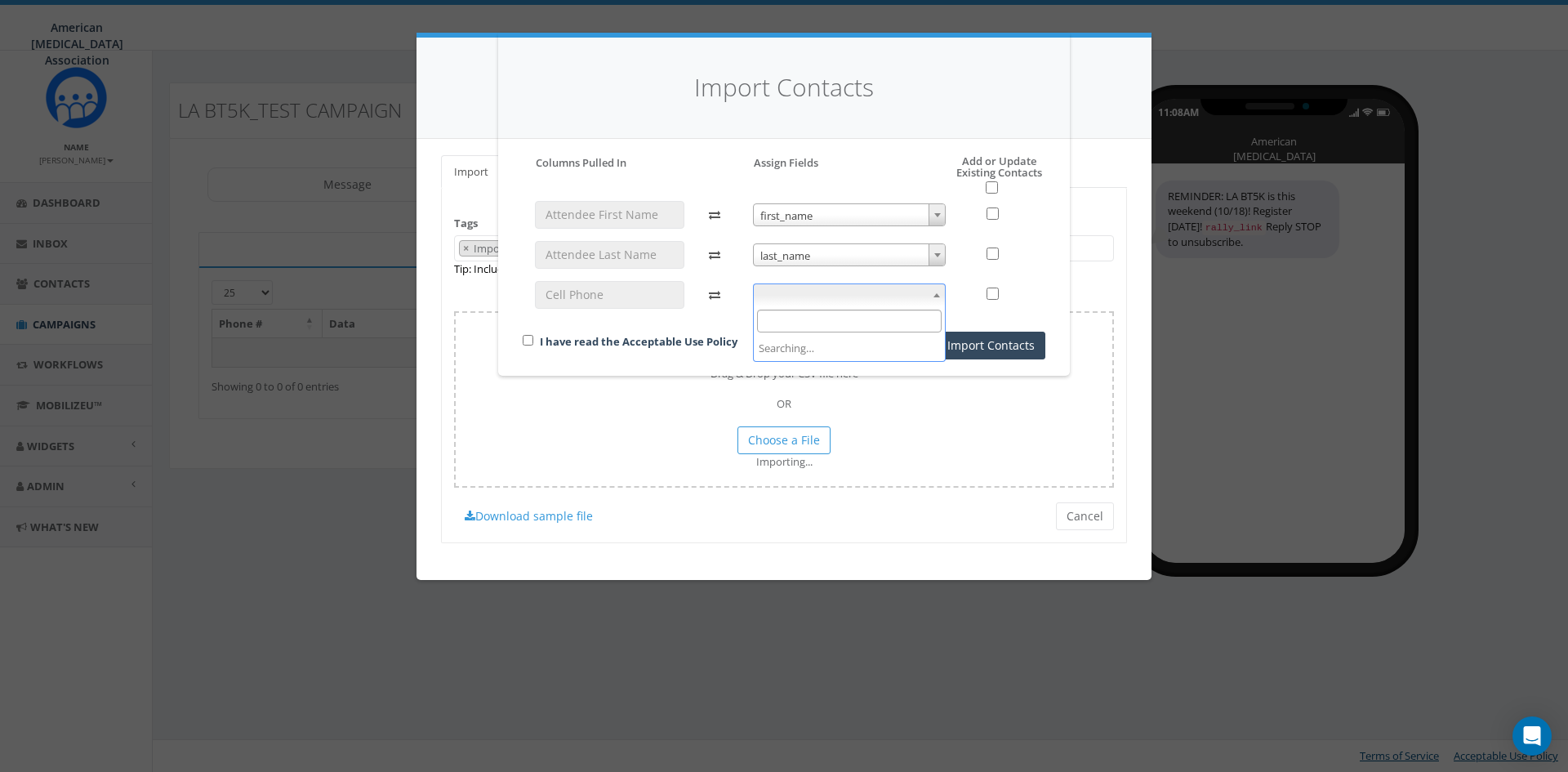
click at [785, 292] on span at bounding box center [849, 295] width 194 height 23
select select "phone_number"
click at [528, 338] on input "checkbox" at bounding box center [527, 339] width 11 height 11
checkbox input "true"
click at [990, 346] on button "Import Contacts" at bounding box center [991, 345] width 109 height 28
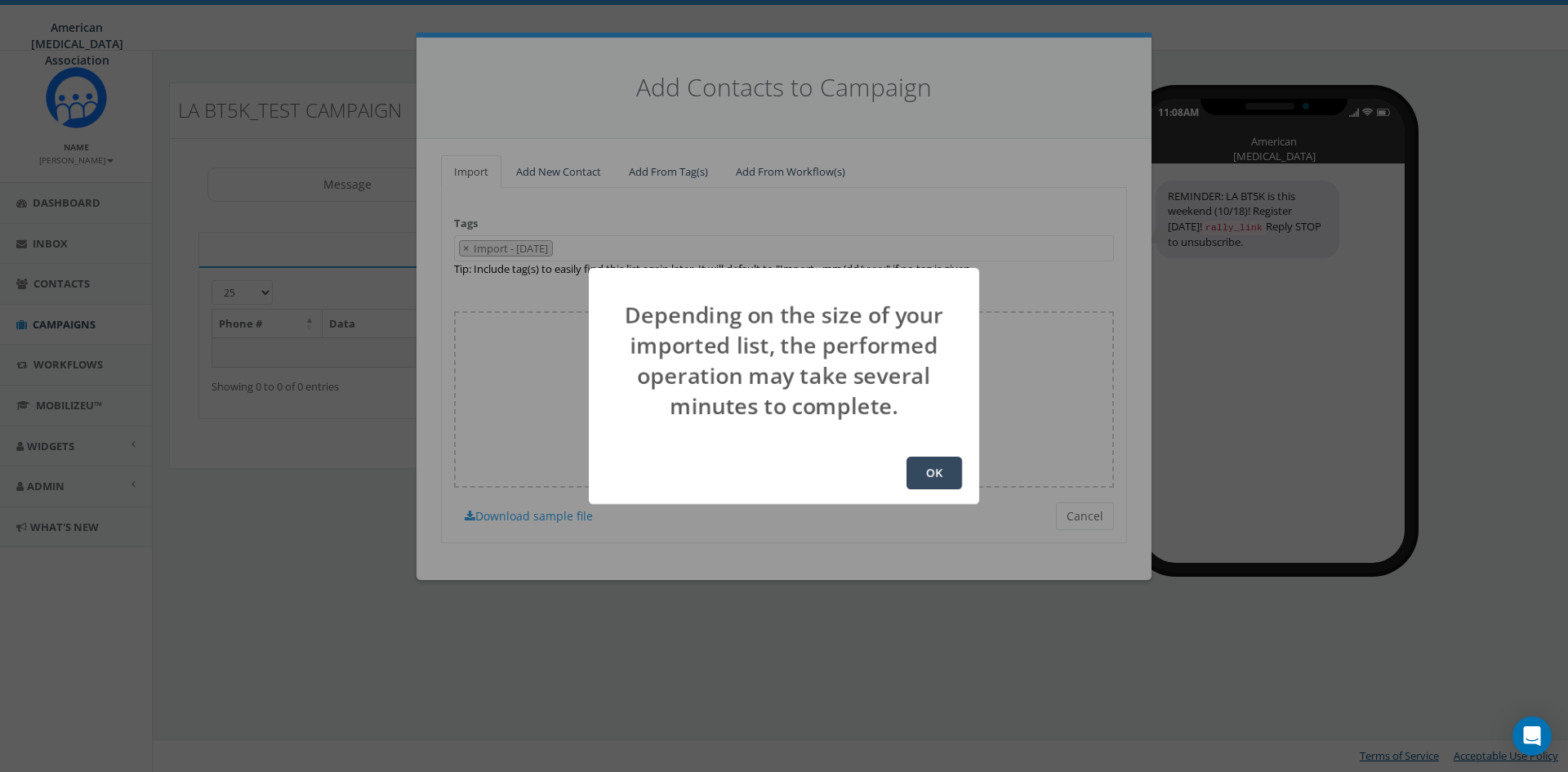
click at [930, 468] on button "OK" at bounding box center [935, 473] width 56 height 33
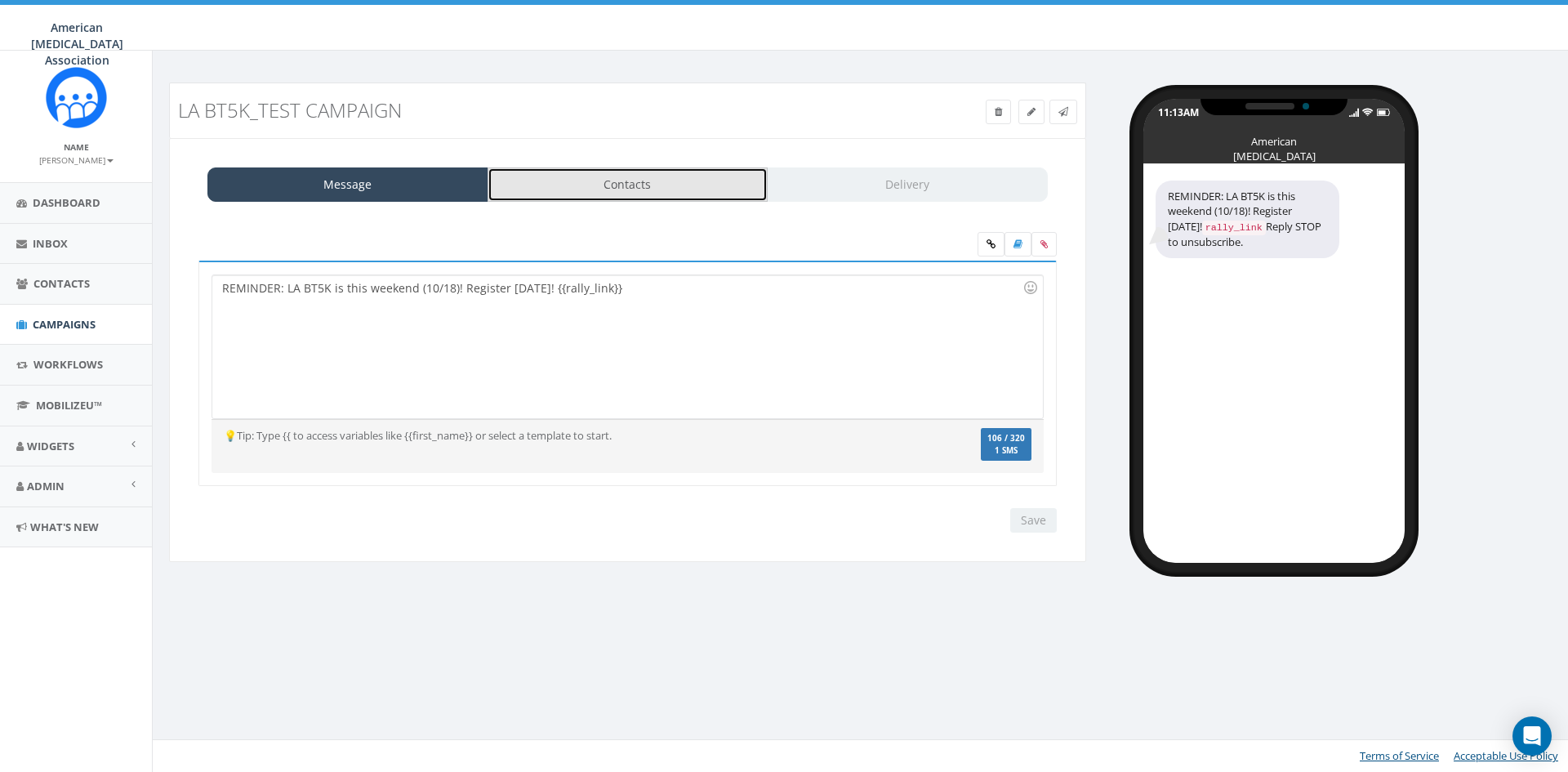
click at [625, 183] on link "Contacts" at bounding box center [628, 185] width 281 height 35
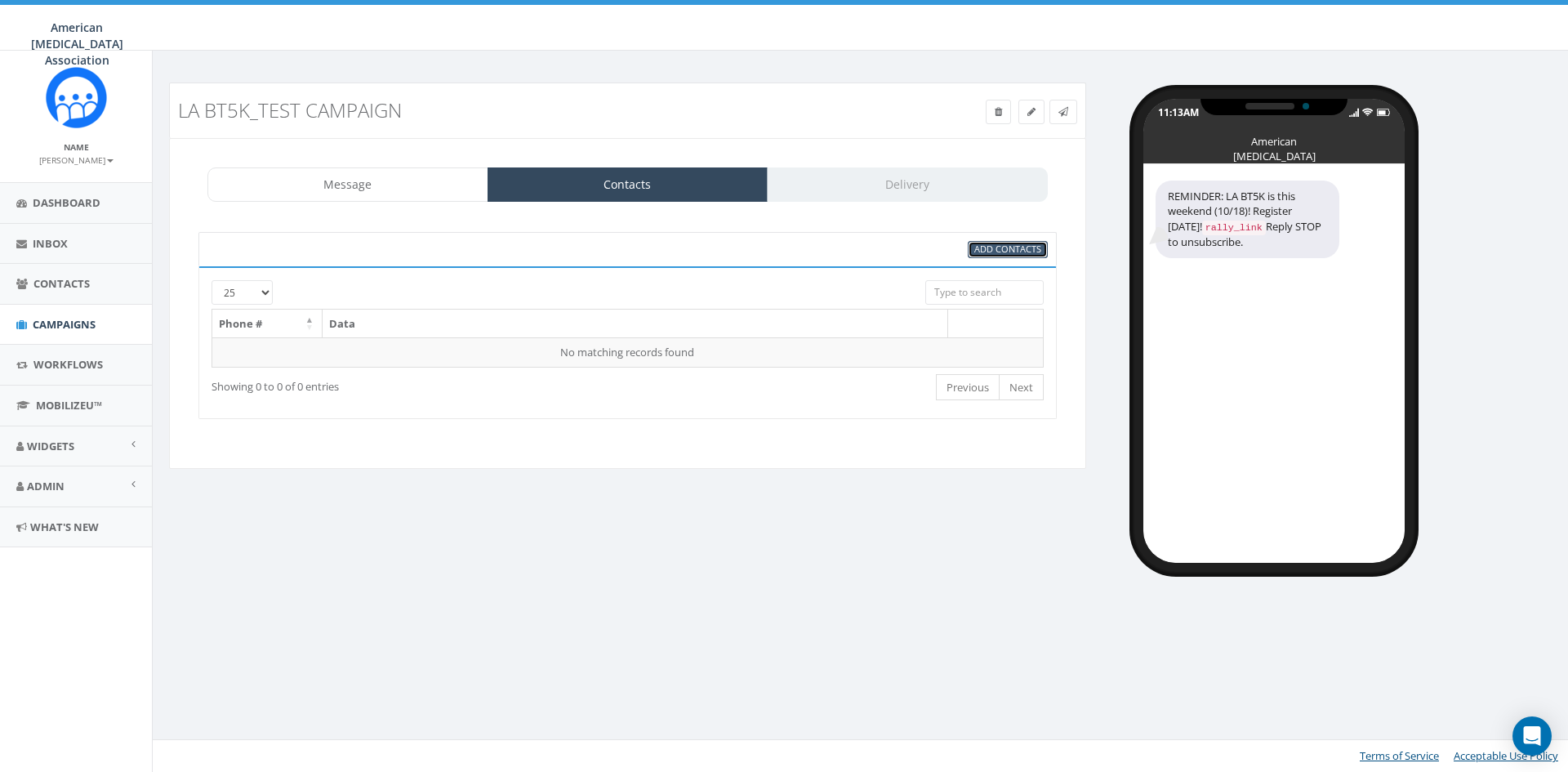
click at [995, 248] on span "Add Contacts" at bounding box center [1007, 249] width 66 height 13
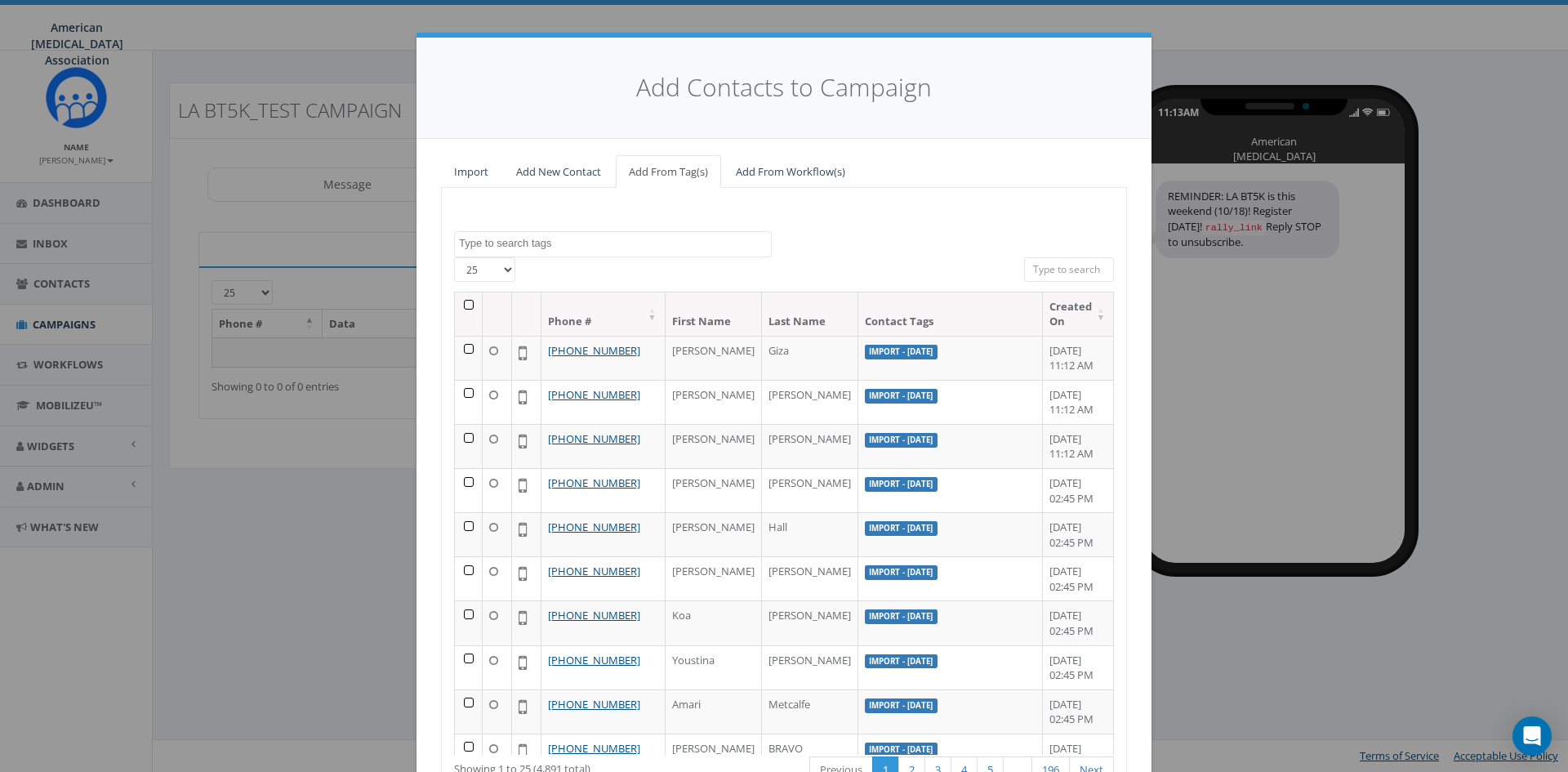
click at [492, 244] on textarea "Search" at bounding box center [615, 243] width 312 height 14
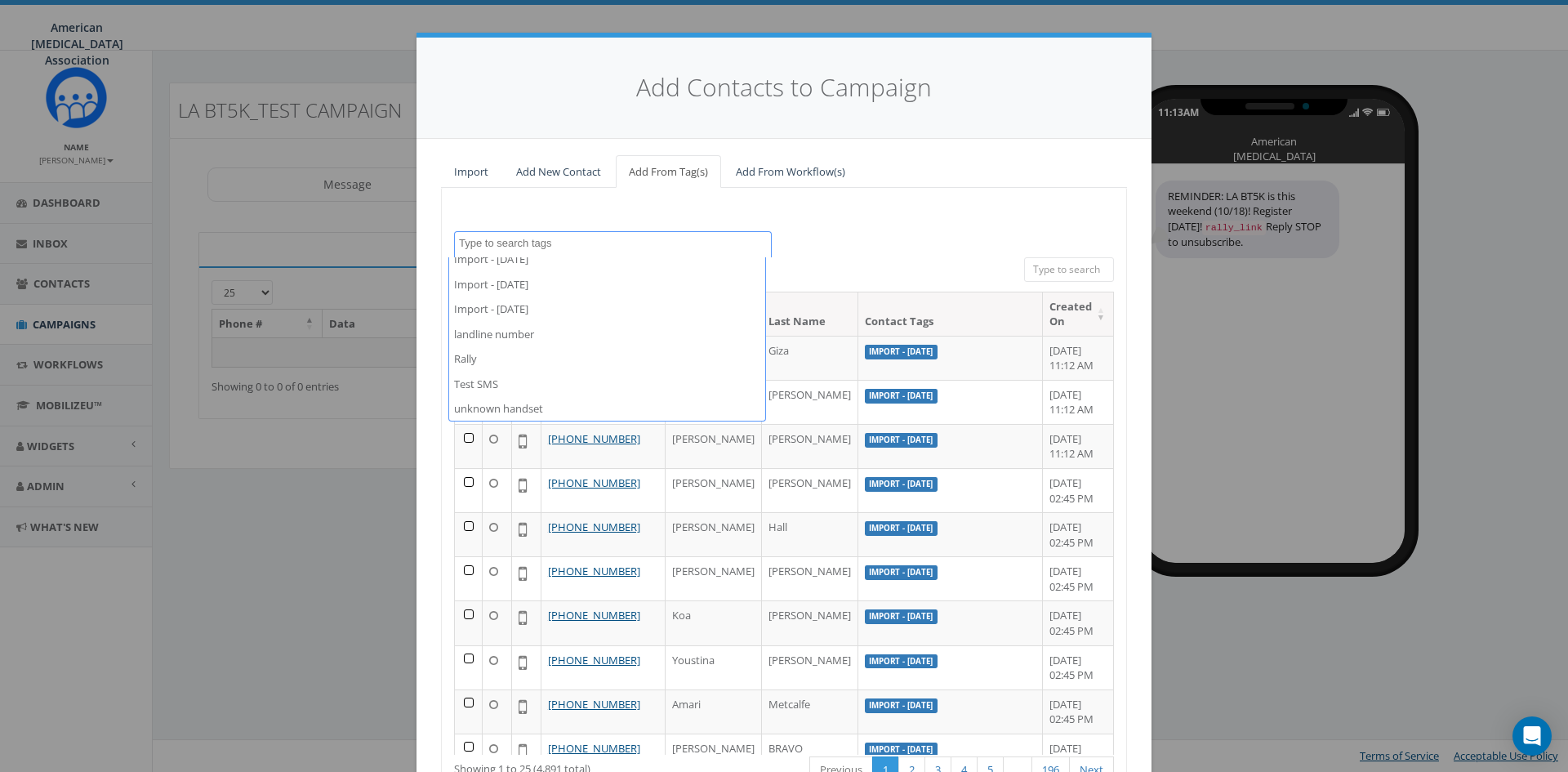
scroll to position [386, 0]
select select "Import - [DATE]"
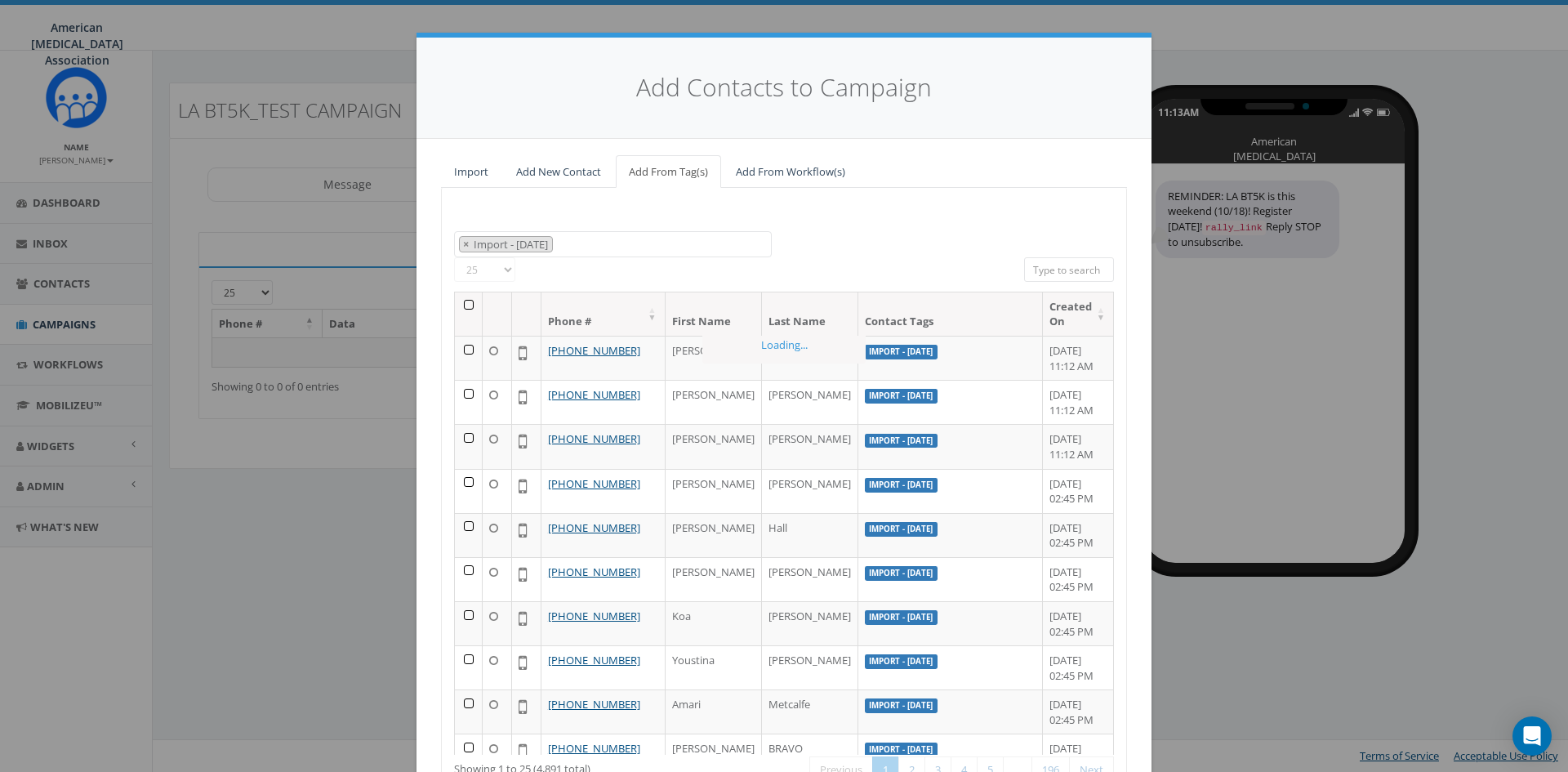
scroll to position [250, 0]
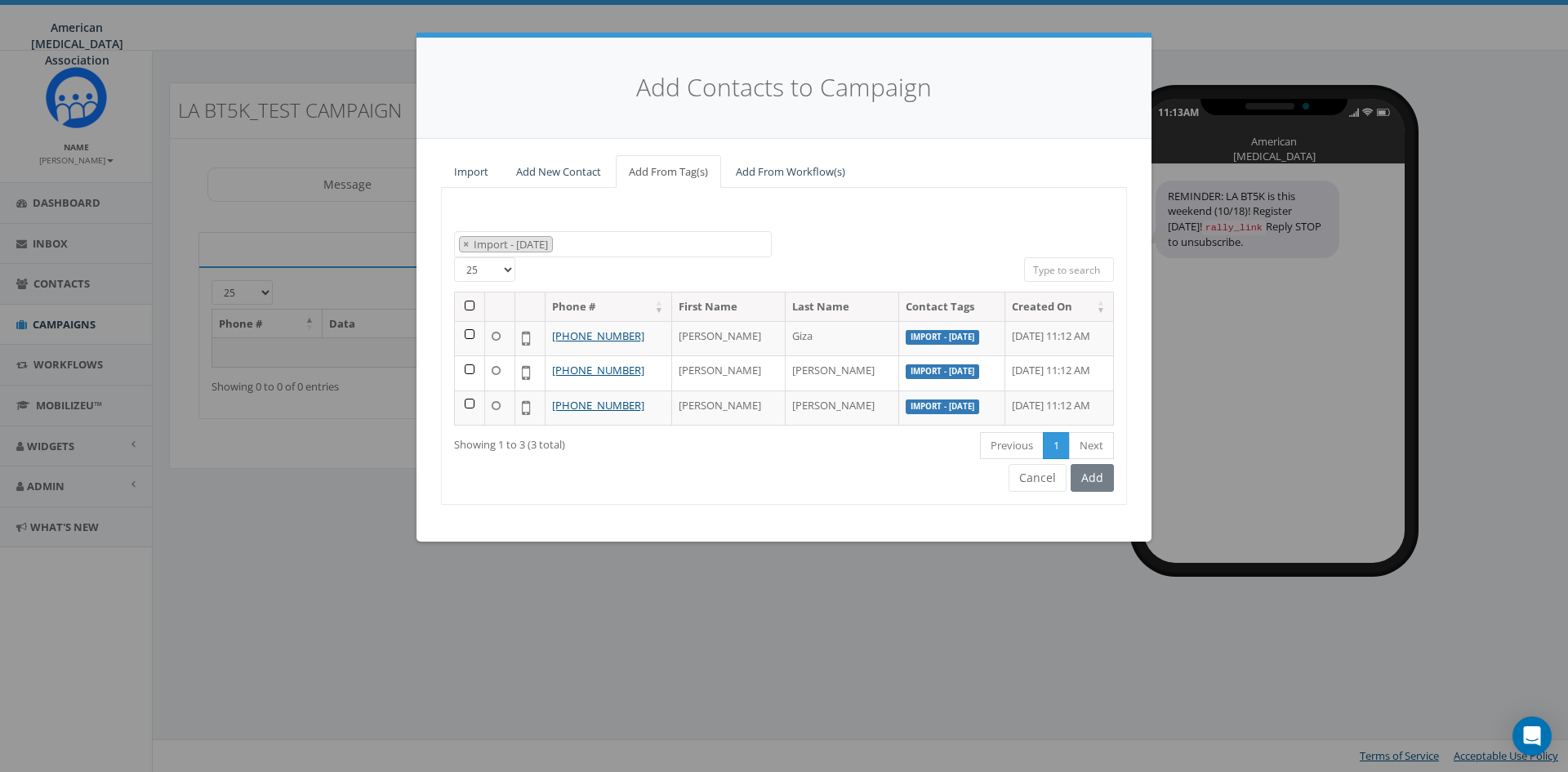
click at [469, 303] on th at bounding box center [469, 306] width 30 height 29
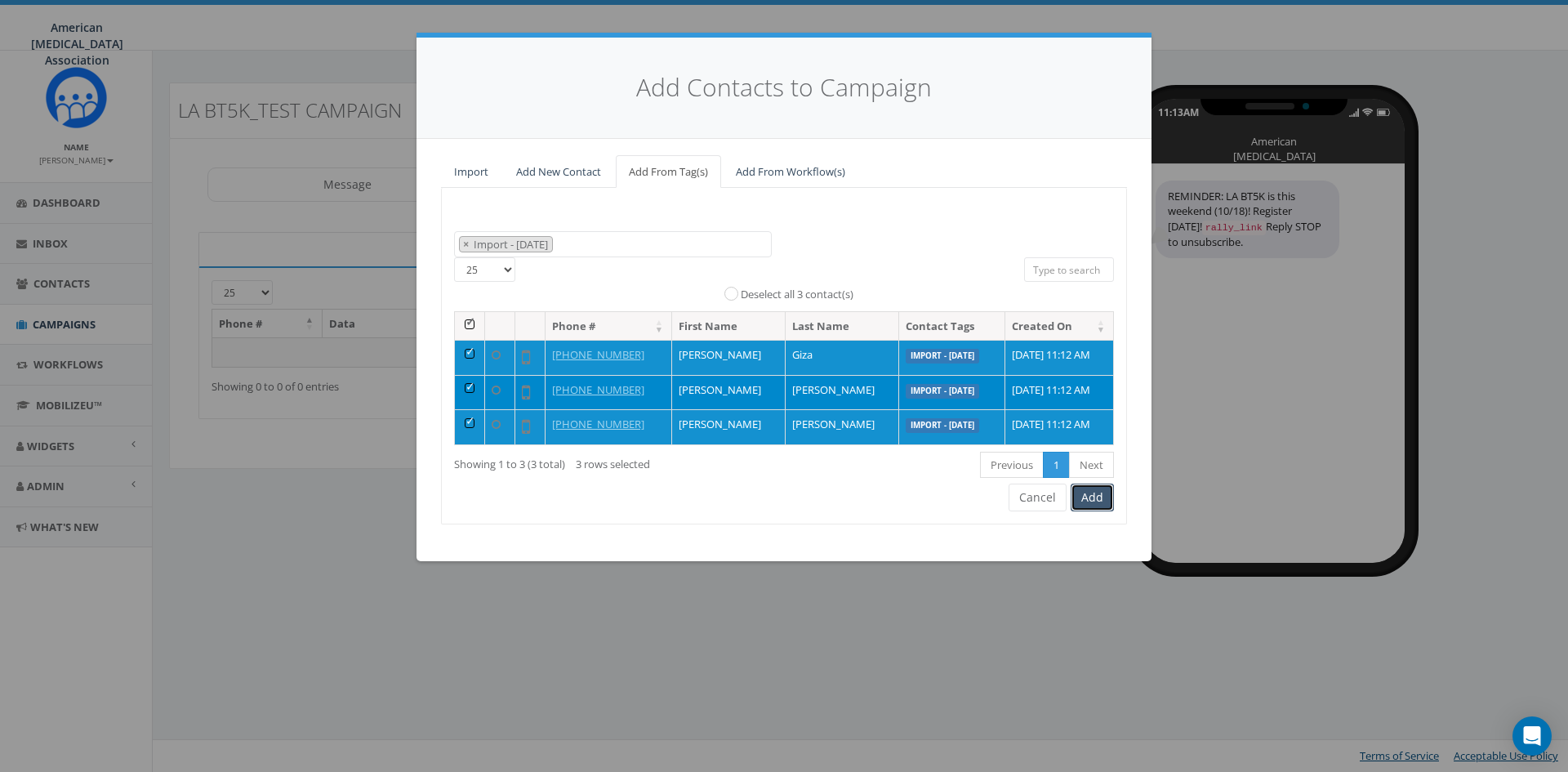
click at [1098, 500] on button "Add" at bounding box center [1092, 497] width 43 height 28
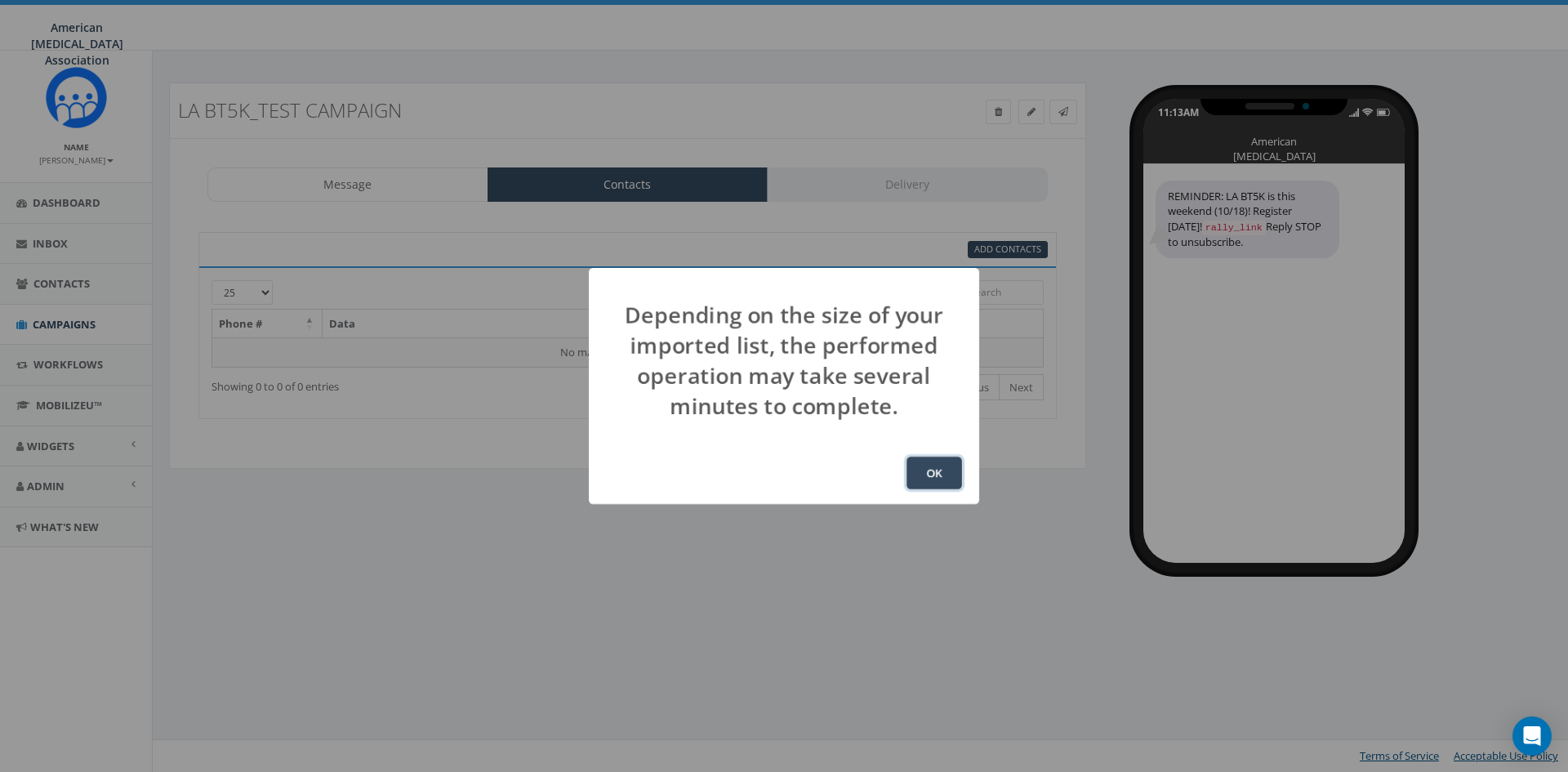
click at [937, 472] on button "OK" at bounding box center [935, 473] width 56 height 33
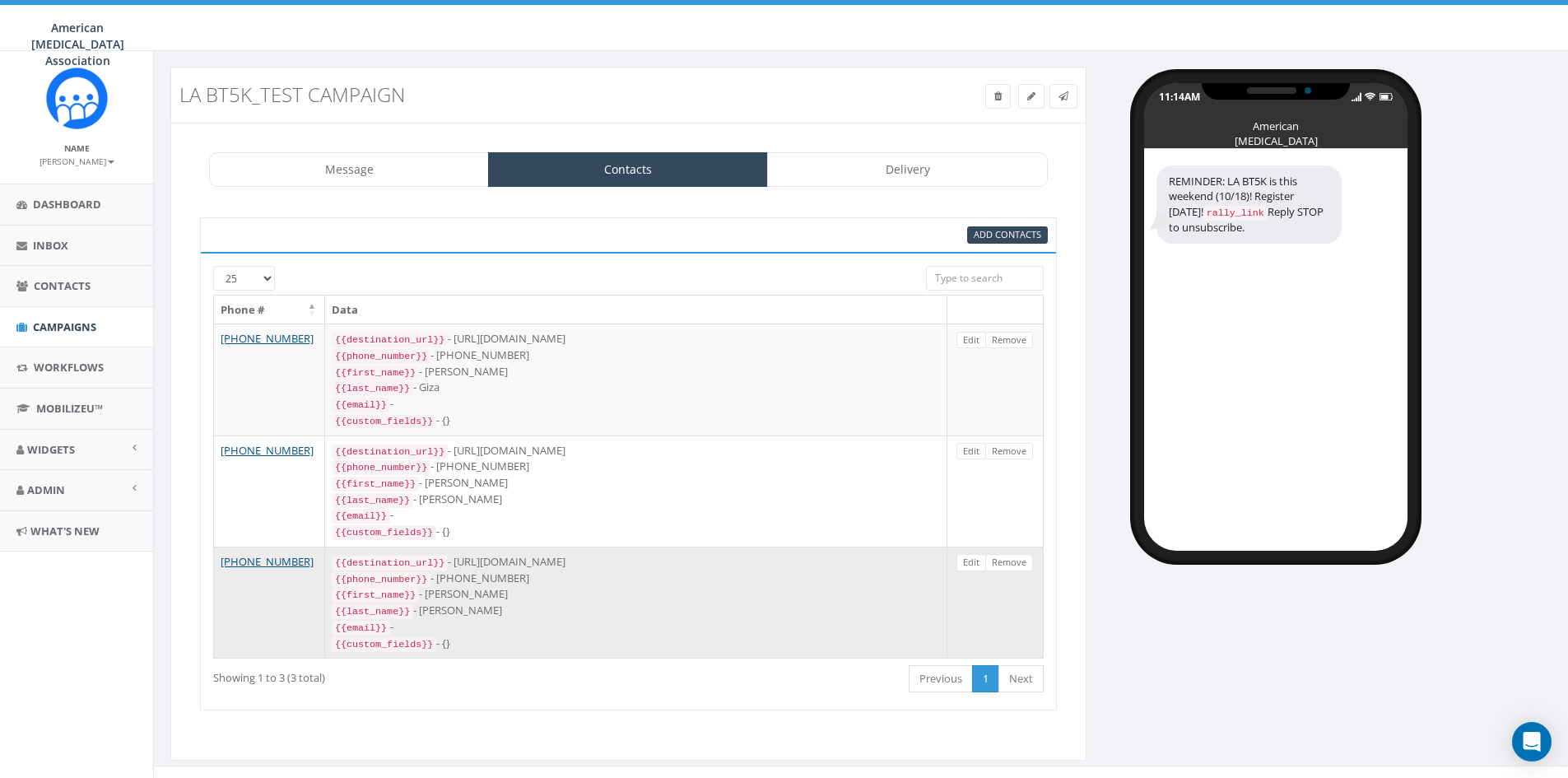
scroll to position [21, 0]
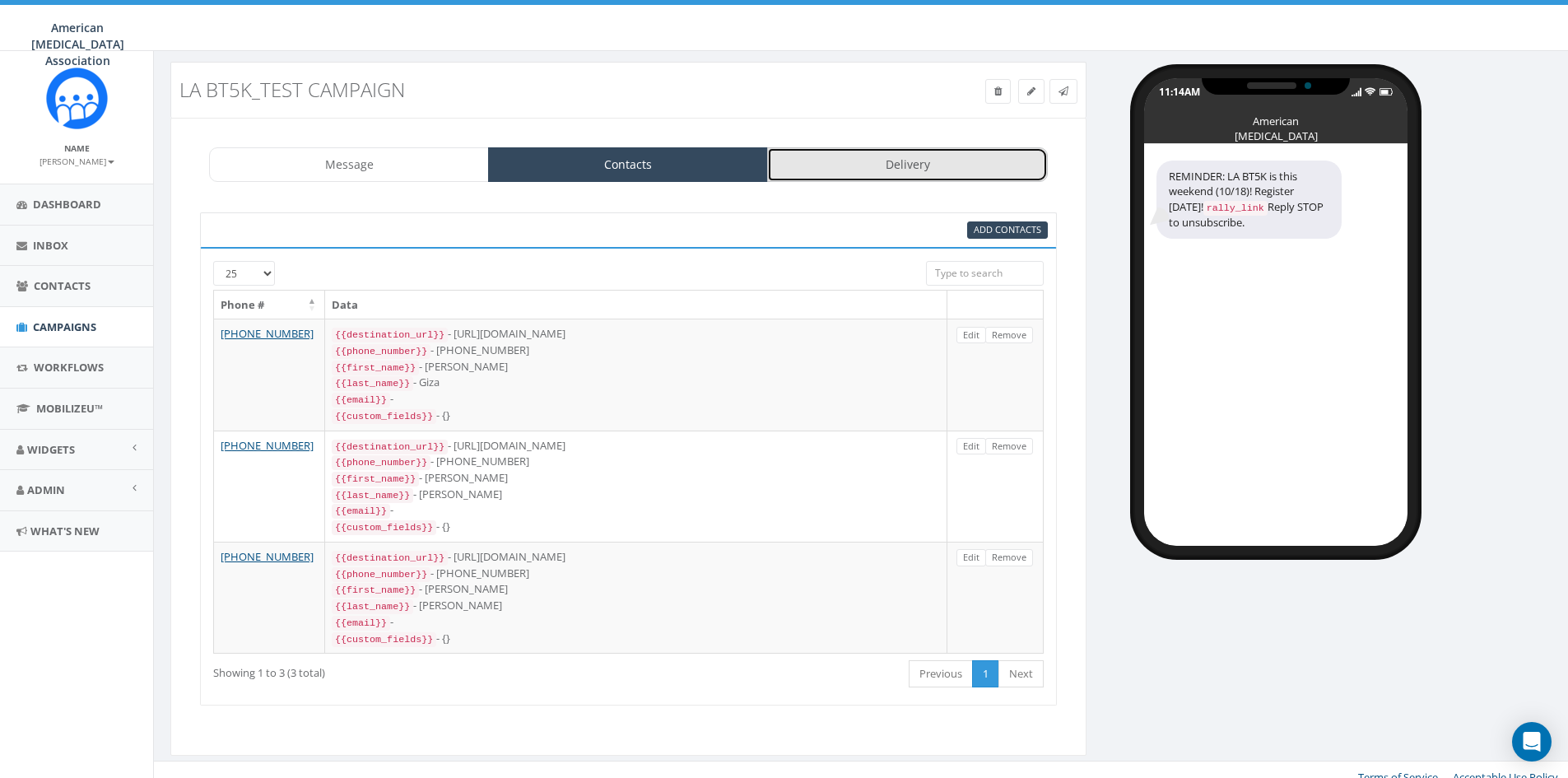
click at [903, 157] on link "Delivery" at bounding box center [907, 165] width 280 height 35
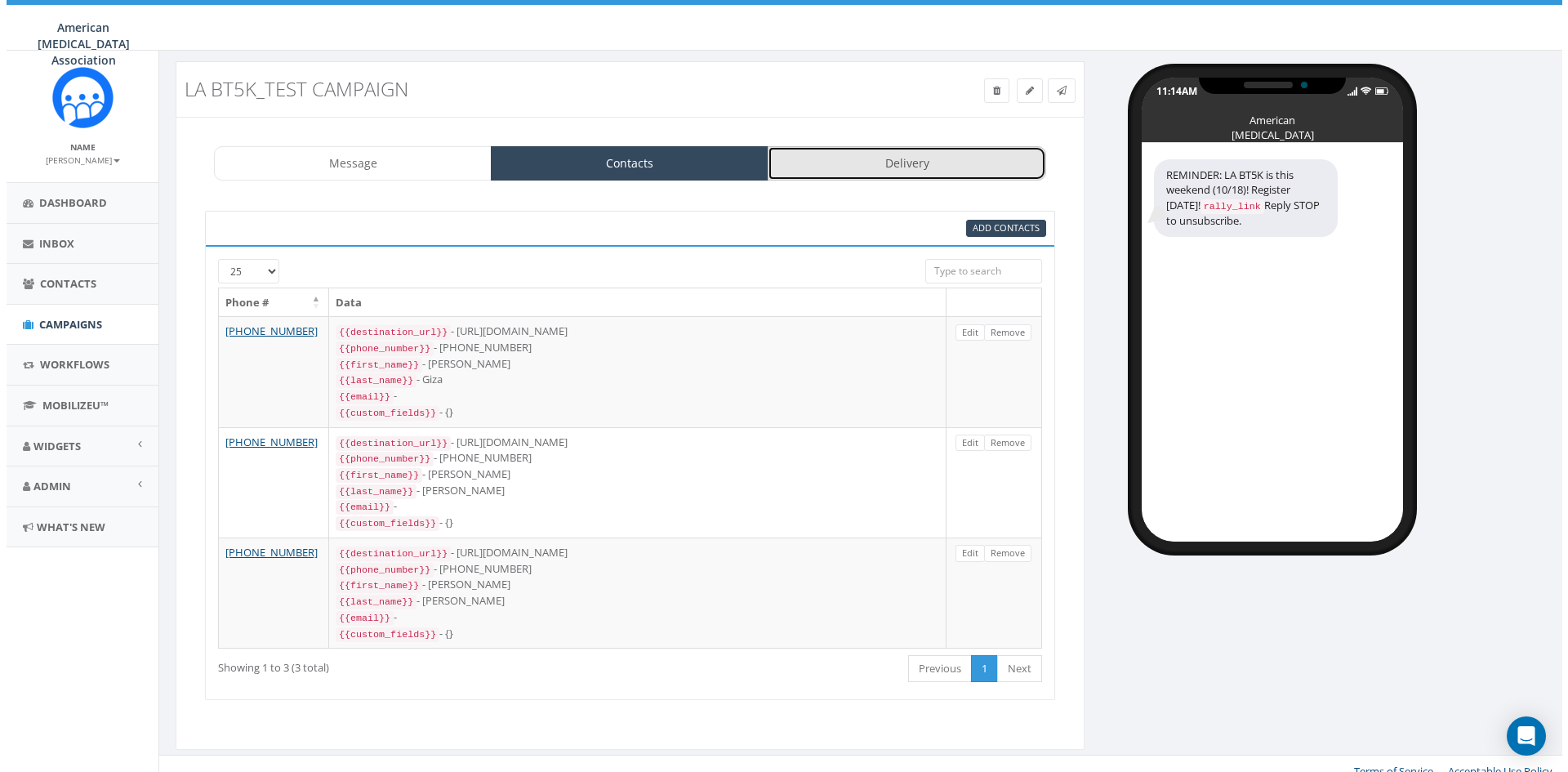
scroll to position [0, 0]
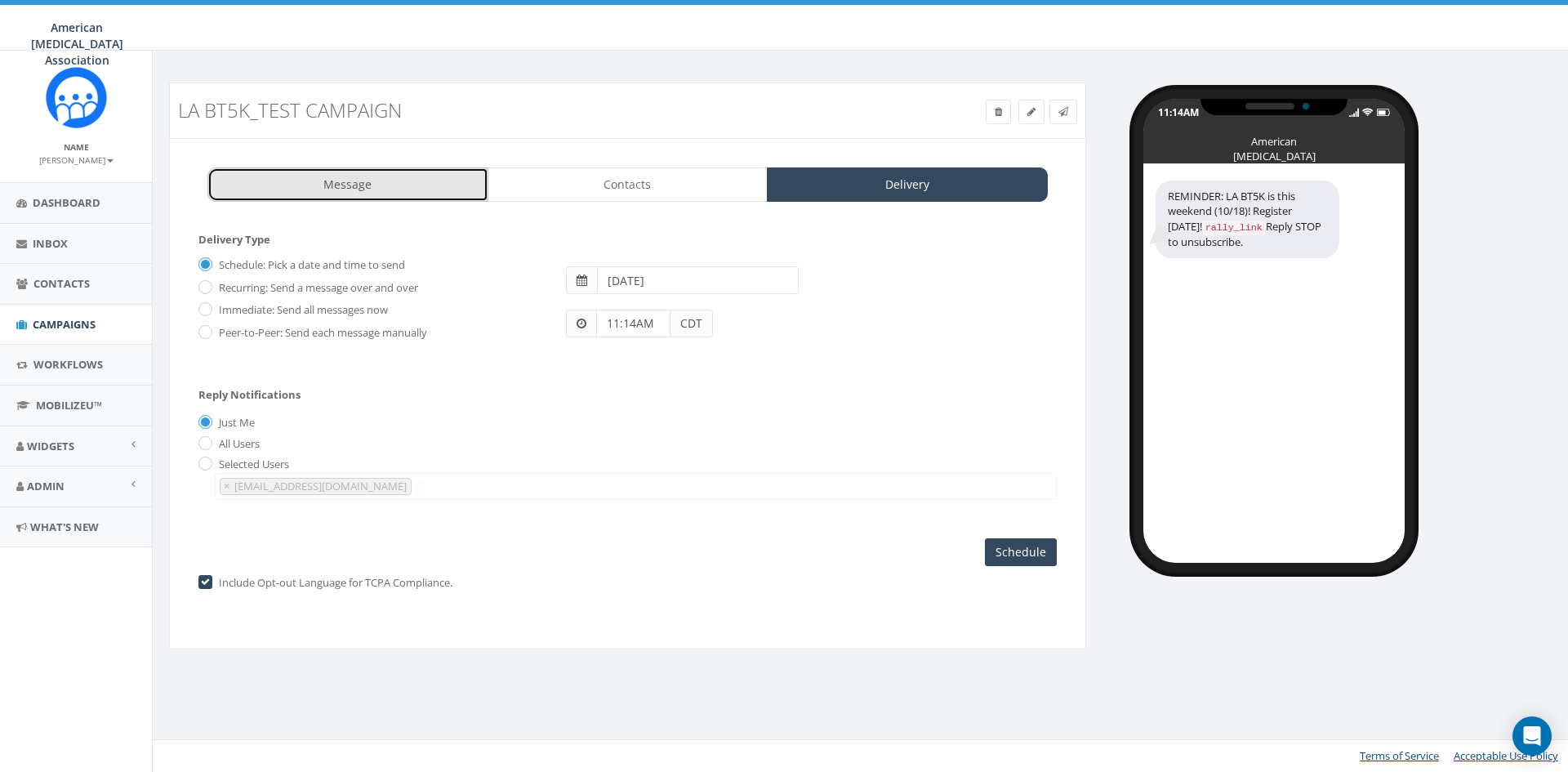
click at [369, 189] on link "Message" at bounding box center [348, 185] width 281 height 35
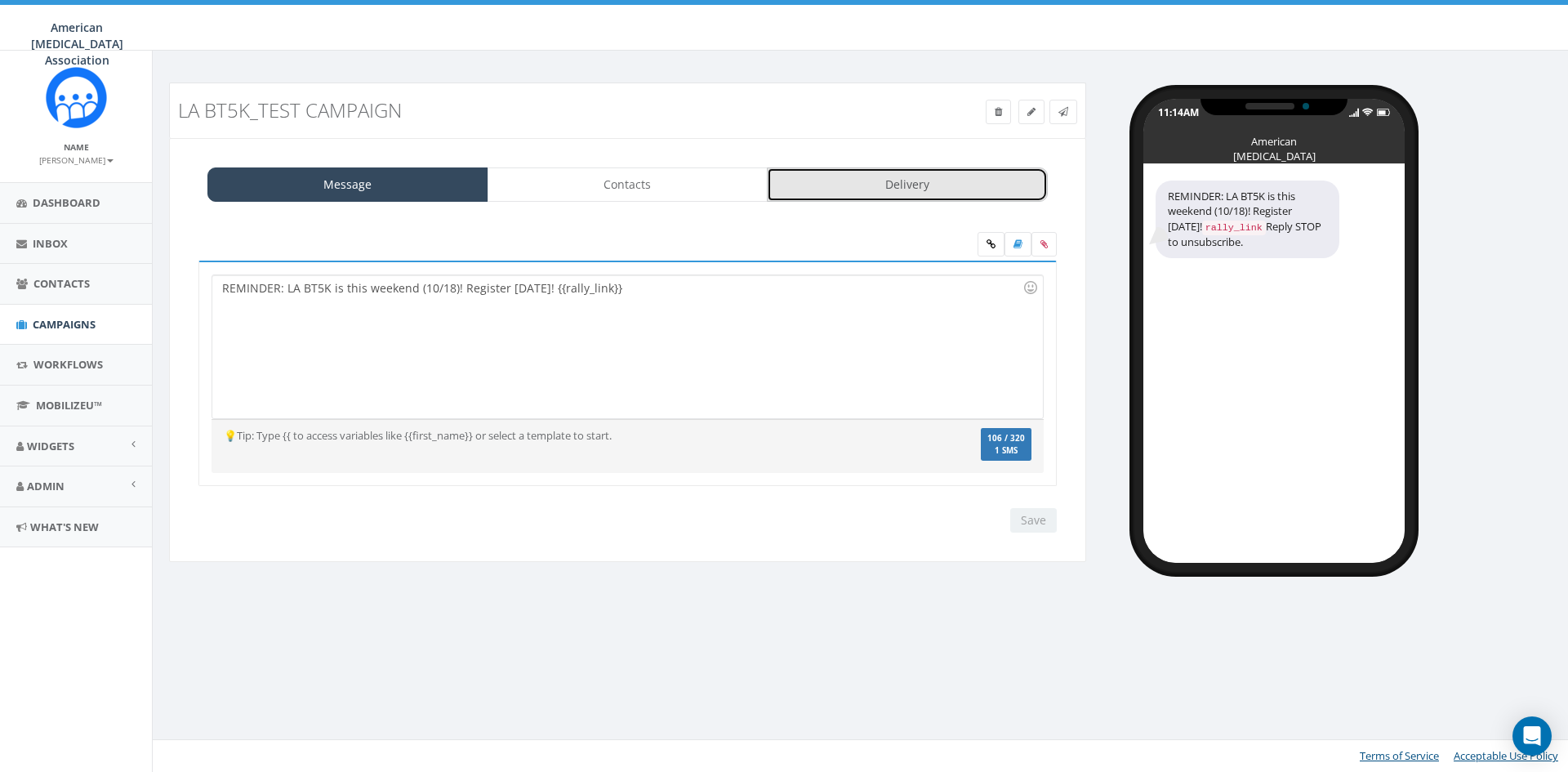
click at [916, 183] on link "Delivery" at bounding box center [908, 185] width 281 height 35
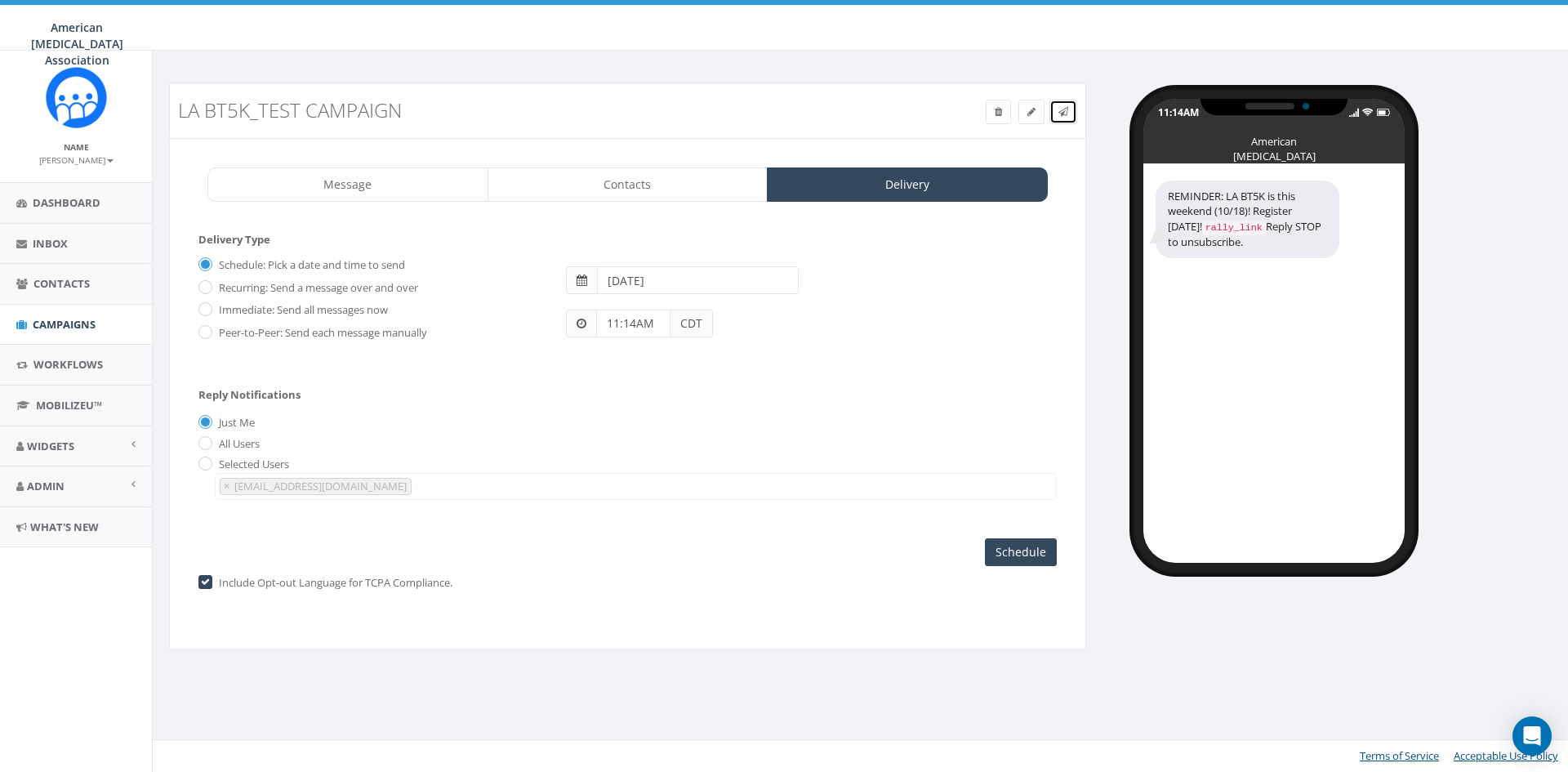
click at [1063, 109] on icon at bounding box center [1063, 112] width 10 height 10
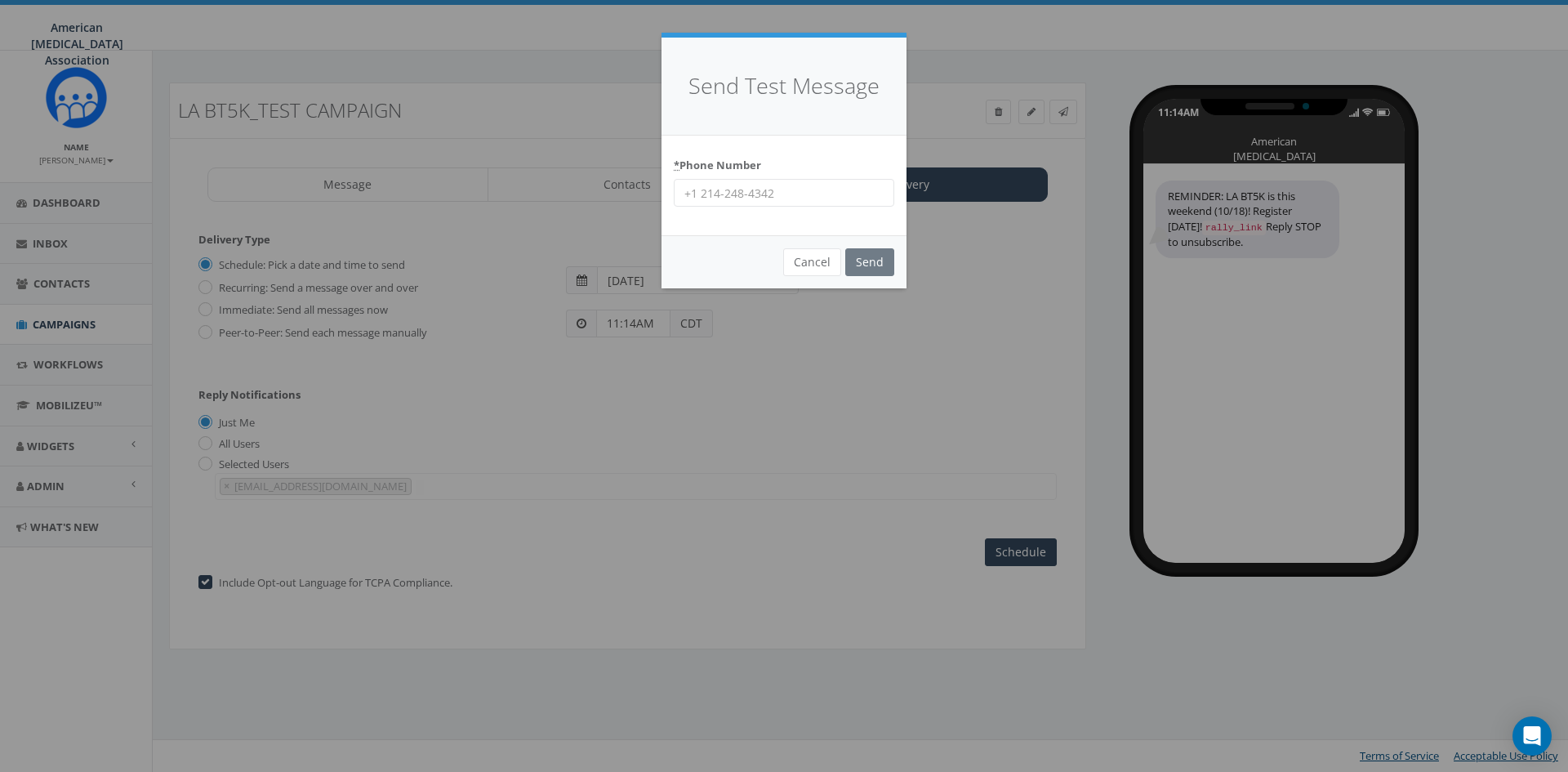
click at [751, 190] on input "* Phone Number" at bounding box center [784, 193] width 221 height 28
click at [870, 161] on div "* Phone Number" at bounding box center [784, 180] width 221 height 56
click at [816, 262] on button "Cancel" at bounding box center [812, 262] width 58 height 28
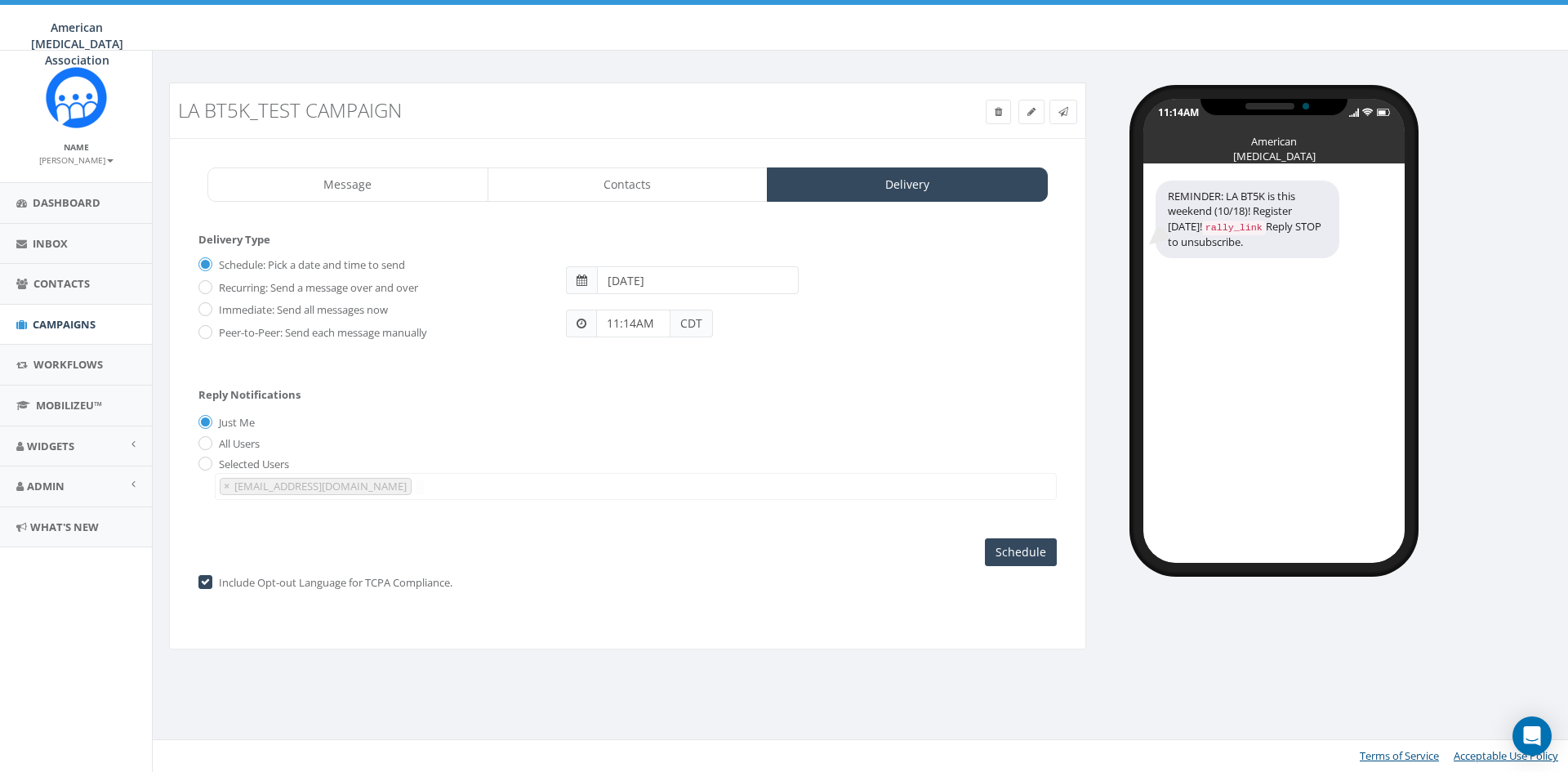
click at [230, 311] on label "Immediate: Send all messages now" at bounding box center [302, 310] width 173 height 16
click at [209, 311] on input "Immediate: Send all messages now" at bounding box center [203, 310] width 11 height 11
radio input "true"
click at [244, 264] on label "Schedule: Pick a date and time to send" at bounding box center [309, 265] width 190 height 16
click at [209, 264] on input "Schedule: Pick a date and time to send" at bounding box center [203, 265] width 11 height 11
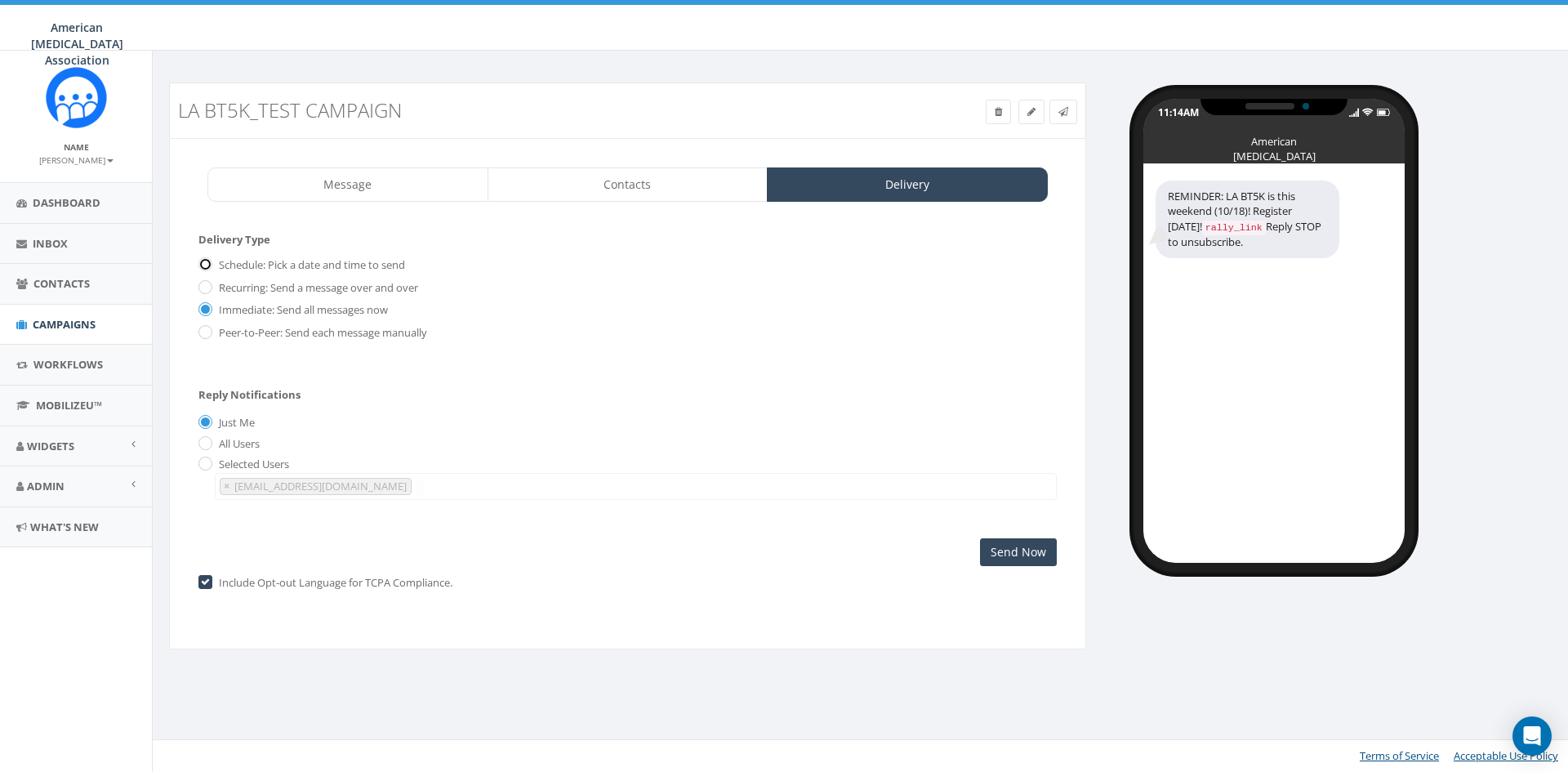
radio input "true"
click at [643, 284] on input "[DATE]" at bounding box center [698, 280] width 201 height 28
click at [651, 279] on input "[DATE]" at bounding box center [698, 280] width 201 height 28
click at [524, 286] on div "Recurring: Send a message over and over" at bounding box center [370, 285] width 343 height 23
click at [207, 581] on input "checkbox" at bounding box center [203, 582] width 11 height 11
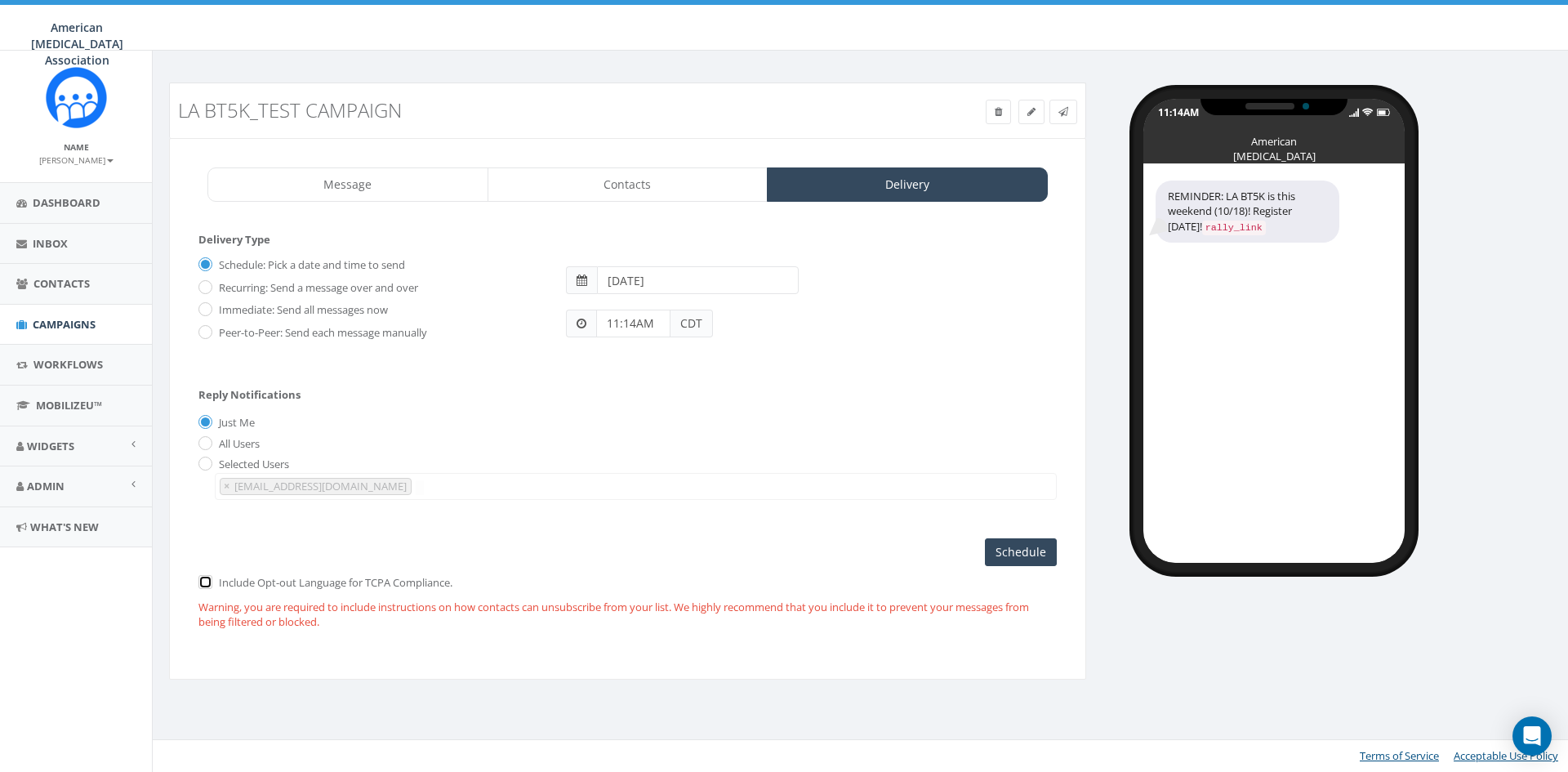
click at [207, 581] on input "checkbox" at bounding box center [203, 582] width 11 height 11
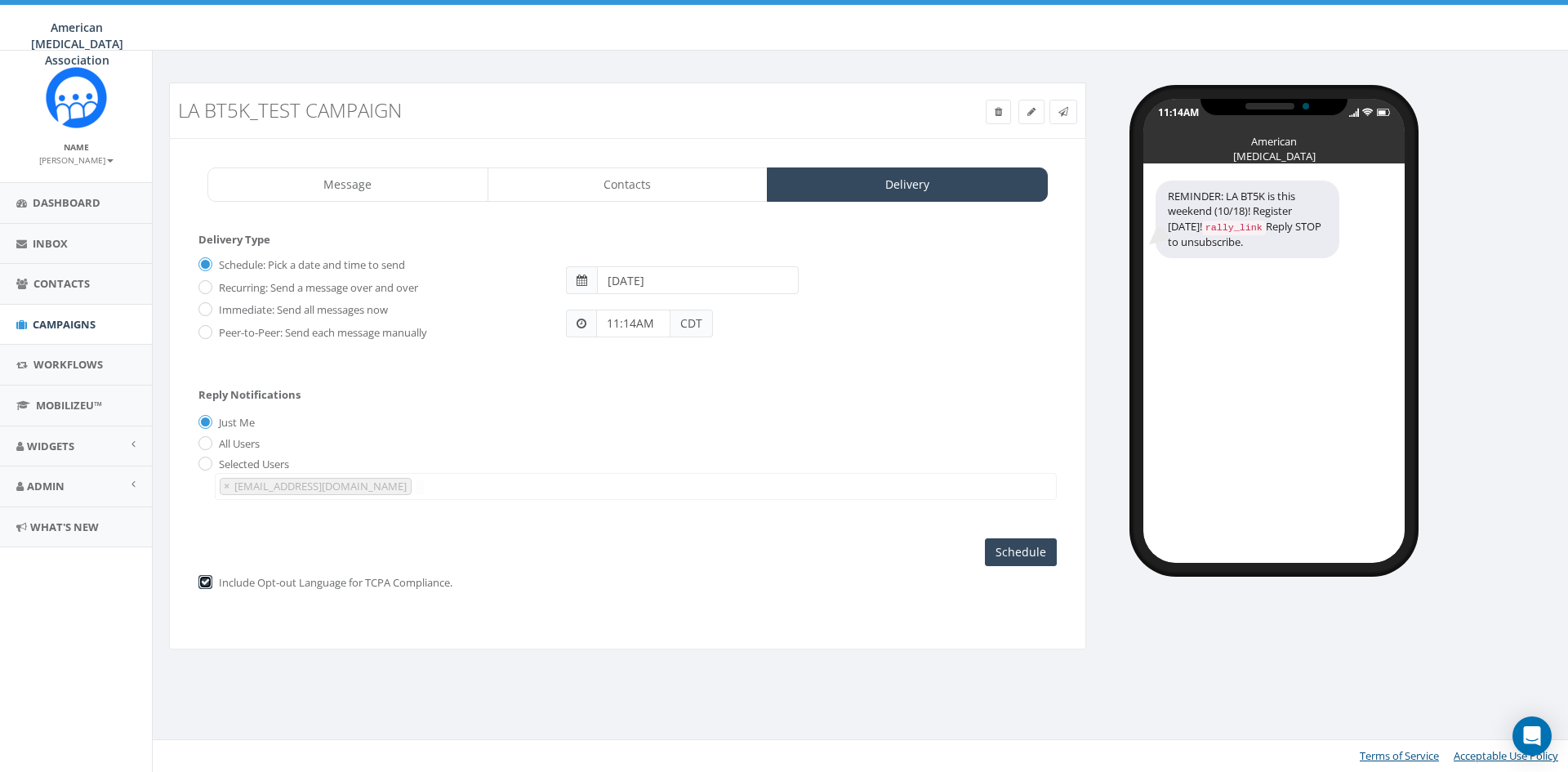
click at [203, 580] on input "checkbox" at bounding box center [203, 582] width 11 height 11
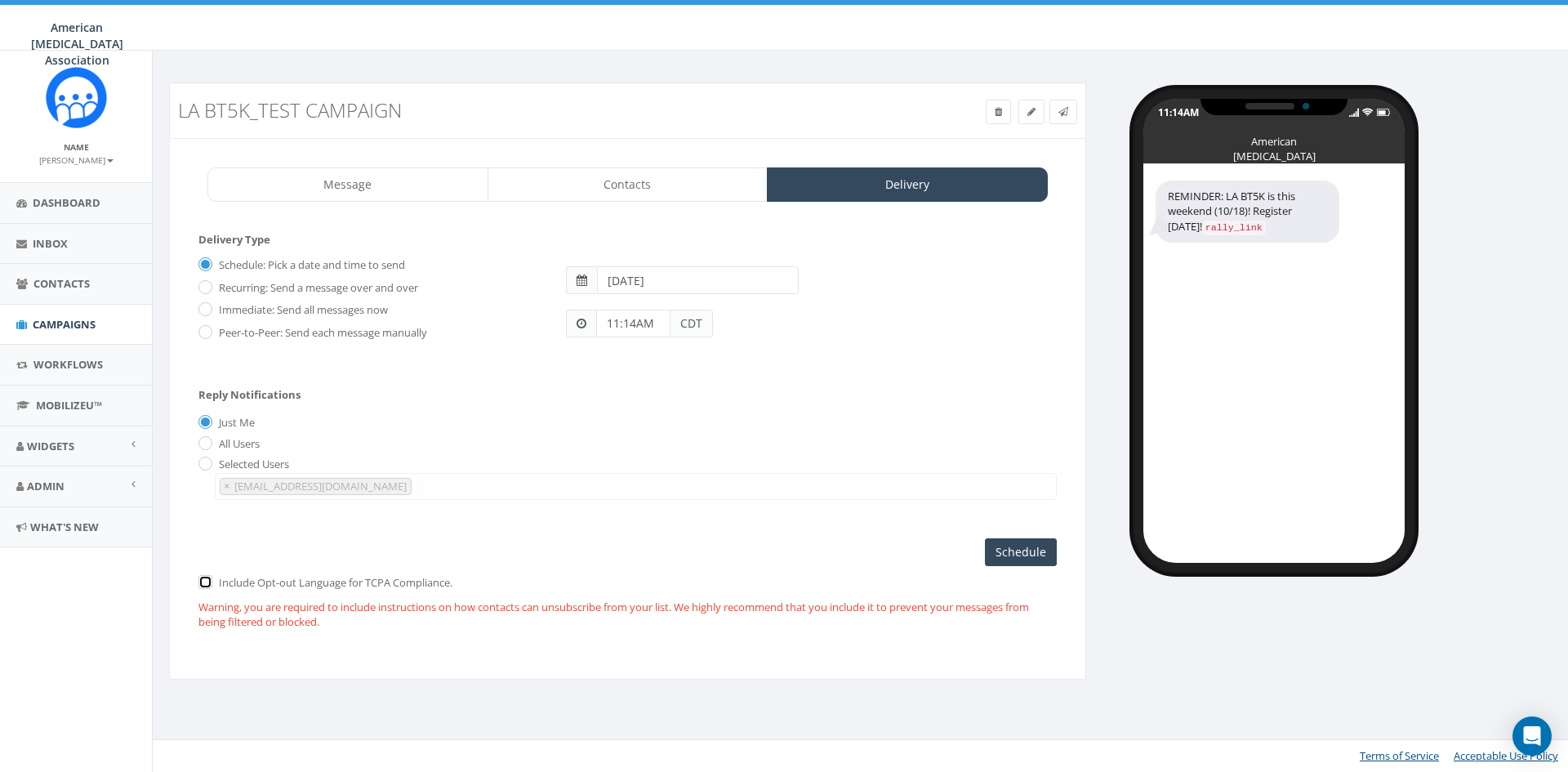
click at [203, 577] on input "checkbox" at bounding box center [203, 582] width 11 height 11
checkbox input "true"
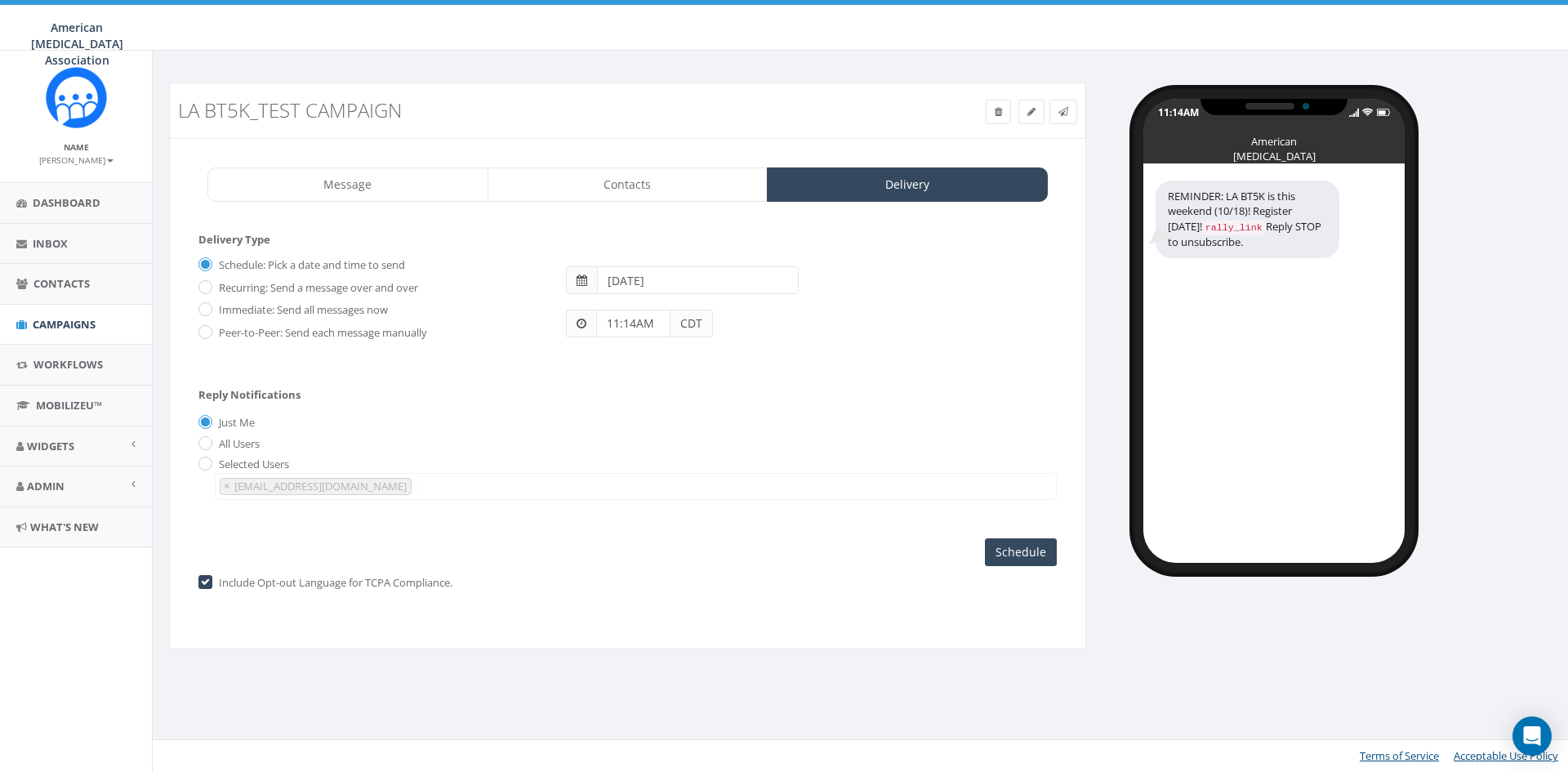
click at [641, 89] on div "LA BT5K_Test Campaign Test Message Status:" at bounding box center [627, 111] width 917 height 56
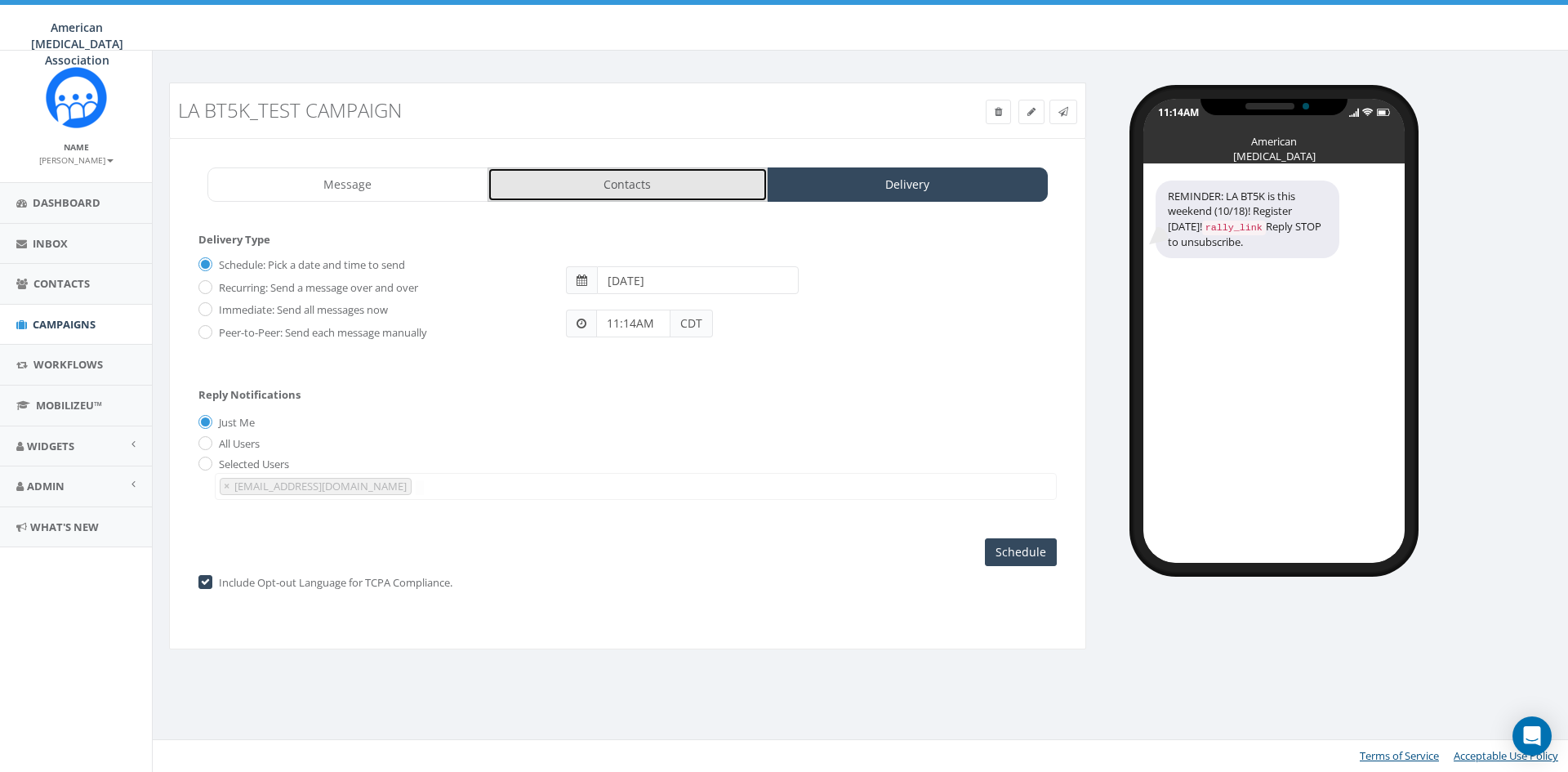
click at [640, 193] on link "Contacts" at bounding box center [628, 185] width 281 height 35
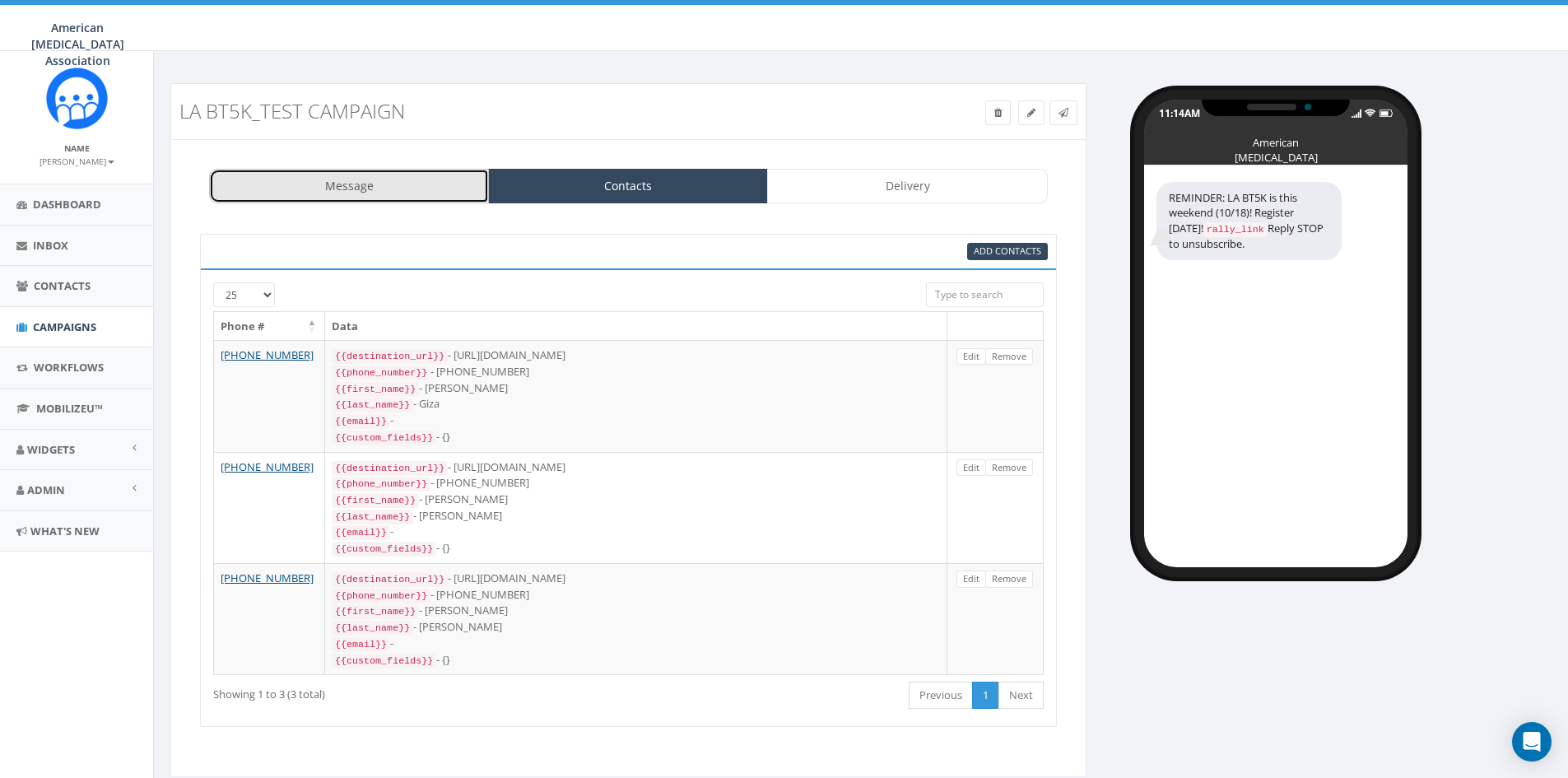
click at [371, 171] on link "Message" at bounding box center [349, 186] width 280 height 35
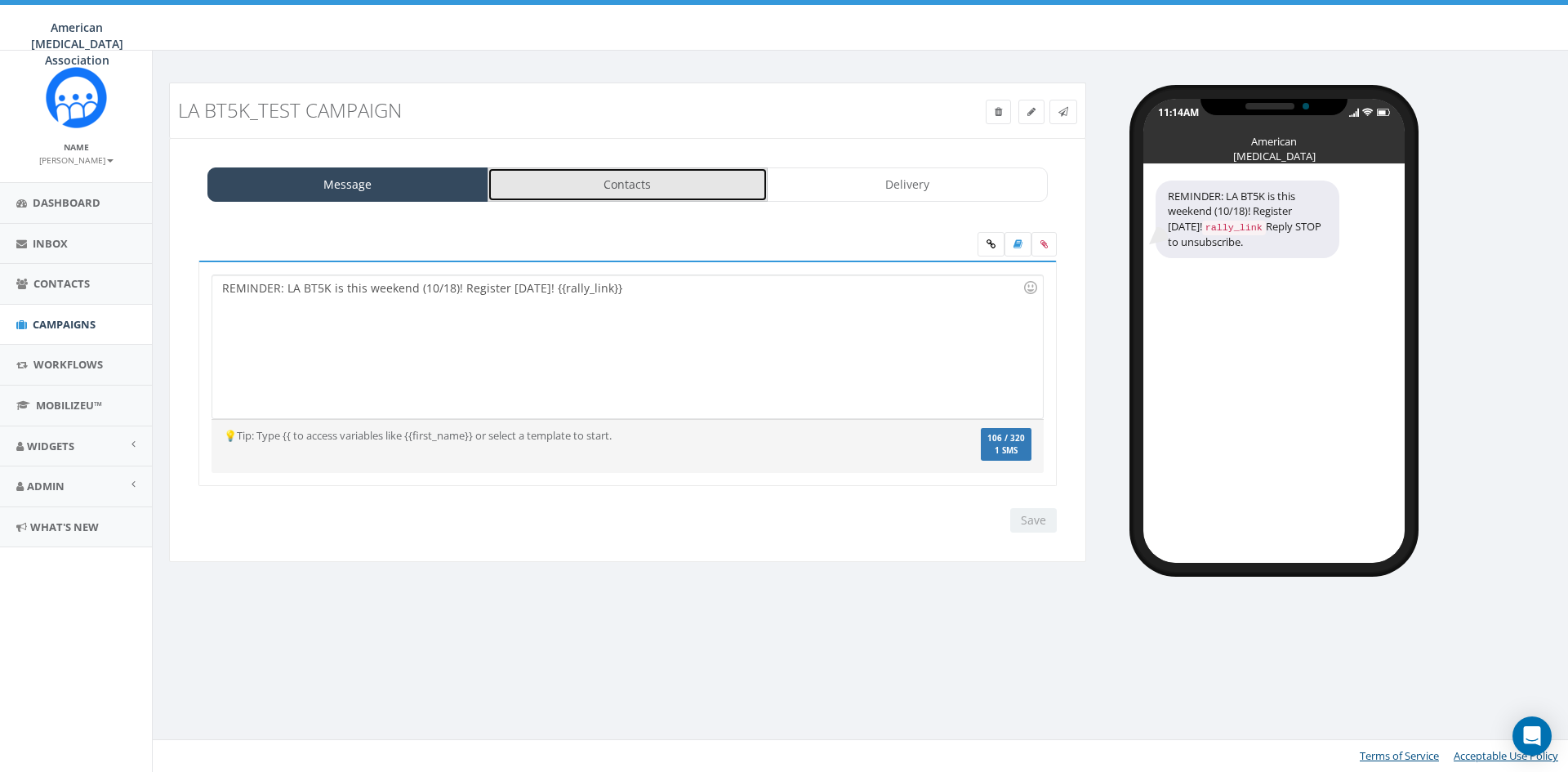
click at [625, 175] on link "Contacts" at bounding box center [628, 185] width 281 height 35
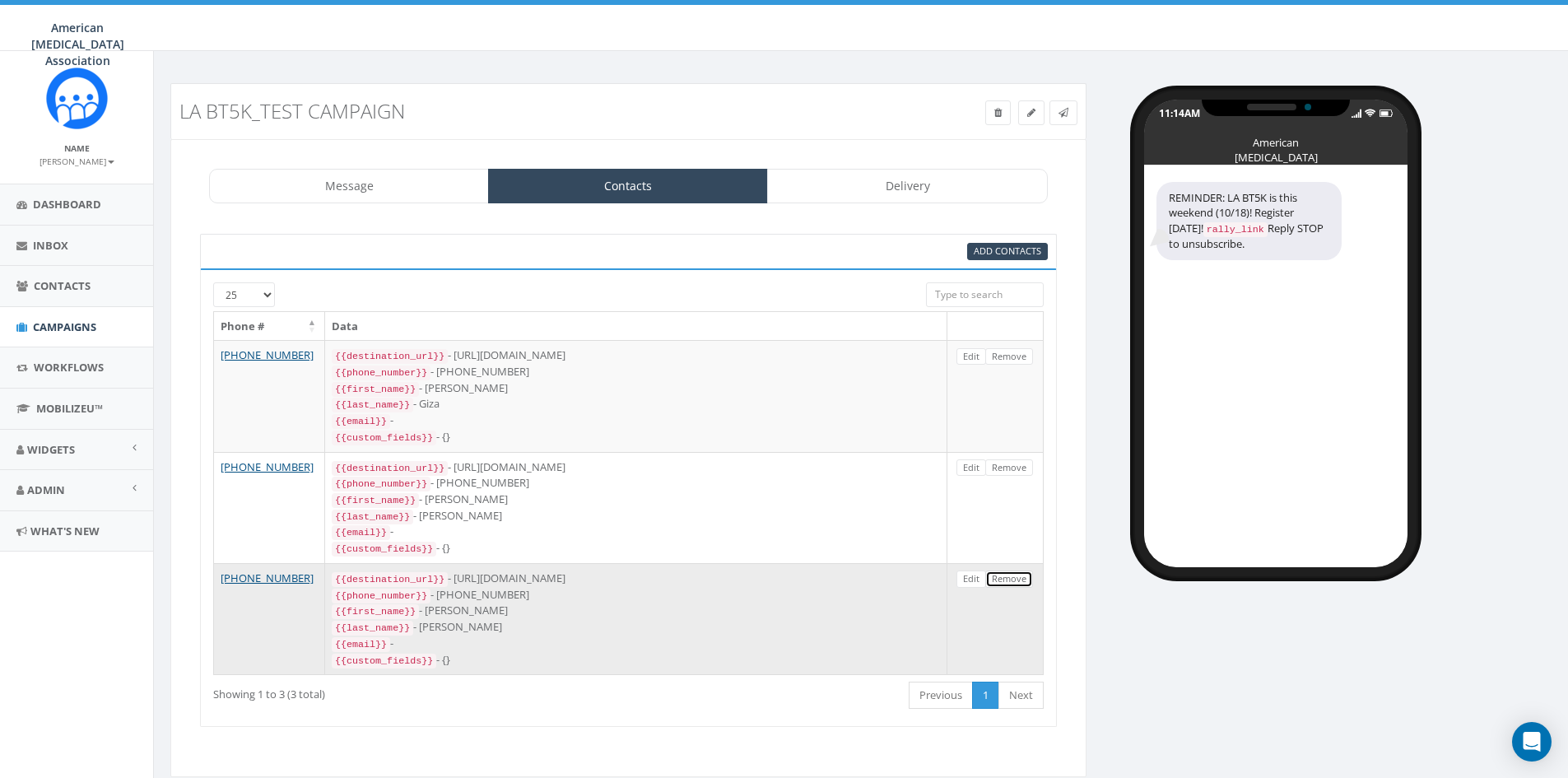
click at [1012, 570] on link "Remove" at bounding box center [1009, 579] width 48 height 17
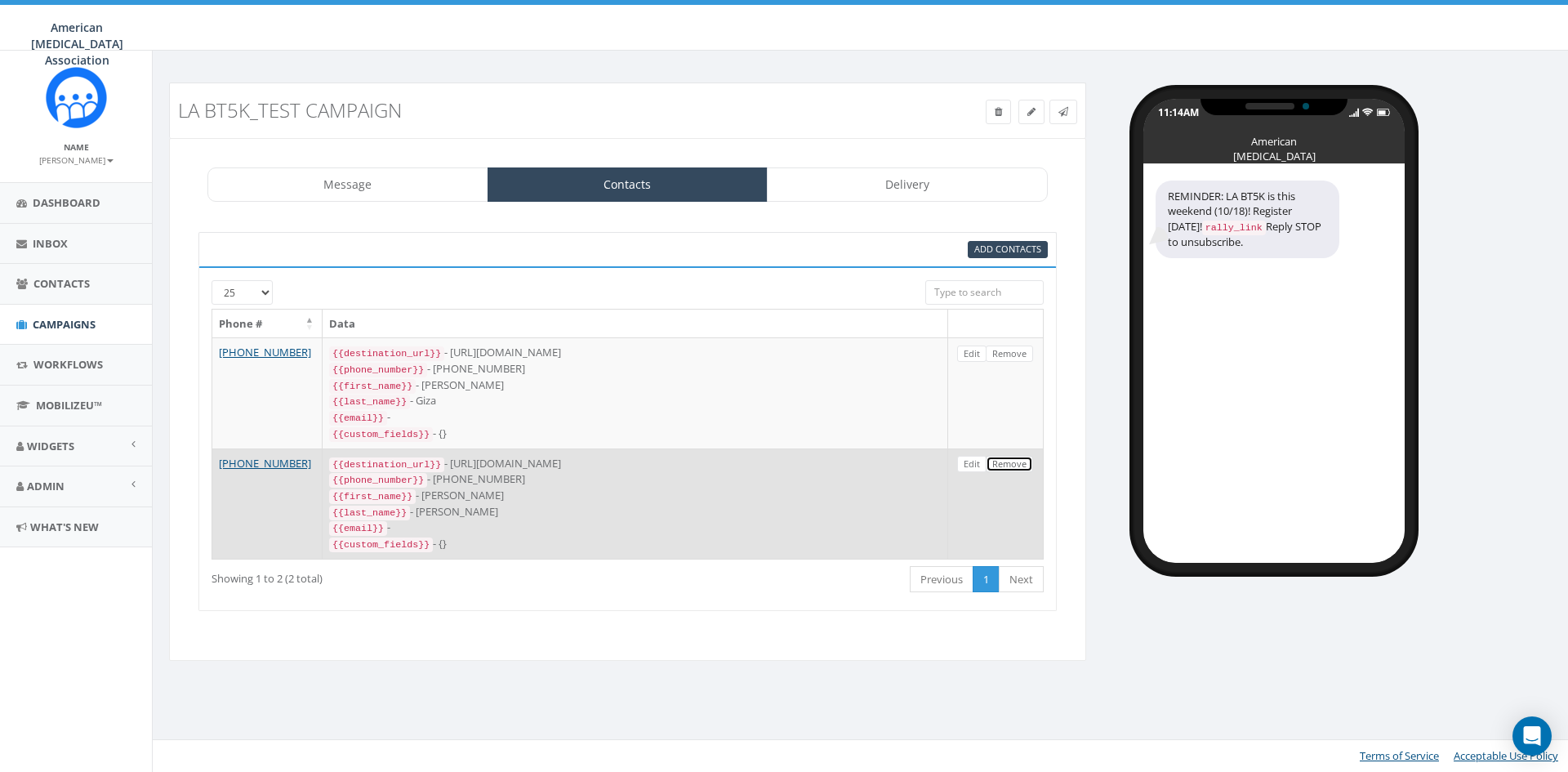
click at [1011, 456] on link "Remove" at bounding box center [1009, 465] width 47 height 17
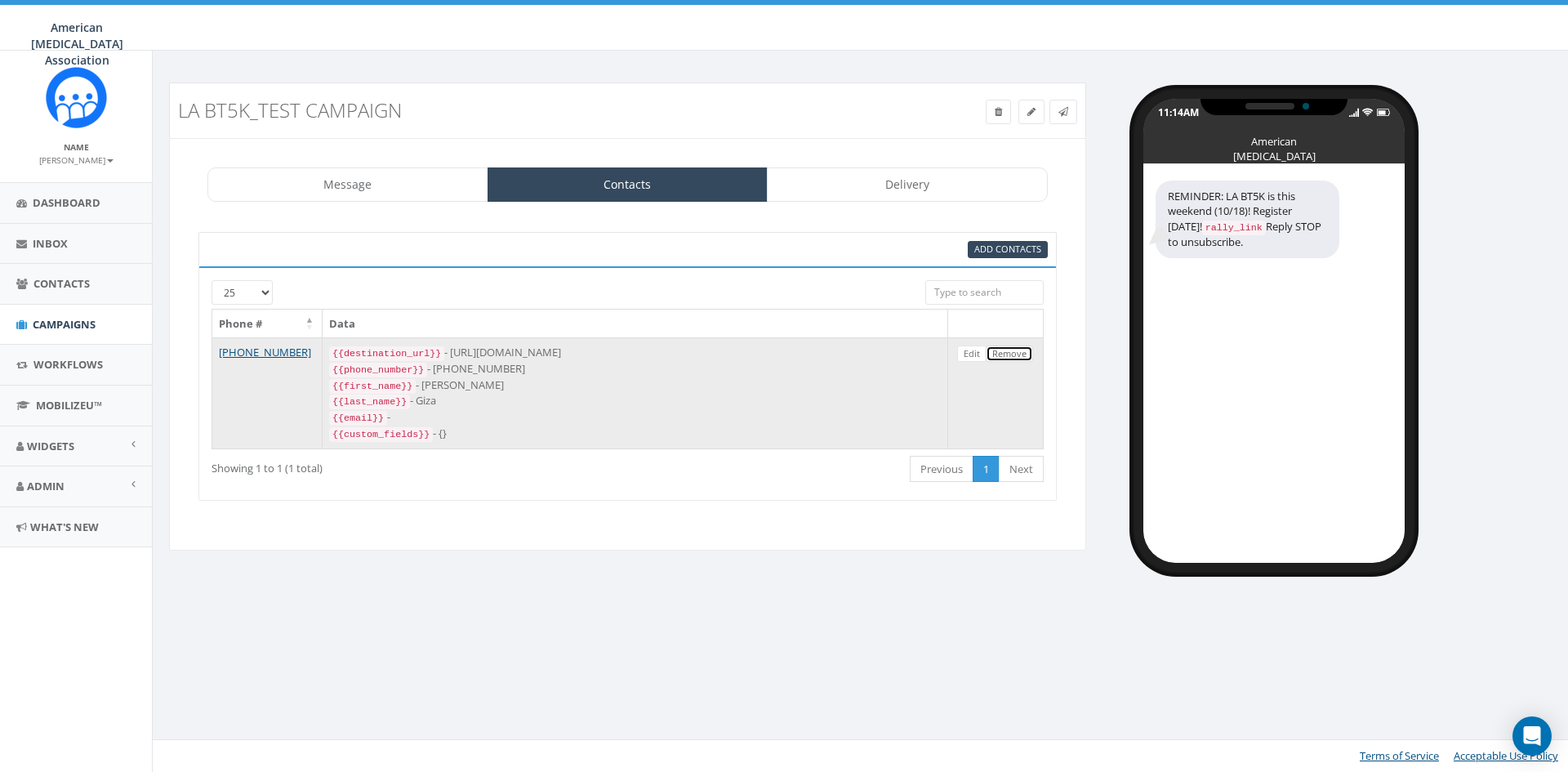
click at [1013, 354] on link "Remove" at bounding box center [1009, 355] width 47 height 17
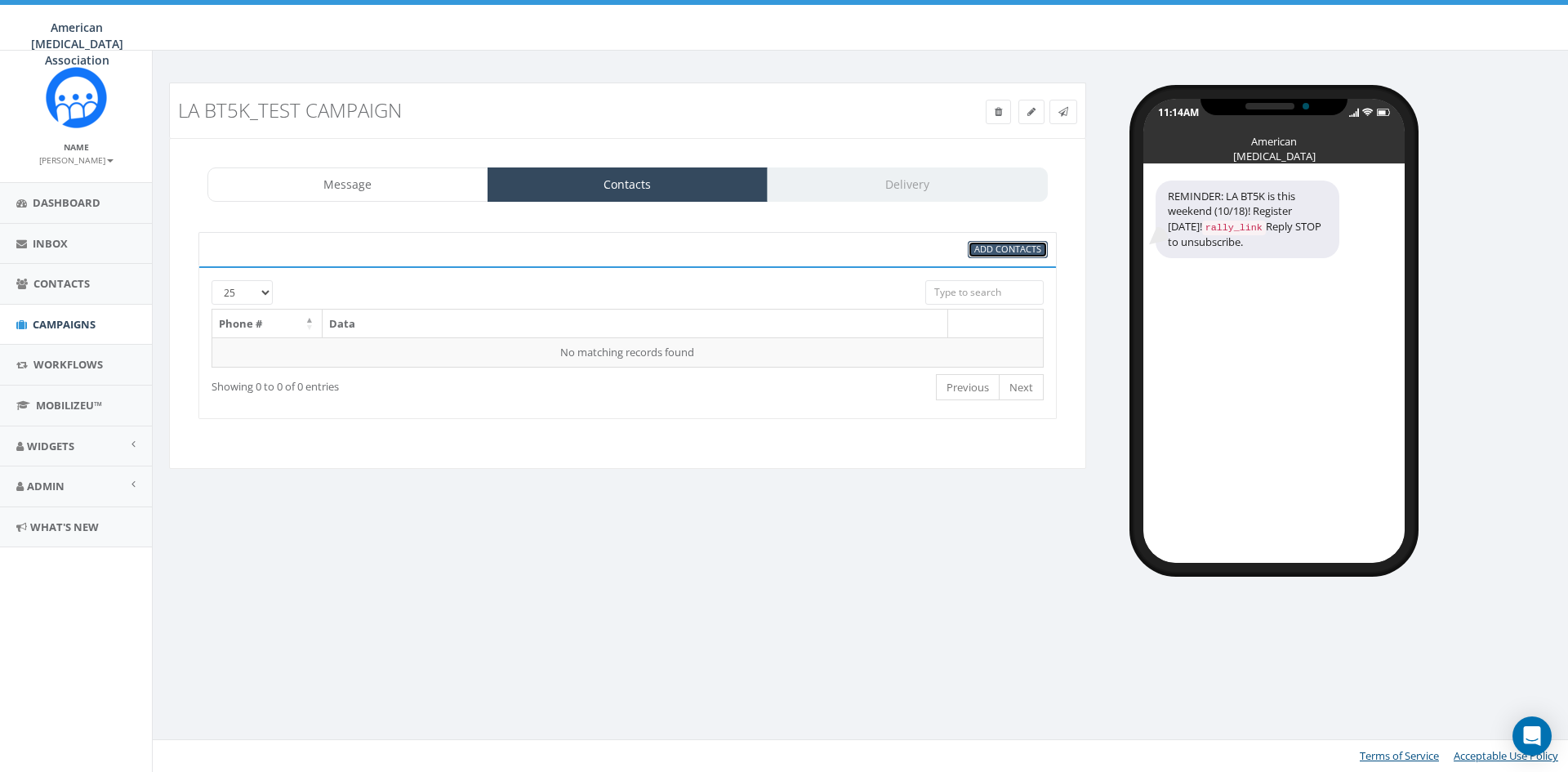
click at [1015, 250] on span "Add Contacts" at bounding box center [1007, 249] width 66 height 13
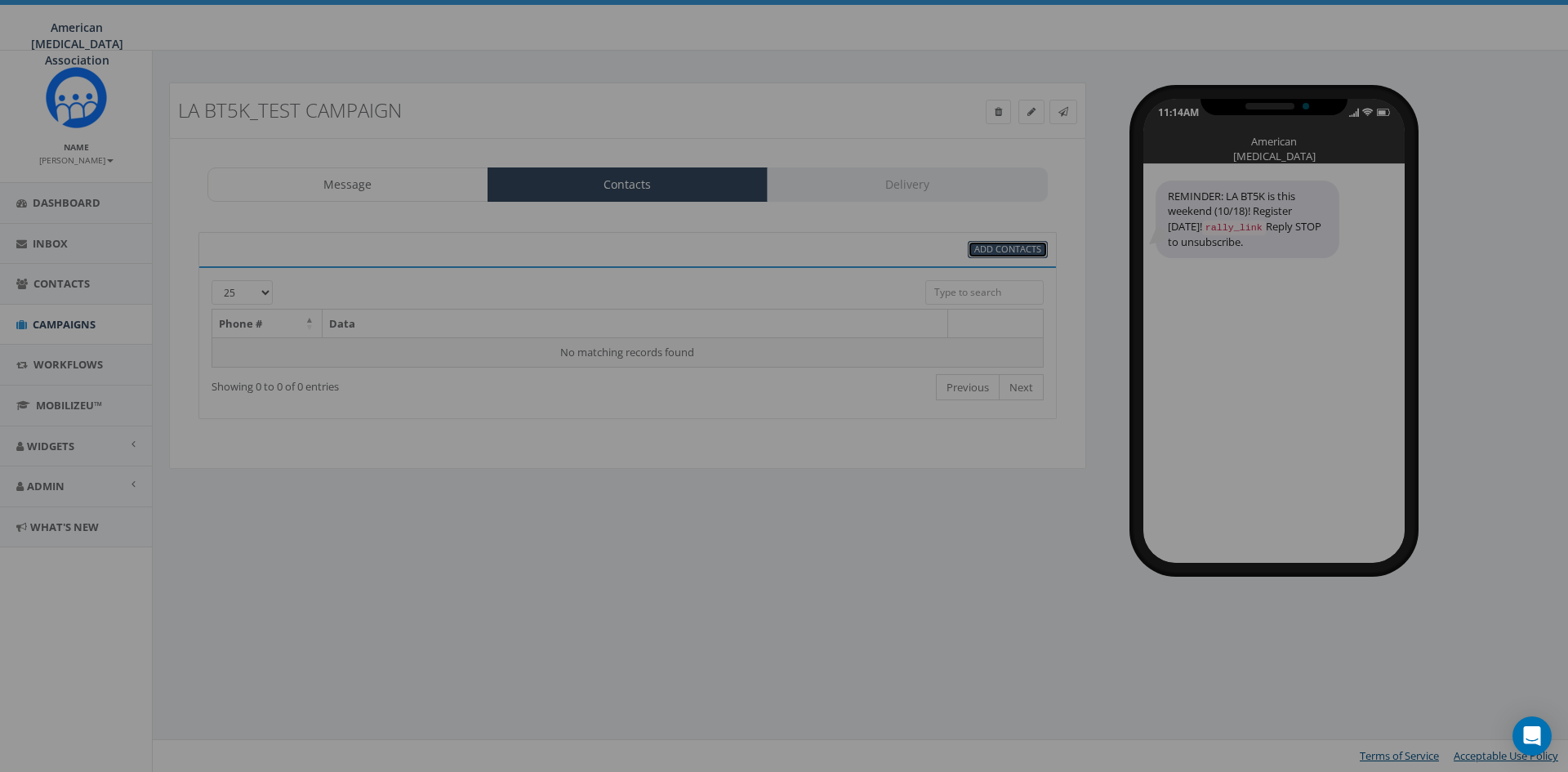
select select
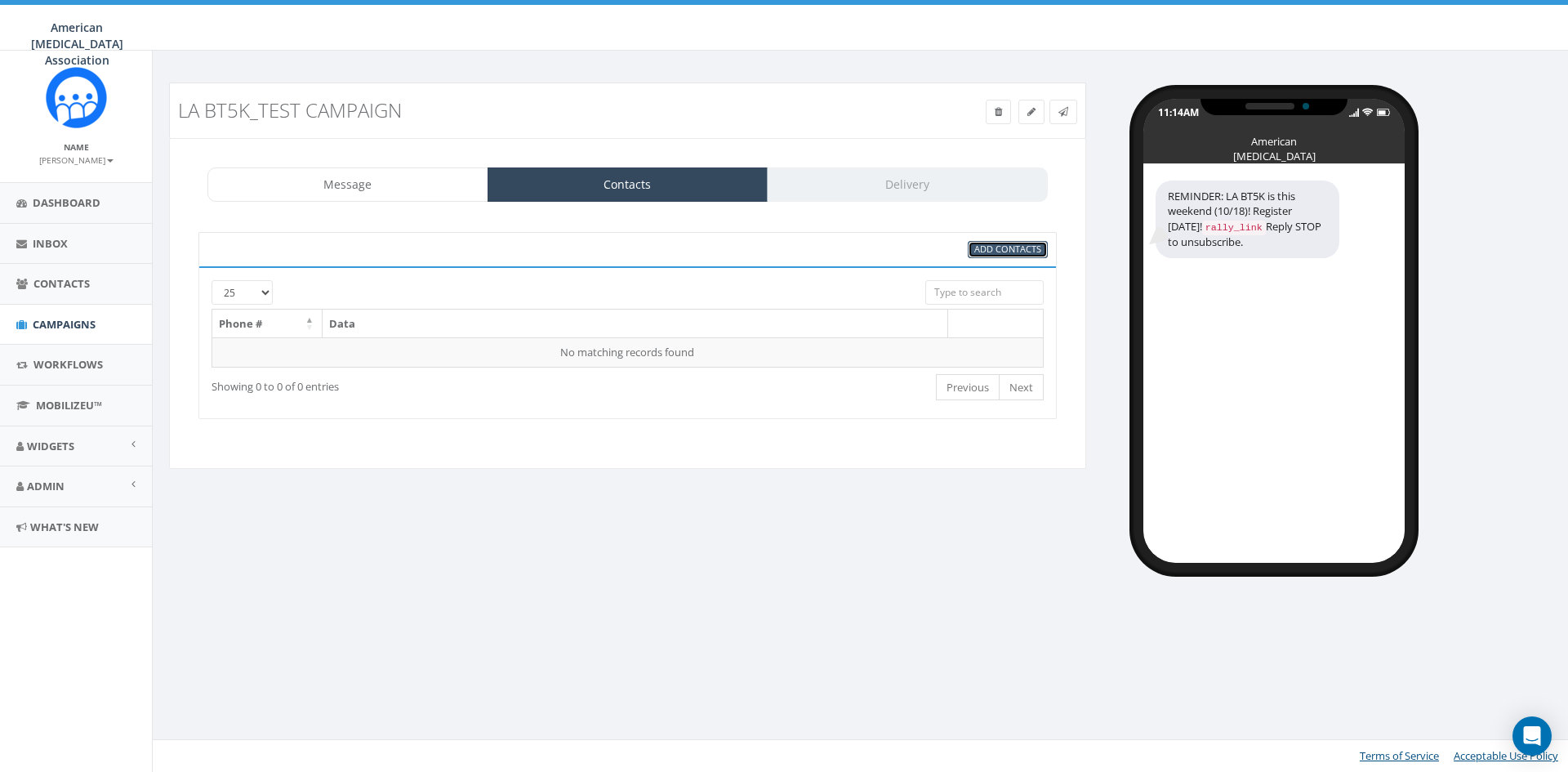
click at [1021, 244] on span "Add Contacts" at bounding box center [1007, 249] width 66 height 13
select select
click at [992, 246] on span "Add Contacts" at bounding box center [1007, 249] width 66 height 13
select select
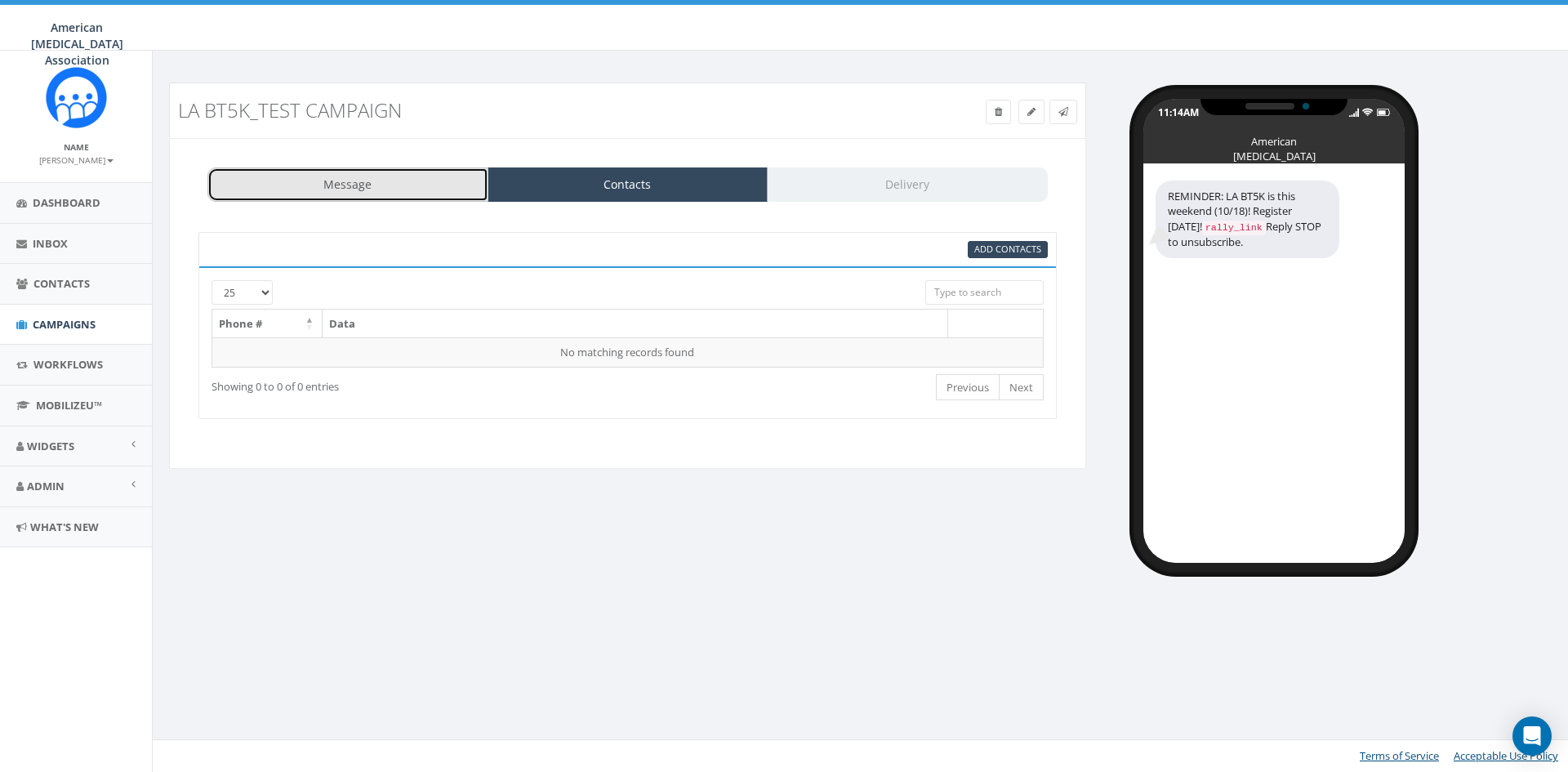
click at [361, 191] on link "Message" at bounding box center [348, 185] width 281 height 35
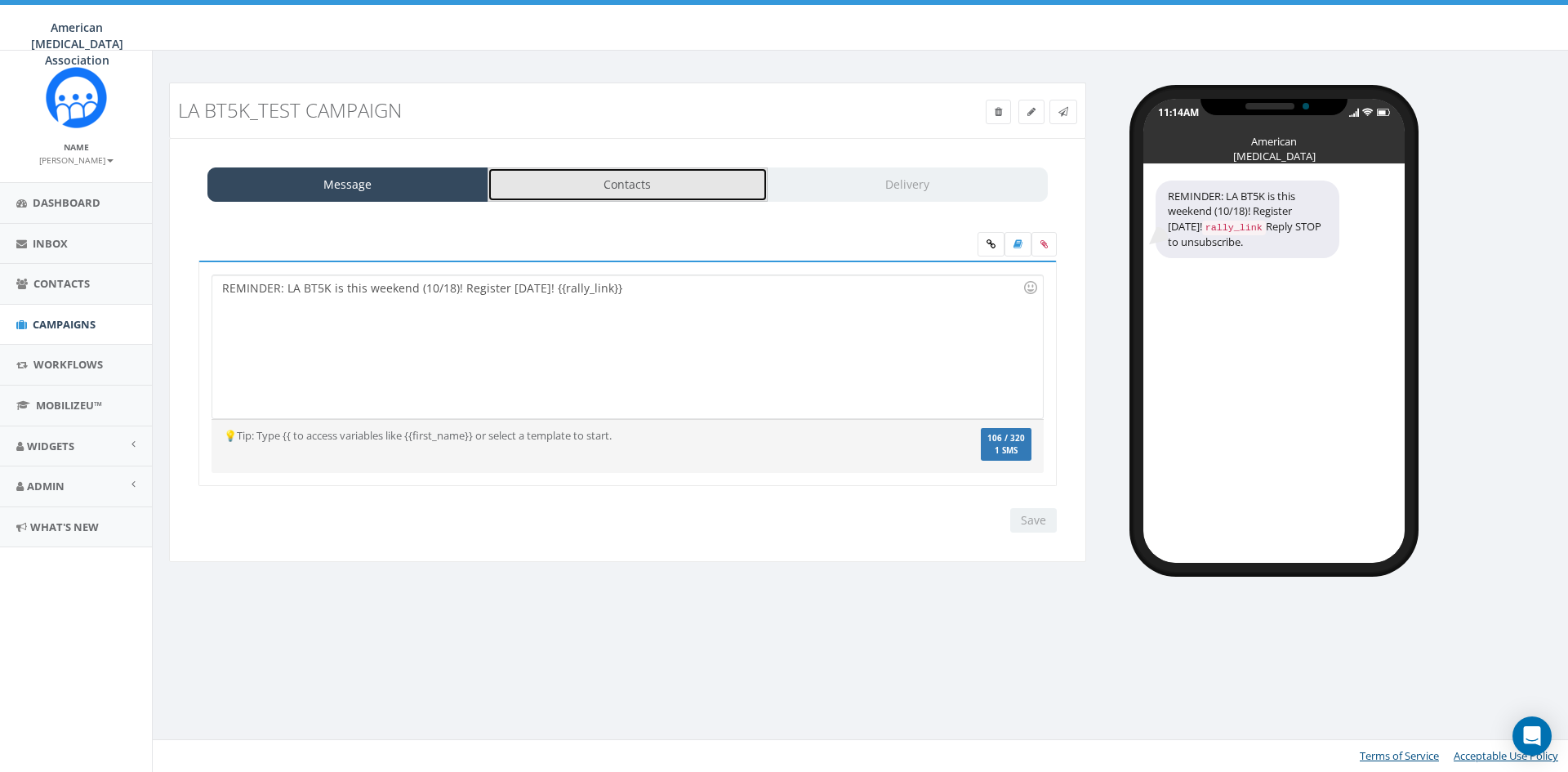
click at [616, 178] on link "Contacts" at bounding box center [628, 185] width 281 height 35
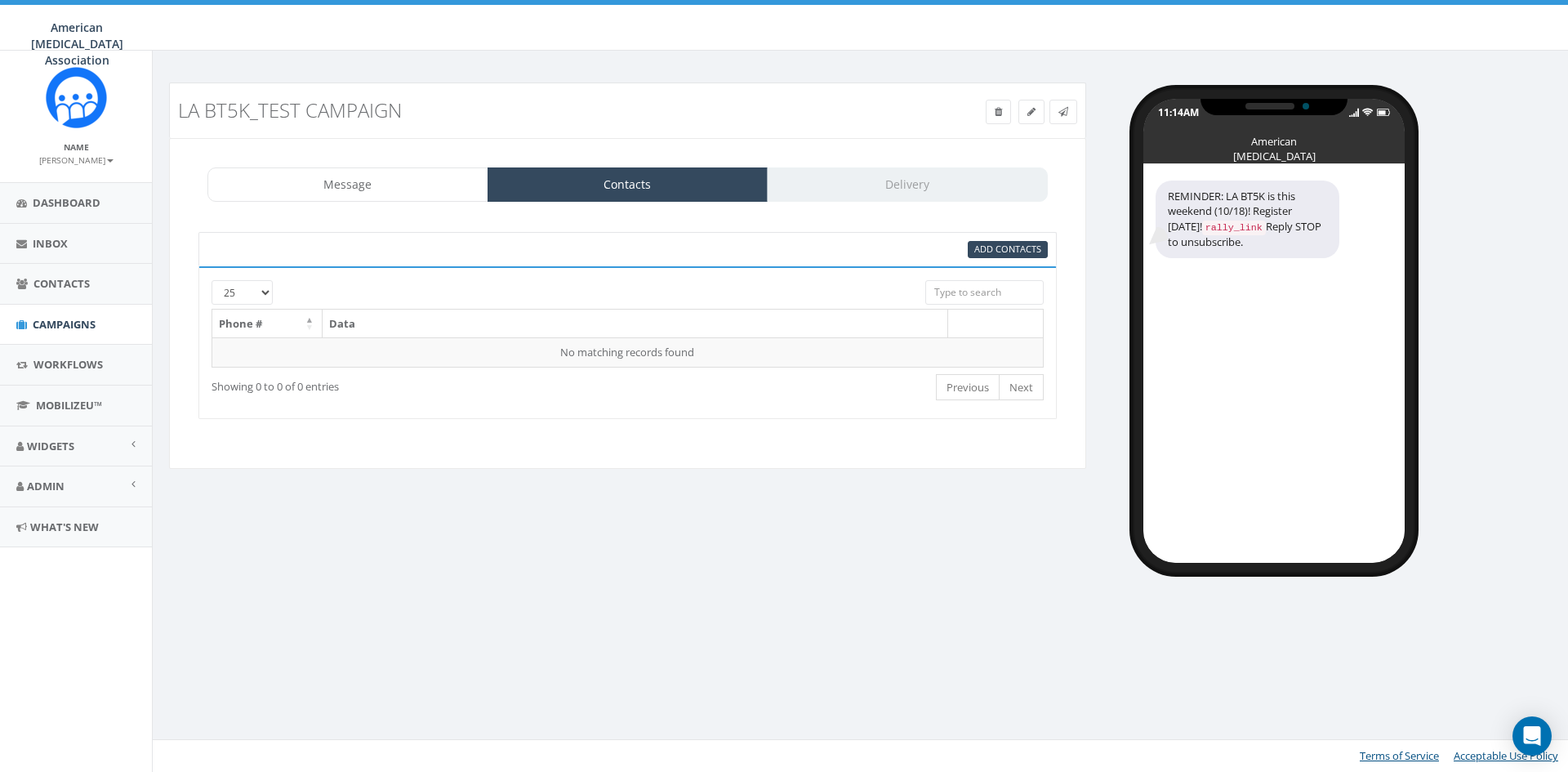
click at [1016, 239] on div "Add Contacts" at bounding box center [627, 250] width 859 height 35
click at [1009, 245] on span "Add Contacts" at bounding box center [1007, 249] width 66 height 13
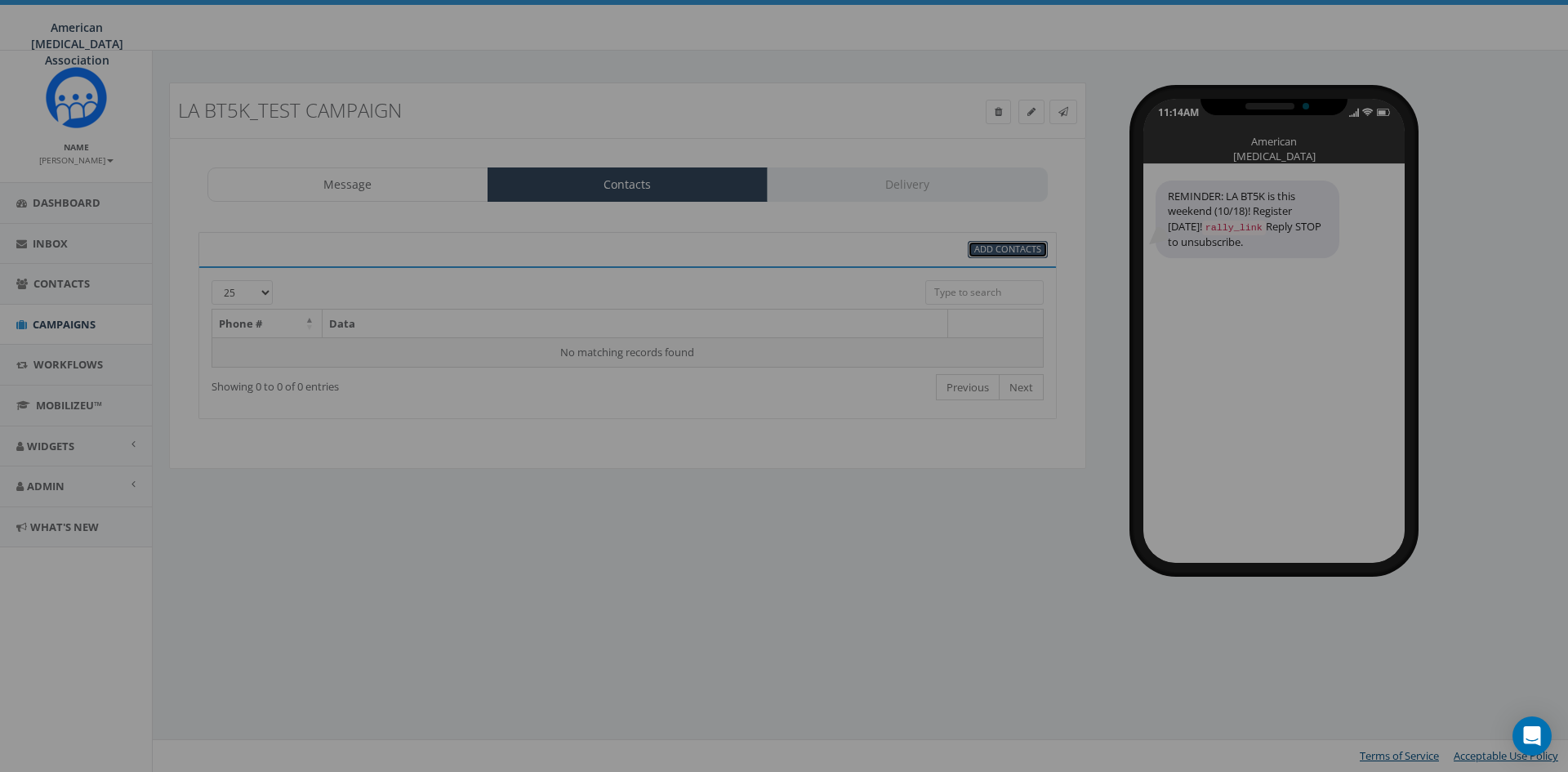
select select
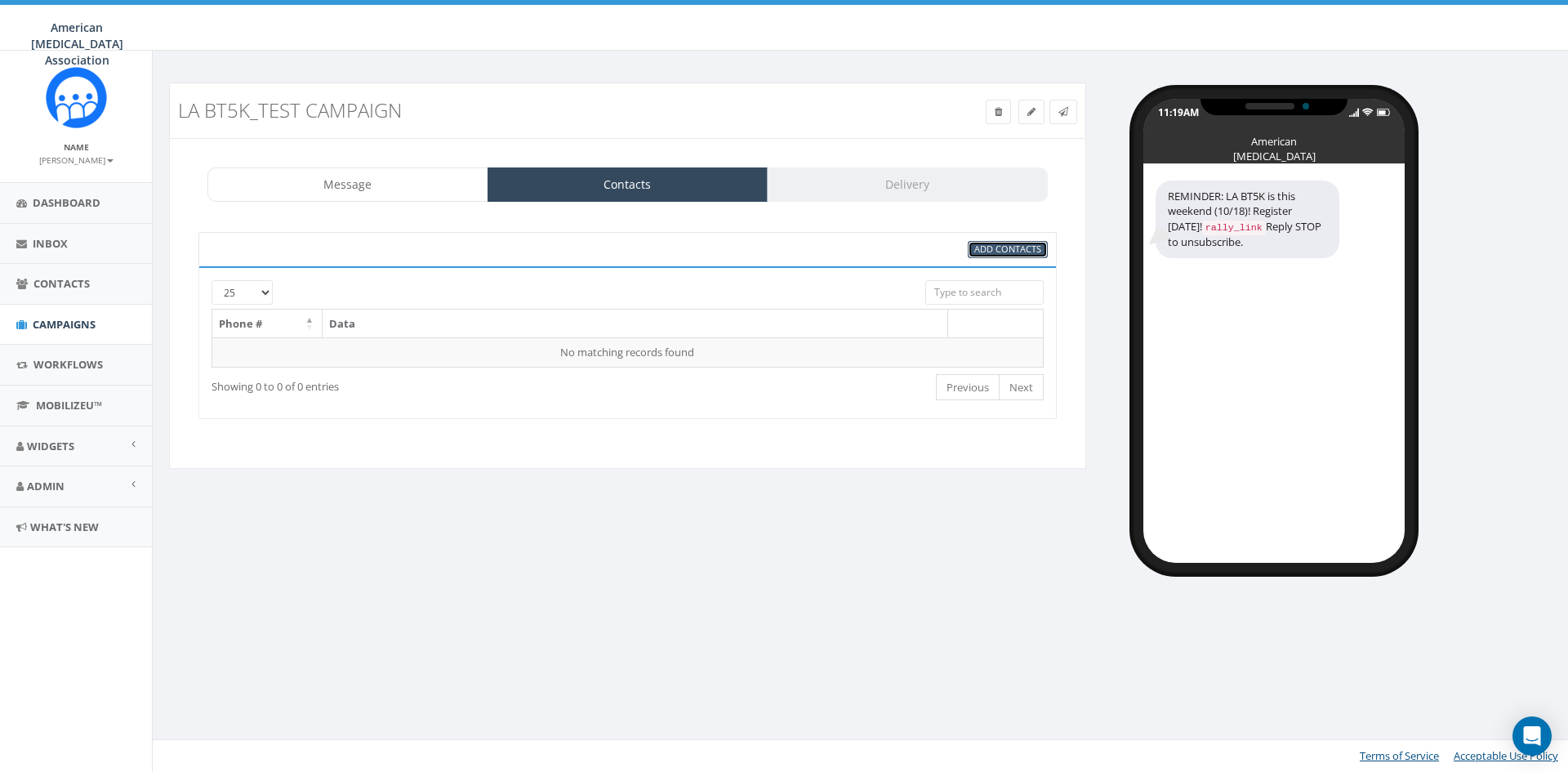
click at [989, 245] on span "Add Contacts" at bounding box center [1007, 249] width 66 height 13
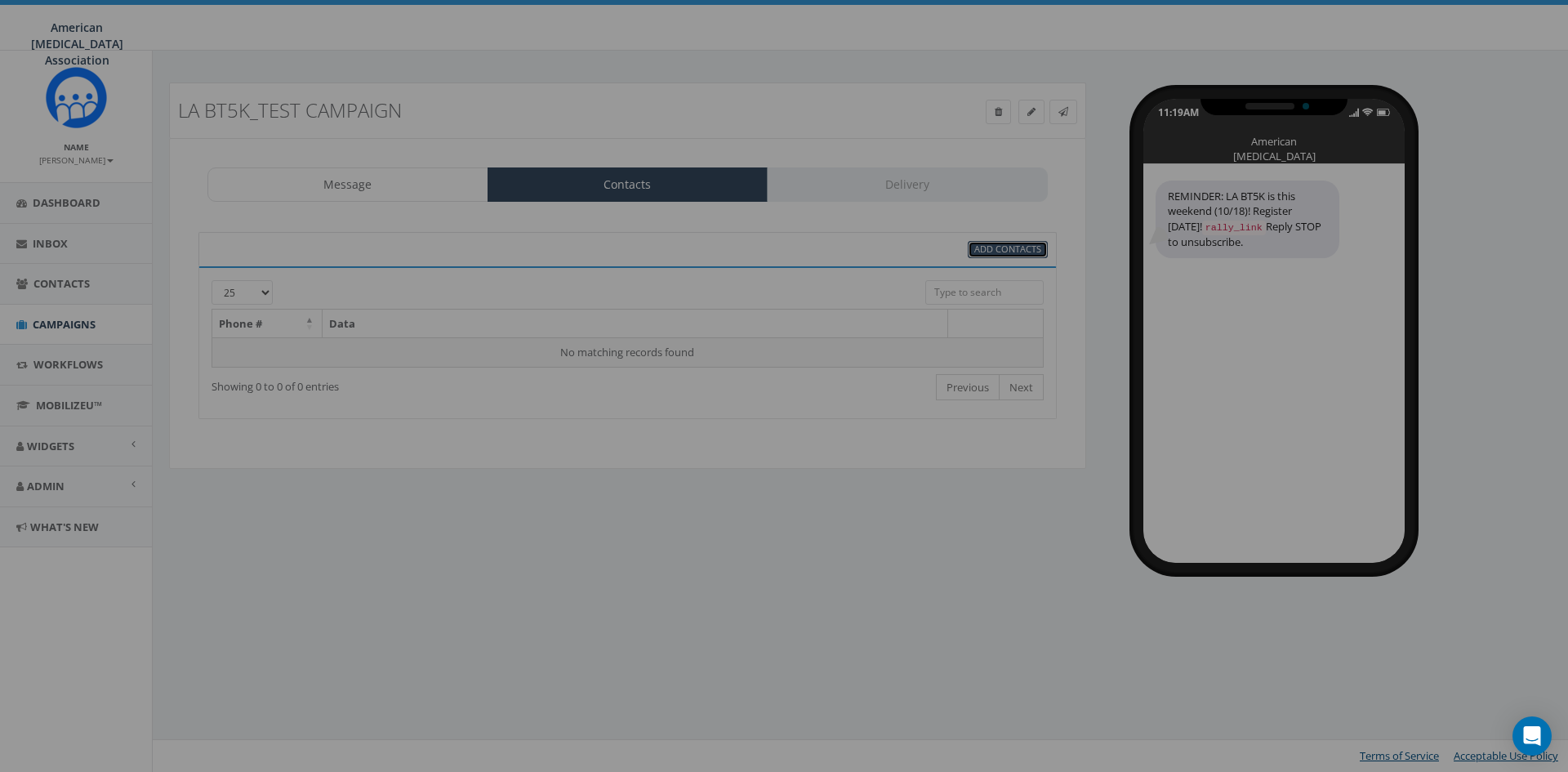
select select
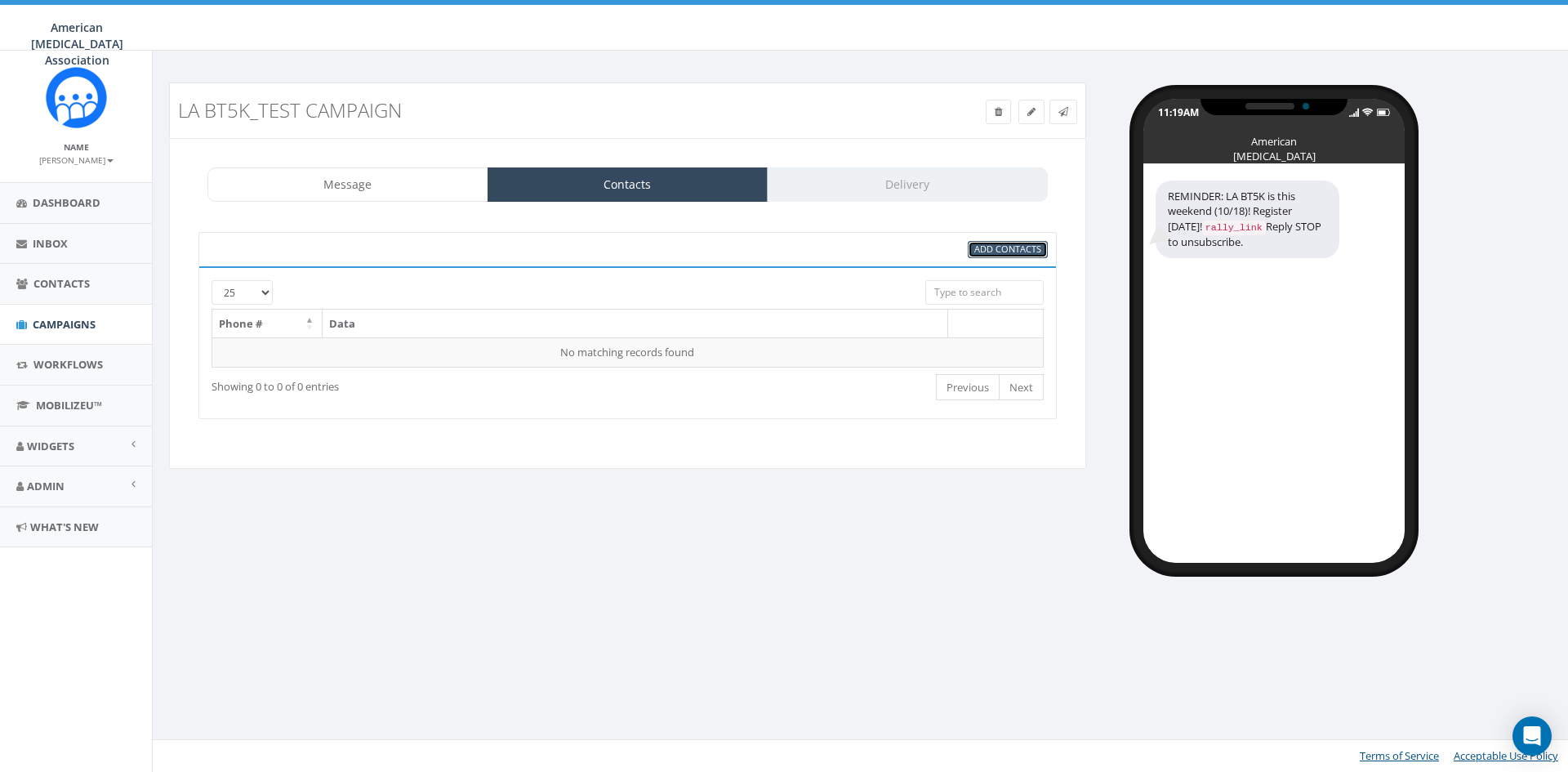
click at [999, 244] on span "Add Contacts" at bounding box center [1007, 249] width 66 height 13
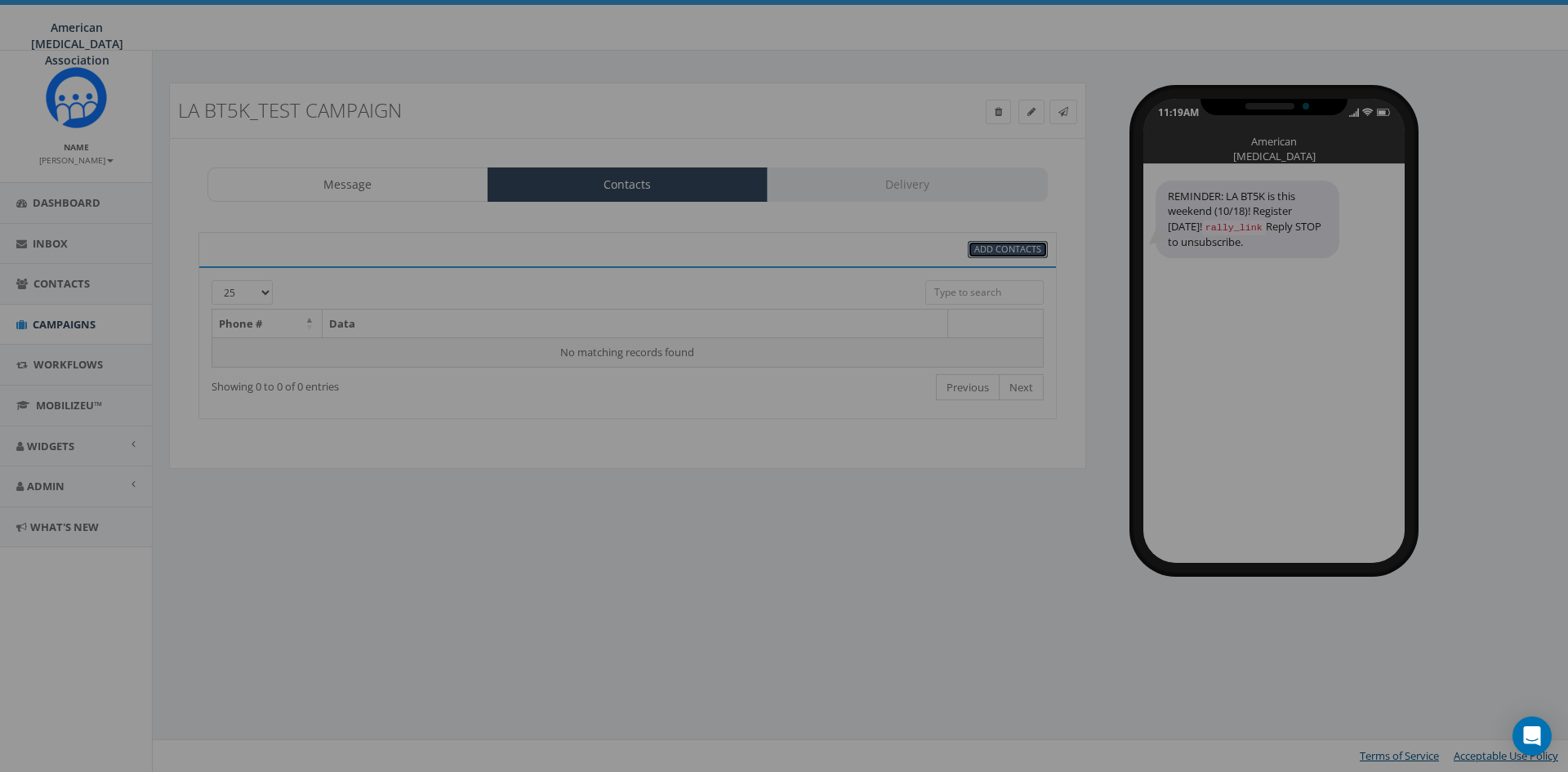
select select
